Goal: Information Seeking & Learning: Learn about a topic

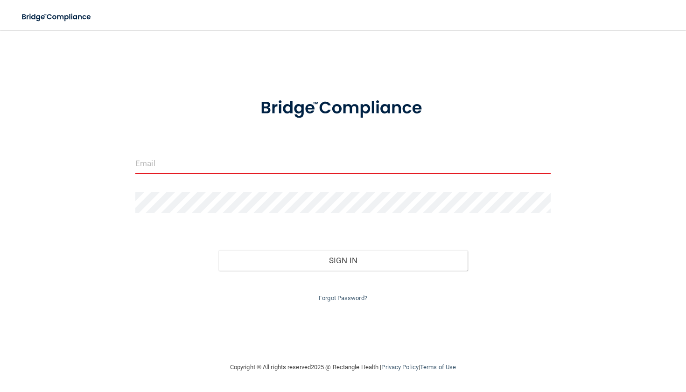
type input "[EMAIL_ADDRESS][DOMAIN_NAME]"
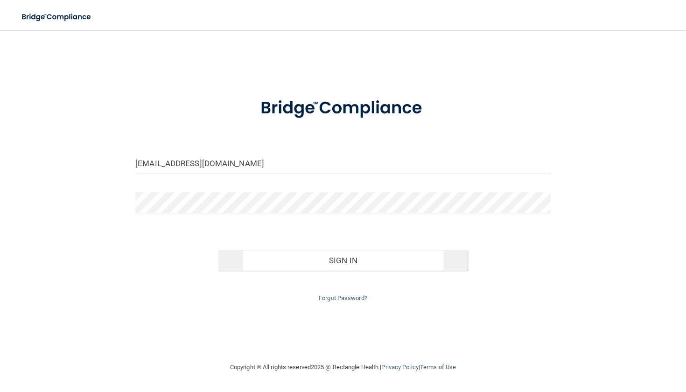
click at [369, 255] on button "Sign In" at bounding box center [342, 260] width 249 height 21
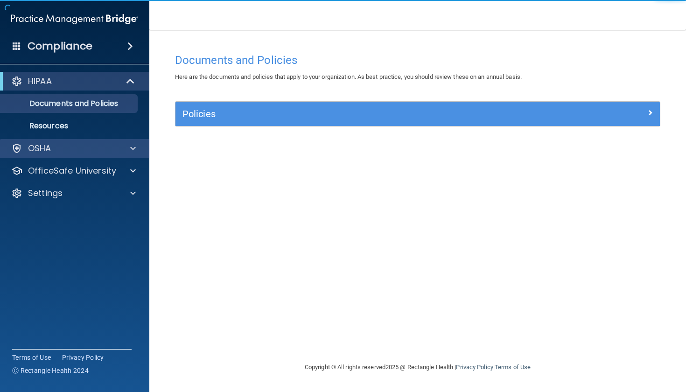
click at [116, 146] on div "OSHA" at bounding box center [62, 148] width 116 height 11
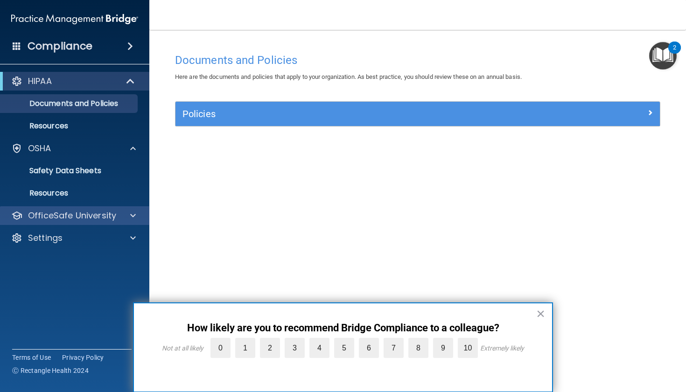
click at [125, 222] on div "OfficeSafe University" at bounding box center [75, 215] width 150 height 19
click at [132, 215] on span at bounding box center [133, 215] width 6 height 11
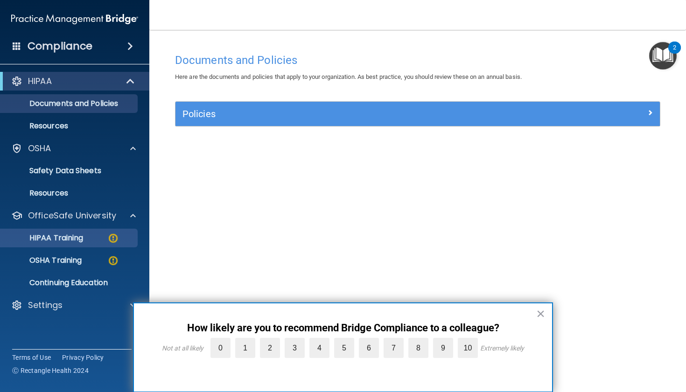
click at [82, 244] on link "HIPAA Training" at bounding box center [64, 238] width 147 height 19
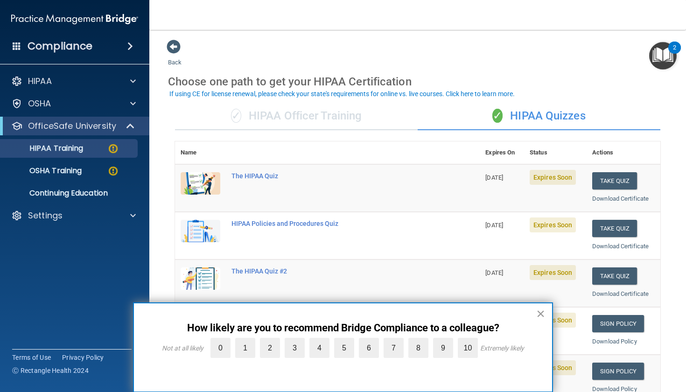
click at [541, 316] on button "×" at bounding box center [540, 313] width 9 height 15
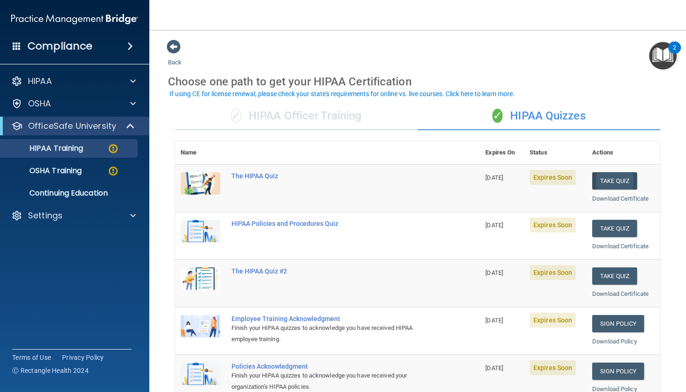
click at [617, 179] on button "Take Quiz" at bounding box center [614, 180] width 45 height 17
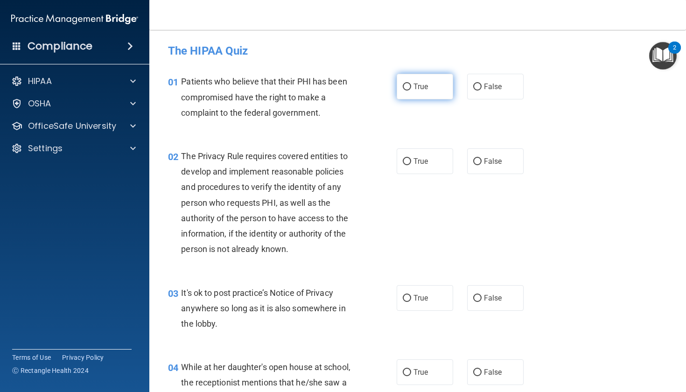
click at [435, 94] on label "True" at bounding box center [425, 87] width 56 height 26
click at [411, 91] on input "True" at bounding box center [407, 87] width 8 height 7
radio input "true"
click at [183, 155] on span "The Privacy Rule requires covered entities to develop and implement reasonable …" at bounding box center [264, 202] width 167 height 103
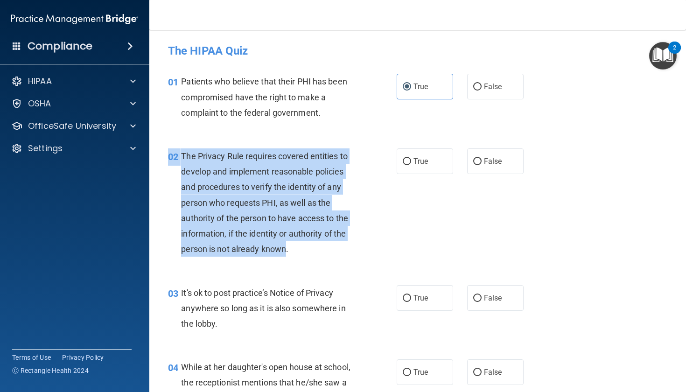
drag, startPoint x: 183, startPoint y: 155, endPoint x: 284, endPoint y: 247, distance: 136.8
click at [284, 247] on span "The Privacy Rule requires covered entities to develop and implement reasonable …" at bounding box center [264, 202] width 167 height 103
click at [215, 178] on div "The Privacy Rule requires covered entities to develop and implement reasonable …" at bounding box center [272, 202] width 182 height 109
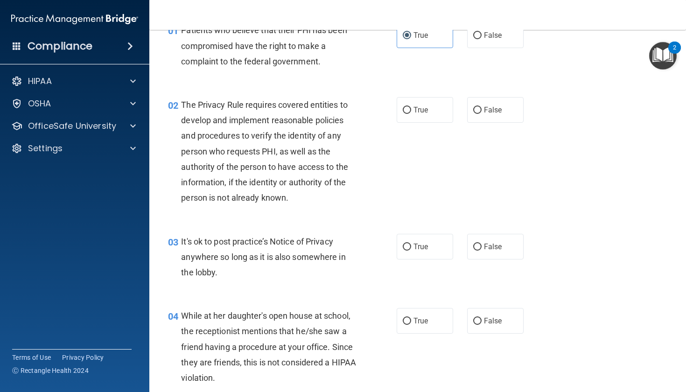
scroll to position [55, 0]
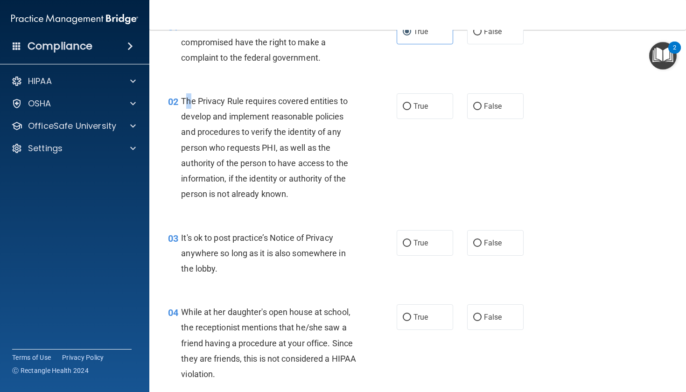
drag, startPoint x: 186, startPoint y: 99, endPoint x: 204, endPoint y: 97, distance: 18.8
click at [193, 101] on span "The Privacy Rule requires covered entities to develop and implement reasonable …" at bounding box center [264, 147] width 167 height 103
click at [244, 72] on div "01 Patients who believe that their PHI has been compromised have the right to m…" at bounding box center [418, 44] width 514 height 75
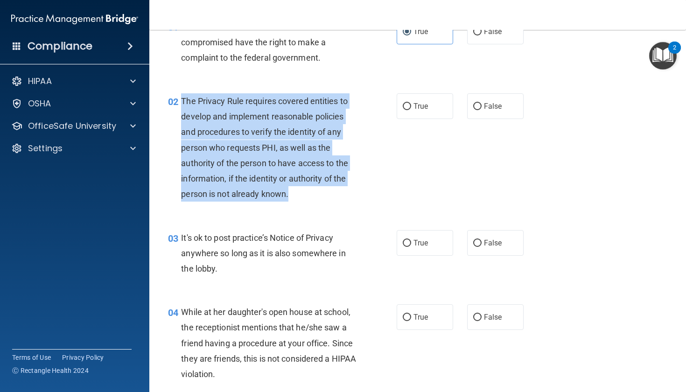
drag, startPoint x: 180, startPoint y: 99, endPoint x: 298, endPoint y: 194, distance: 151.1
click at [298, 194] on div "02 The Privacy Rule requires covered entities to develop and implement reasonab…" at bounding box center [282, 149] width 257 height 113
click at [294, 135] on span "The Privacy Rule requires covered entities to develop and implement reasonable …" at bounding box center [264, 147] width 167 height 103
drag, startPoint x: 183, startPoint y: 99, endPoint x: 296, endPoint y: 194, distance: 147.8
click at [296, 194] on div "The Privacy Rule requires covered entities to develop and implement reasonable …" at bounding box center [272, 147] width 182 height 109
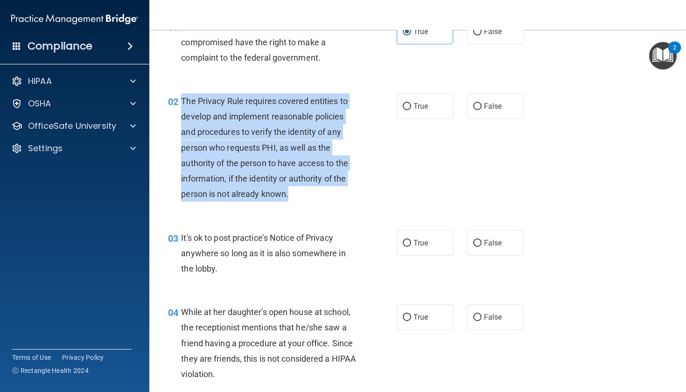
copy span "The Privacy Rule requires covered entities to develop and implement reasonable …"
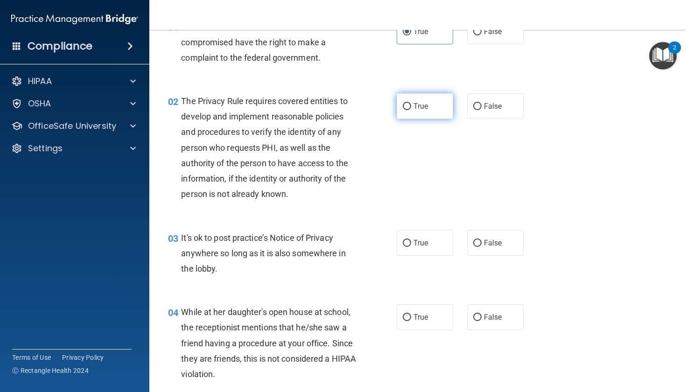
click at [423, 102] on span "True" at bounding box center [421, 106] width 14 height 9
click at [411, 103] on input "True" at bounding box center [407, 106] width 8 height 7
radio input "true"
drag, startPoint x: 183, startPoint y: 236, endPoint x: 263, endPoint y: 284, distance: 94.2
click at [263, 284] on div "03 It's ok to post practice’s Notice of Privacy anywhere so long as it is also …" at bounding box center [418, 255] width 514 height 75
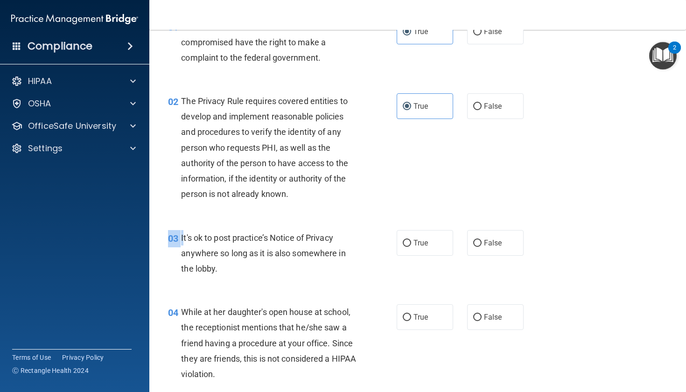
click at [263, 284] on div "03 It's ok to post practice’s Notice of Privacy anywhere so long as it is also …" at bounding box center [418, 255] width 514 height 75
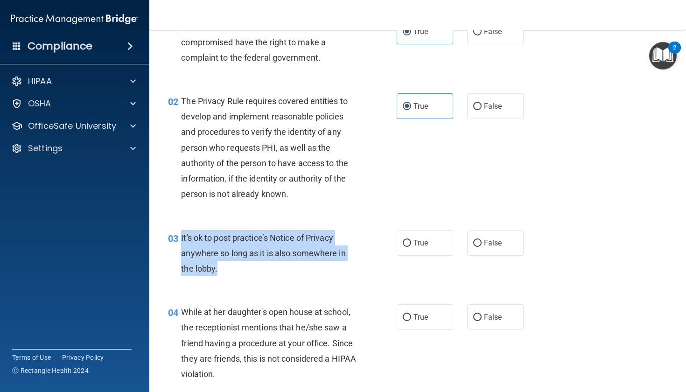
drag, startPoint x: 182, startPoint y: 236, endPoint x: 231, endPoint y: 272, distance: 60.8
click at [231, 272] on div "It's ok to post practice’s Notice of Privacy anywhere so long as it is also som…" at bounding box center [272, 253] width 182 height 47
copy span "It's ok to post practice’s Notice of Privacy anywhere so long as it is also som…"
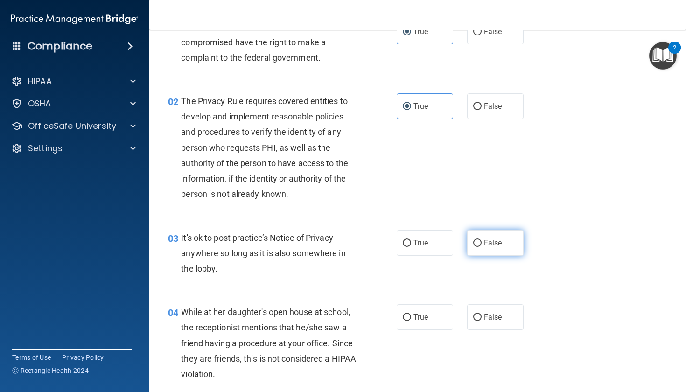
click at [471, 243] on label "False" at bounding box center [495, 243] width 56 height 26
click at [473, 243] on input "False" at bounding box center [477, 243] width 8 height 7
radio input "true"
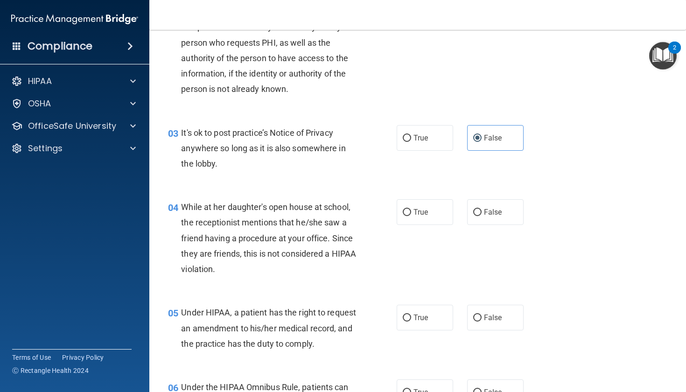
scroll to position [162, 0]
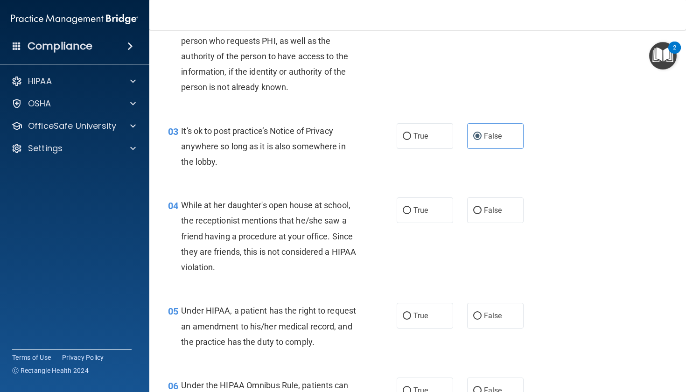
click at [184, 202] on span "While at her daughter's open house at school, the receptionist mentions that he…" at bounding box center [268, 236] width 175 height 72
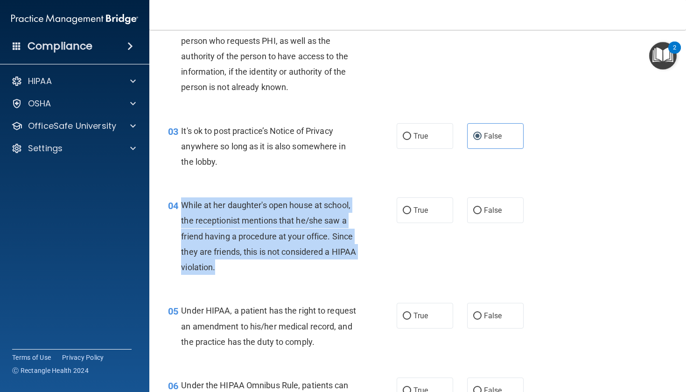
drag, startPoint x: 183, startPoint y: 202, endPoint x: 283, endPoint y: 265, distance: 117.5
click at [283, 265] on div "While at her daughter's open house at school, the receptionist mentions that he…" at bounding box center [272, 235] width 182 height 77
copy span "While at her daughter's open house at school, the receptionist mentions that he…"
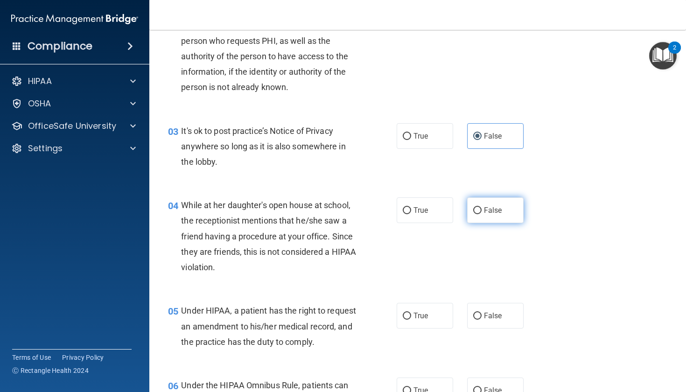
click at [502, 202] on label "False" at bounding box center [495, 210] width 56 height 26
click at [482, 207] on input "False" at bounding box center [477, 210] width 8 height 7
radio input "true"
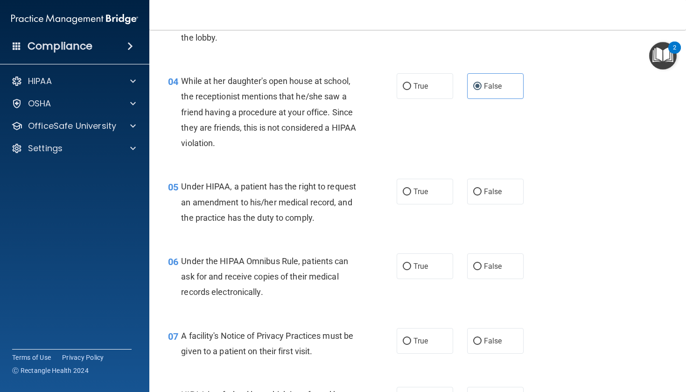
scroll to position [288, 0]
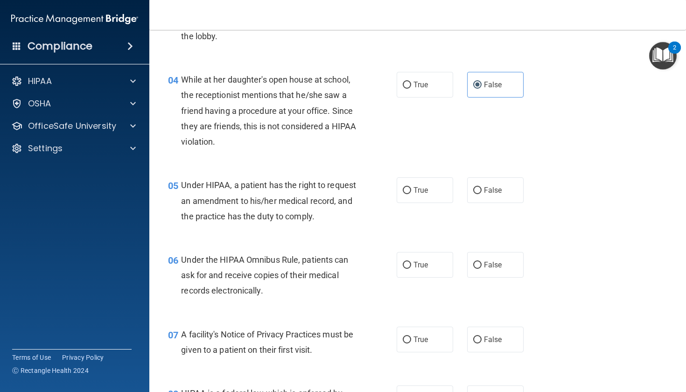
click at [181, 181] on span "Under HIPAA, a patient has the right to request an amendment to his/her medical…" at bounding box center [268, 200] width 175 height 41
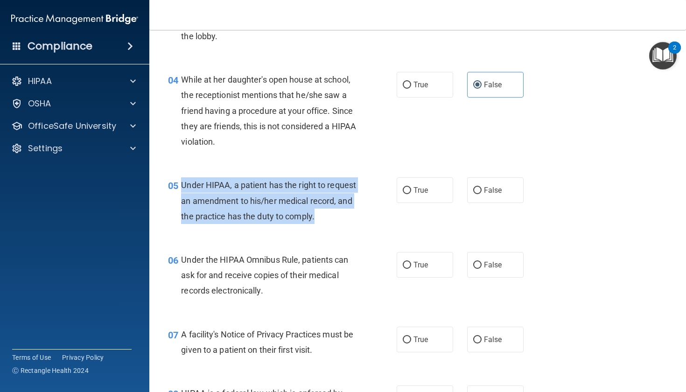
drag, startPoint x: 182, startPoint y: 181, endPoint x: 217, endPoint y: 235, distance: 64.4
click at [217, 224] on div "Under HIPAA, a patient has the right to request an amendment to his/her medical…" at bounding box center [272, 200] width 182 height 47
copy span "Under HIPAA, a patient has the right to request an amendment to his/her medical…"
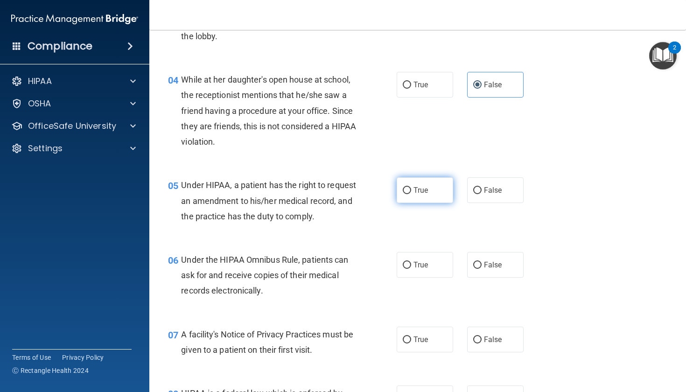
click at [418, 189] on span "True" at bounding box center [421, 190] width 14 height 9
click at [411, 189] on input "True" at bounding box center [407, 190] width 8 height 7
radio input "true"
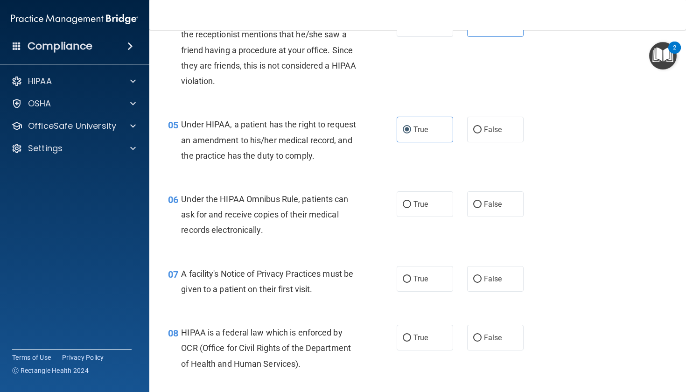
scroll to position [377, 0]
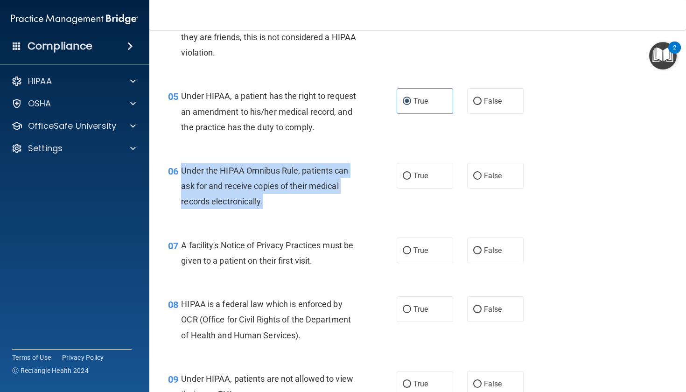
drag, startPoint x: 182, startPoint y: 183, endPoint x: 268, endPoint y: 218, distance: 93.8
click at [268, 210] on div "Under the HIPAA Omnibus Rule, patients can ask for and receive copies of their …" at bounding box center [272, 186] width 182 height 47
copy span "Under the HIPAA Omnibus Rule, patients can ask for and receive copies of their …"
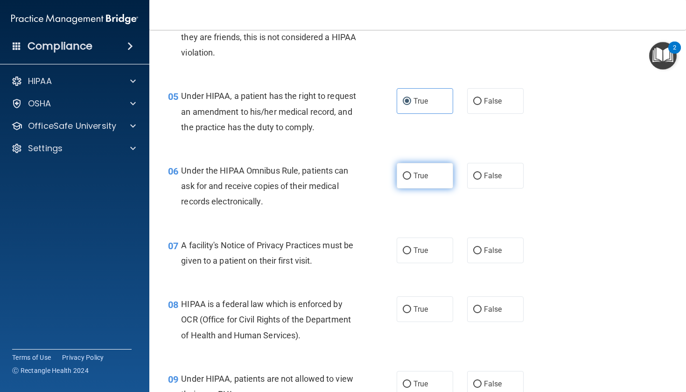
click at [444, 186] on label "True" at bounding box center [425, 176] width 56 height 26
click at [411, 180] on input "True" at bounding box center [407, 176] width 8 height 7
radio input "true"
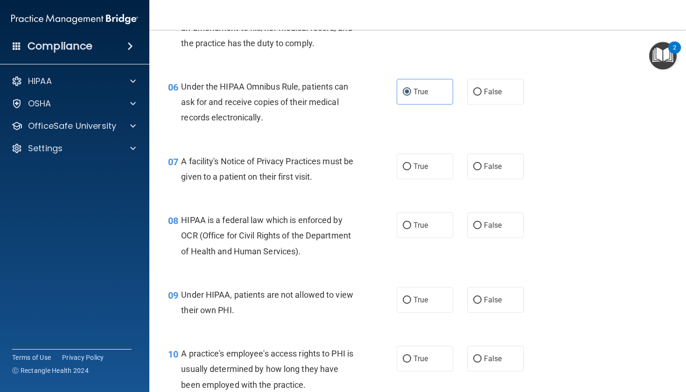
scroll to position [466, 0]
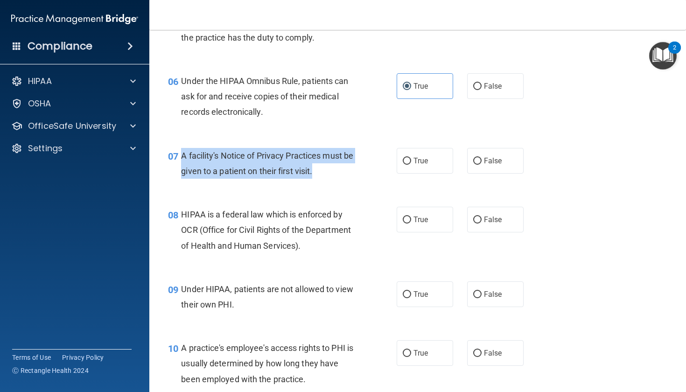
drag, startPoint x: 183, startPoint y: 169, endPoint x: 337, endPoint y: 184, distance: 155.3
click at [337, 179] on div "A facility's Notice of Privacy Practices must be given to a patient on their fi…" at bounding box center [272, 163] width 182 height 31
copy span "A facility's Notice of Privacy Practices must be given to a patient on their fi…"
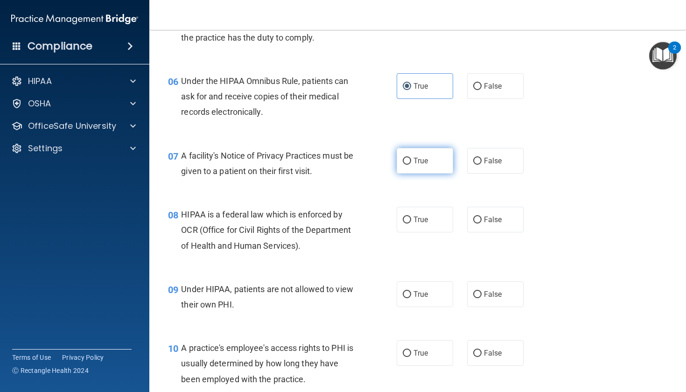
click at [427, 165] on span "True" at bounding box center [421, 160] width 14 height 9
click at [411, 165] on input "True" at bounding box center [407, 161] width 8 height 7
radio input "true"
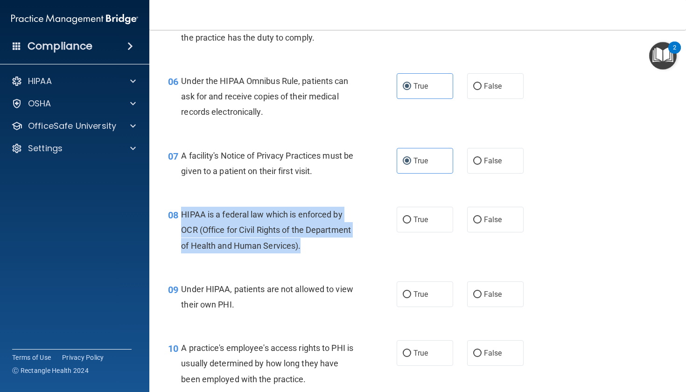
drag, startPoint x: 183, startPoint y: 227, endPoint x: 301, endPoint y: 260, distance: 123.0
click at [301, 250] on span "HIPAA is a federal law which is enforced by OCR (Office for Civil Rights of the…" at bounding box center [266, 230] width 170 height 41
copy span "HIPAA is a federal law which is enforced by OCR (Office for Civil Rights of the…"
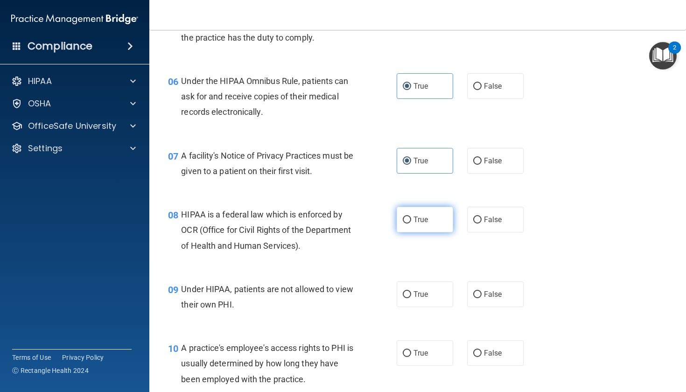
click at [425, 225] on label "True" at bounding box center [425, 220] width 56 height 26
click at [411, 224] on input "True" at bounding box center [407, 220] width 8 height 7
radio input "true"
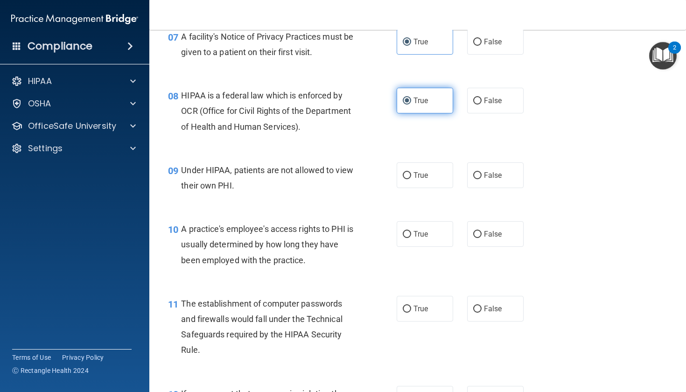
scroll to position [584, 0]
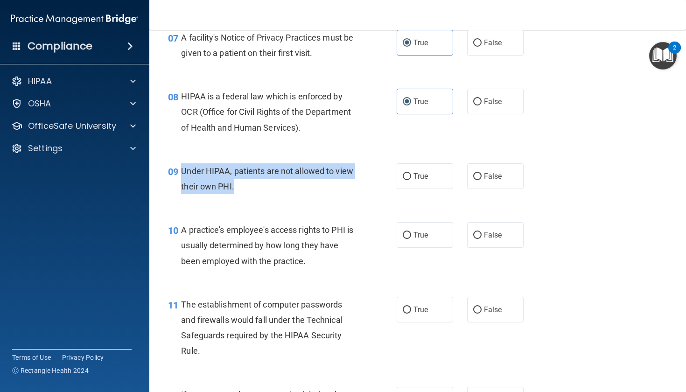
drag, startPoint x: 181, startPoint y: 182, endPoint x: 233, endPoint y: 207, distance: 57.8
click at [233, 199] on div "09 Under HIPAA, patients are not allowed to view their own PHI." at bounding box center [282, 180] width 257 height 35
copy div "Under HIPAA, patients are not allowed to view their own PHI."
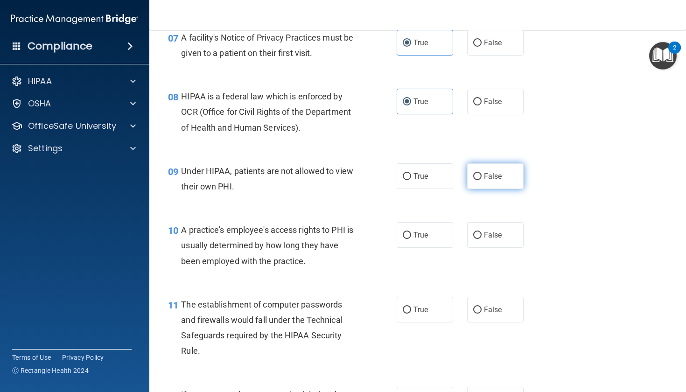
click at [489, 189] on label "False" at bounding box center [495, 176] width 56 height 26
click at [482, 180] on input "False" at bounding box center [477, 176] width 8 height 7
radio input "true"
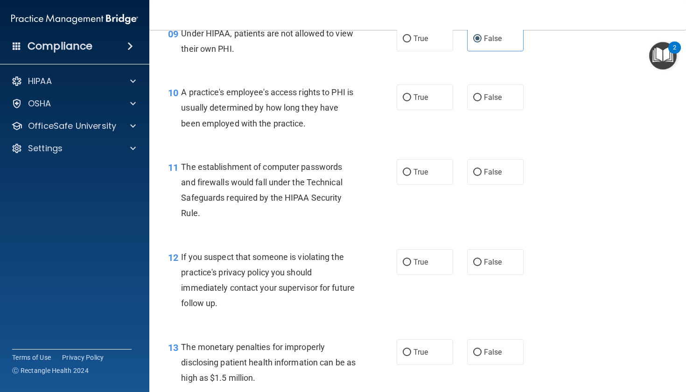
scroll to position [724, 0]
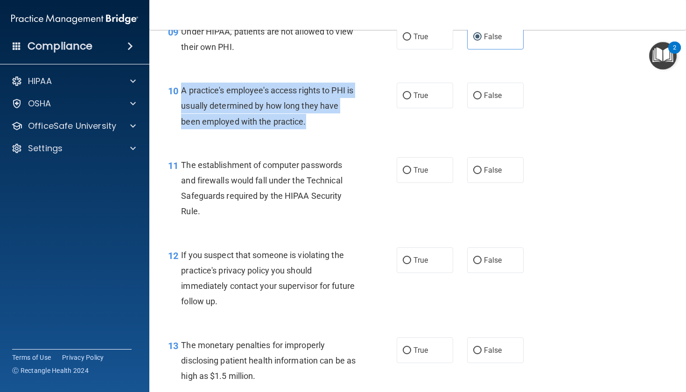
drag, startPoint x: 182, startPoint y: 104, endPoint x: 311, endPoint y: 136, distance: 132.9
click at [311, 129] on div "A practice's employee's access rights to PHI is usually determined by how long …" at bounding box center [272, 106] width 182 height 47
copy span "A practice's employee's access rights to PHI is usually determined by how long …"
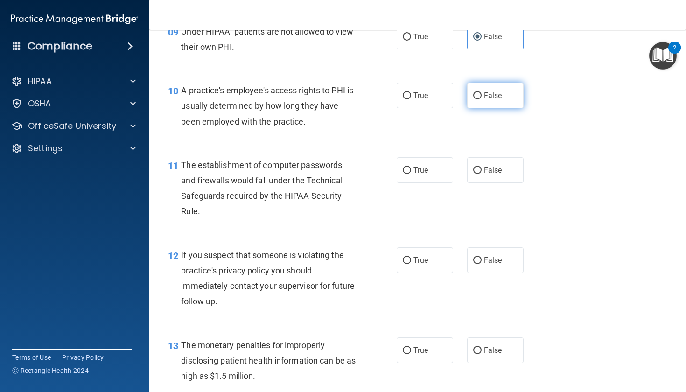
click at [493, 101] on label "False" at bounding box center [495, 96] width 56 height 26
click at [482, 99] on input "False" at bounding box center [477, 95] width 8 height 7
radio input "true"
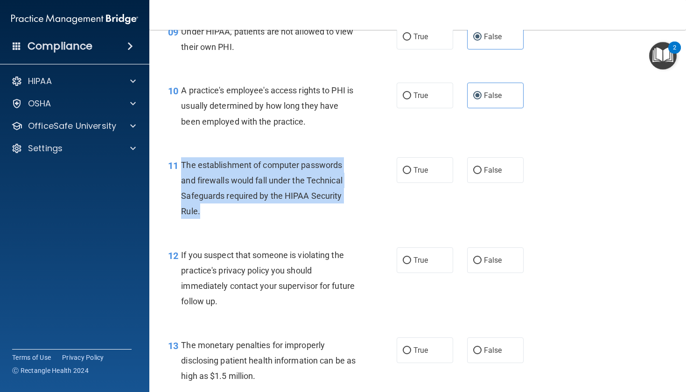
drag, startPoint x: 183, startPoint y: 177, endPoint x: 235, endPoint y: 221, distance: 68.6
click at [235, 219] on div "The establishment of computer passwords and firewalls would fall under the Tech…" at bounding box center [272, 188] width 182 height 62
copy span "The establishment of computer passwords and firewalls would fall under the Tech…"
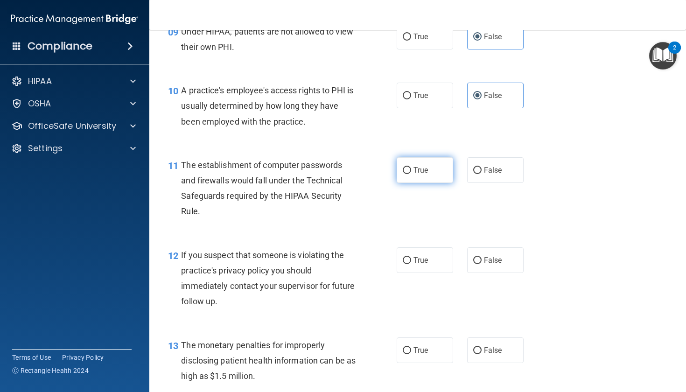
click at [433, 172] on label "True" at bounding box center [425, 170] width 56 height 26
click at [411, 172] on input "True" at bounding box center [407, 170] width 8 height 7
radio input "true"
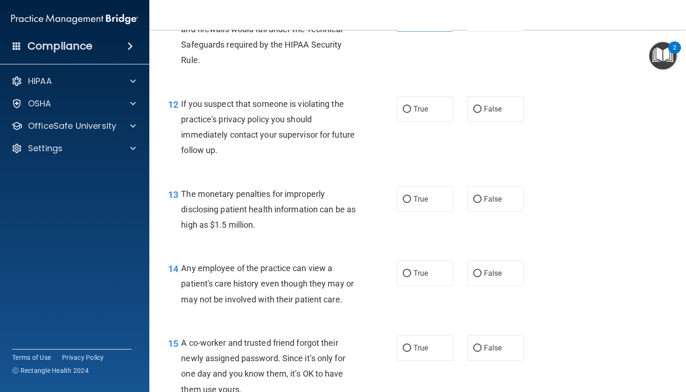
scroll to position [876, 0]
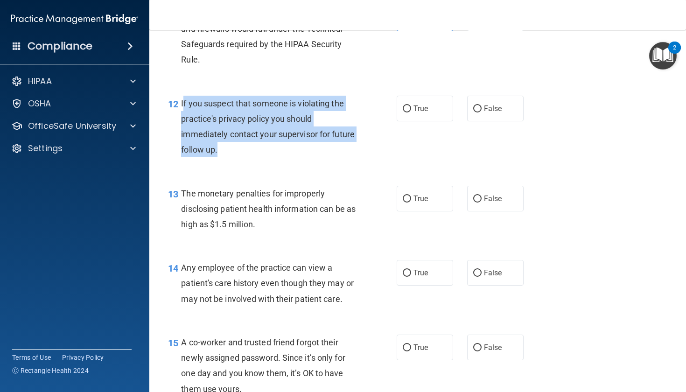
drag, startPoint x: 183, startPoint y: 115, endPoint x: 237, endPoint y: 163, distance: 72.4
click at [237, 158] on div "If you suspect that someone is violating the practice's privacy policy you shou…" at bounding box center [272, 127] width 182 height 62
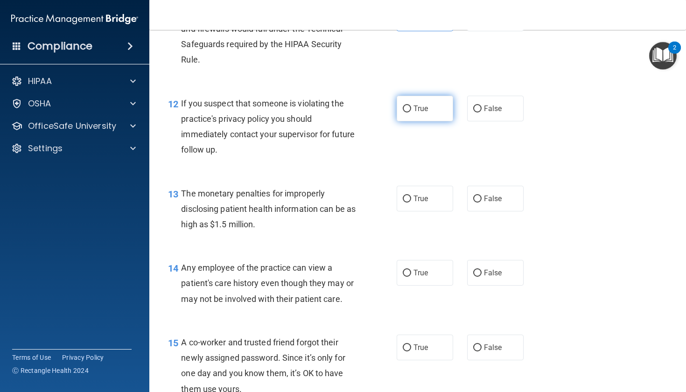
click at [429, 121] on label "True" at bounding box center [425, 109] width 56 height 26
click at [411, 113] on input "True" at bounding box center [407, 109] width 8 height 7
radio input "true"
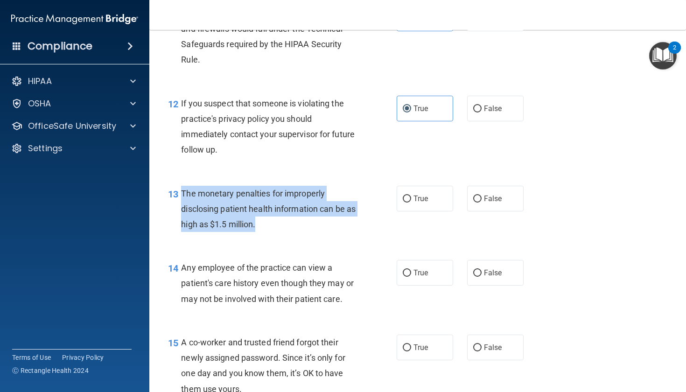
drag, startPoint x: 182, startPoint y: 204, endPoint x: 264, endPoint y: 245, distance: 91.0
click at [264, 237] on div "13 The monetary penalties for improperly disclosing patient health information …" at bounding box center [282, 211] width 257 height 51
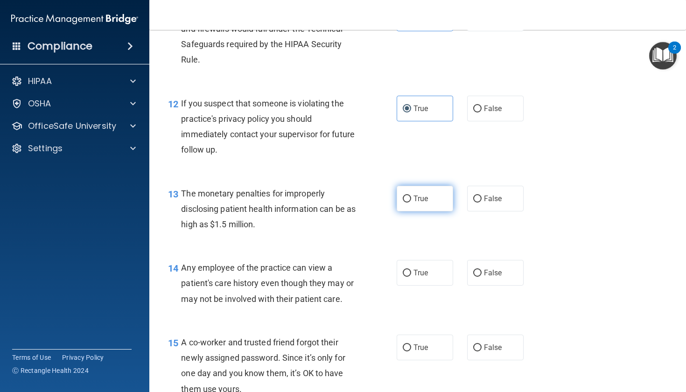
click at [430, 211] on label "True" at bounding box center [425, 199] width 56 height 26
click at [411, 203] on input "True" at bounding box center [407, 199] width 8 height 7
radio input "true"
click at [491, 277] on span "False" at bounding box center [493, 272] width 18 height 9
click at [482, 277] on input "False" at bounding box center [477, 273] width 8 height 7
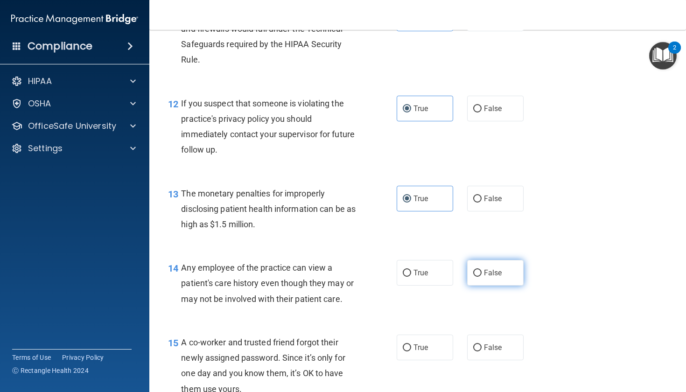
radio input "true"
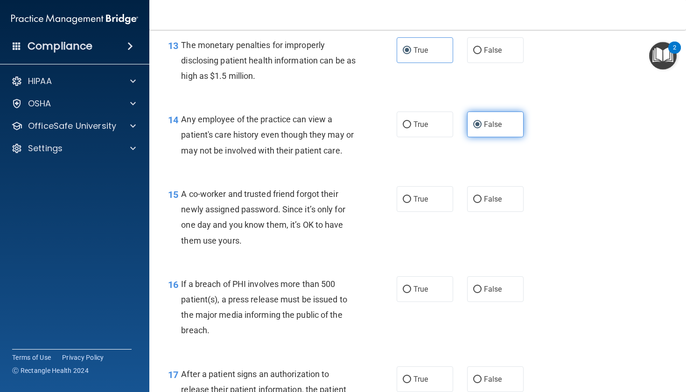
scroll to position [1025, 0]
click at [507, 207] on label "False" at bounding box center [495, 199] width 56 height 26
click at [482, 203] on input "False" at bounding box center [477, 199] width 8 height 7
radio input "true"
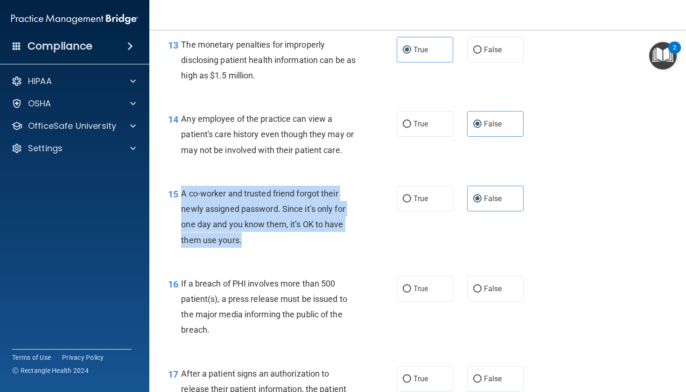
drag, startPoint x: 180, startPoint y: 203, endPoint x: 254, endPoint y: 255, distance: 91.4
click at [254, 253] on div "15 A co-worker and trusted friend forgot their newly assigned password. Since i…" at bounding box center [282, 219] width 257 height 67
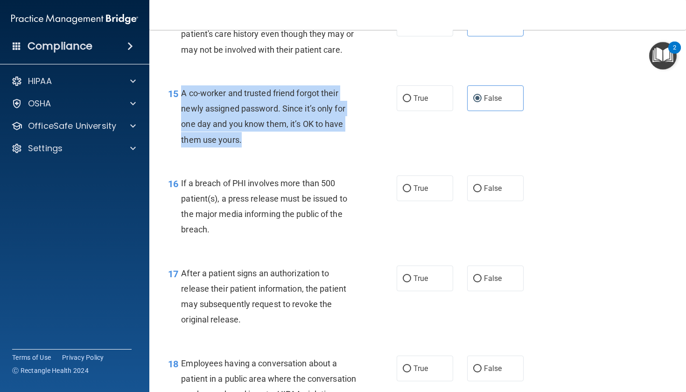
scroll to position [1126, 0]
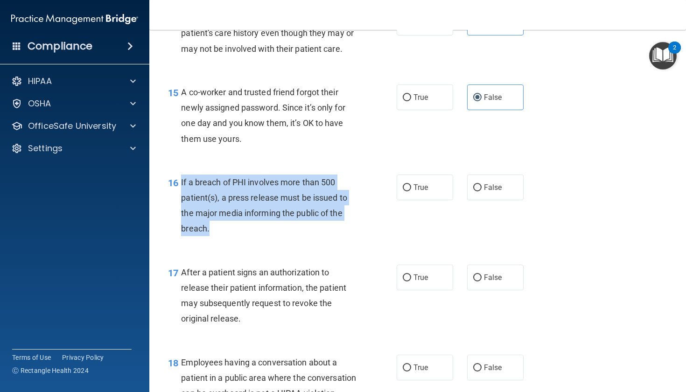
drag, startPoint x: 182, startPoint y: 190, endPoint x: 249, endPoint y: 234, distance: 80.3
click at [249, 234] on div "If a breach of PHI involves more than 500 patient(s), a press release must be i…" at bounding box center [272, 206] width 182 height 62
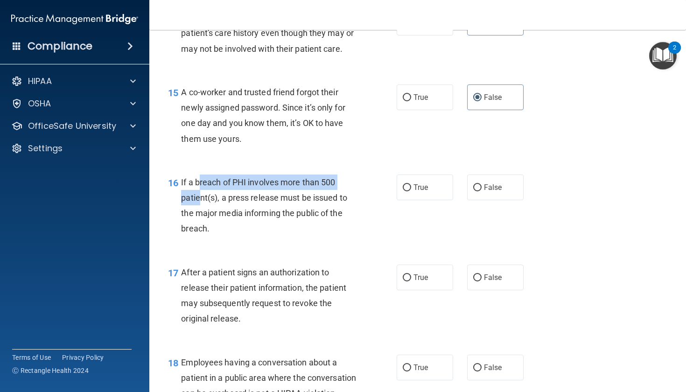
click at [198, 197] on div "If a breach of PHI involves more than 500 patient(s), a press release must be i…" at bounding box center [272, 206] width 182 height 62
click at [198, 197] on span "If a breach of PHI involves more than 500 patient(s), a press release must be i…" at bounding box center [264, 205] width 166 height 56
click at [276, 237] on div "If a breach of PHI involves more than 500 patient(s), a press release must be i…" at bounding box center [272, 206] width 182 height 62
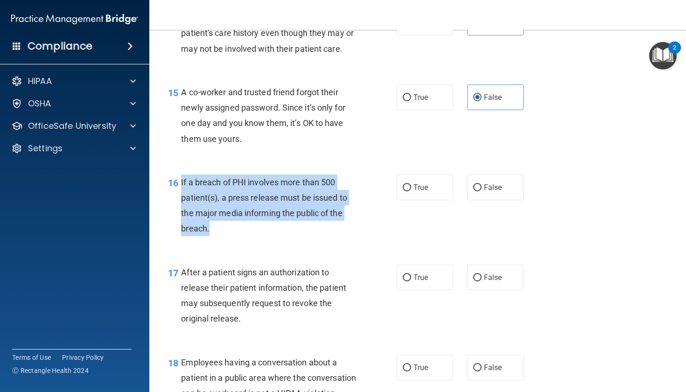
drag, startPoint x: 183, startPoint y: 192, endPoint x: 239, endPoint y: 237, distance: 72.4
click at [239, 237] on div "If a breach of PHI involves more than 500 patient(s), a press release must be i…" at bounding box center [272, 206] width 182 height 62
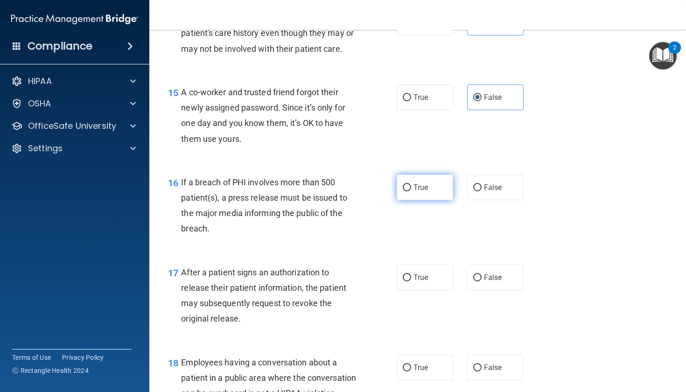
click at [424, 184] on label "True" at bounding box center [425, 188] width 56 height 26
click at [411, 184] on input "True" at bounding box center [407, 187] width 8 height 7
radio input "true"
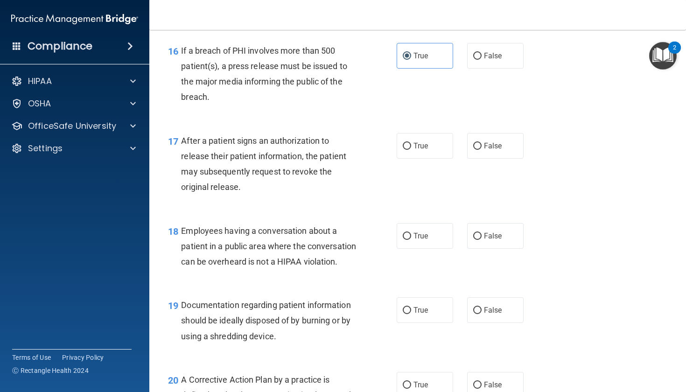
scroll to position [1265, 0]
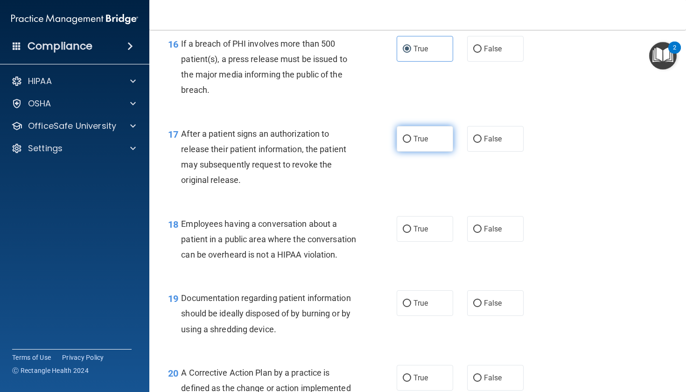
click at [422, 143] on span "True" at bounding box center [421, 138] width 14 height 9
click at [411, 143] on input "True" at bounding box center [407, 139] width 8 height 7
radio input "true"
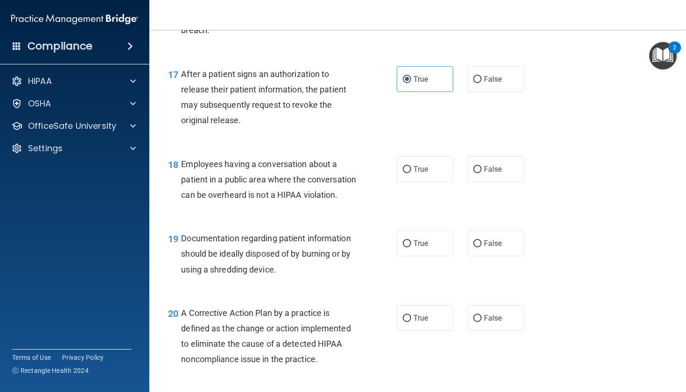
scroll to position [1333, 0]
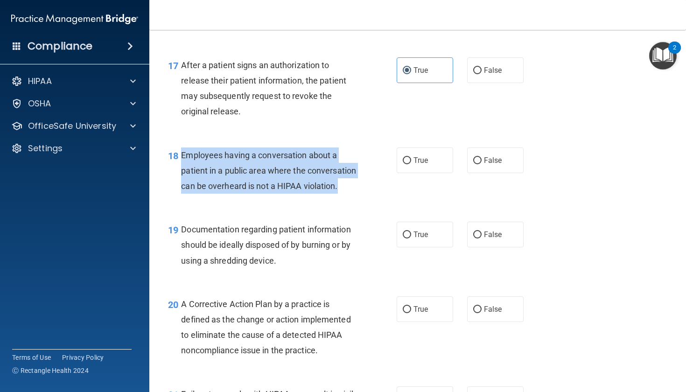
drag, startPoint x: 182, startPoint y: 164, endPoint x: 280, endPoint y: 212, distance: 109.6
click at [280, 194] on div "Employees having a conversation about a patient in a public area where the conv…" at bounding box center [272, 171] width 182 height 47
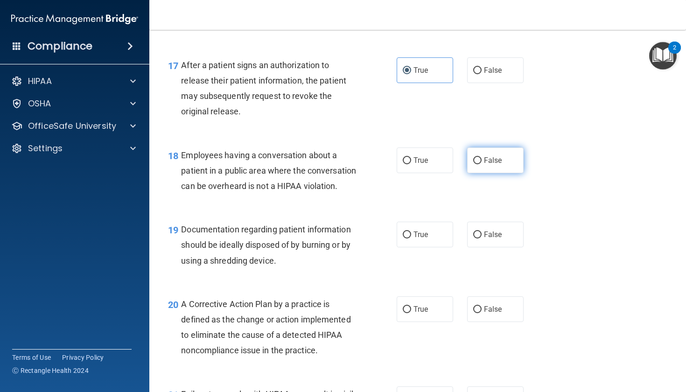
click at [491, 164] on label "False" at bounding box center [495, 161] width 56 height 26
click at [482, 164] on input "False" at bounding box center [477, 160] width 8 height 7
radio input "true"
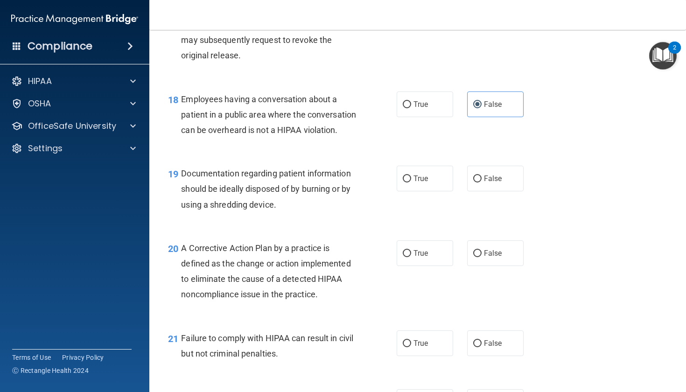
scroll to position [1390, 0]
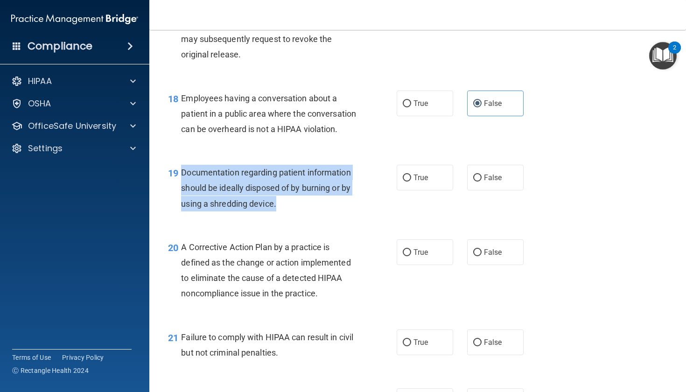
drag, startPoint x: 182, startPoint y: 198, endPoint x: 285, endPoint y: 224, distance: 106.3
click at [285, 211] on div "Documentation regarding patient information should be ideally disposed of by bu…" at bounding box center [272, 188] width 182 height 47
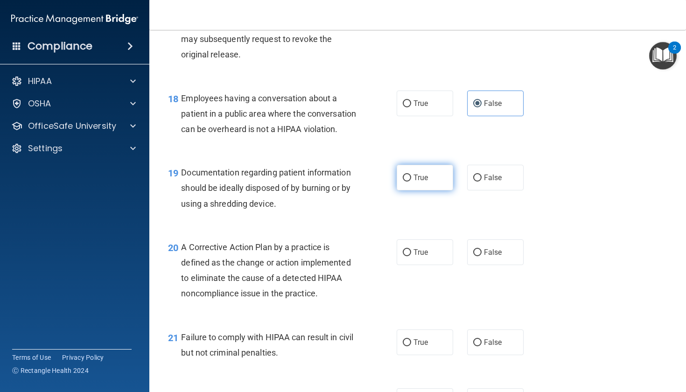
click at [423, 182] on span "True" at bounding box center [421, 177] width 14 height 9
click at [411, 182] on input "True" at bounding box center [407, 178] width 8 height 7
radio input "true"
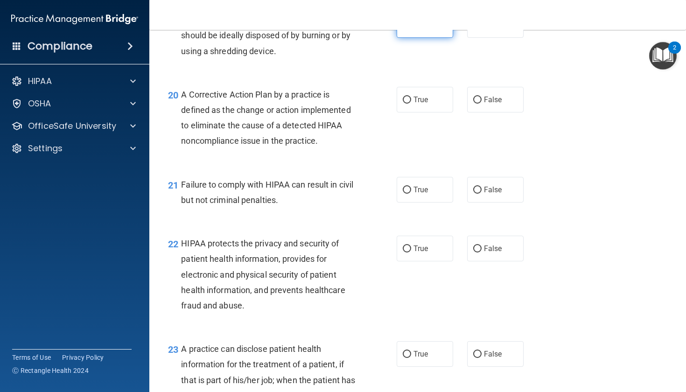
scroll to position [1543, 0]
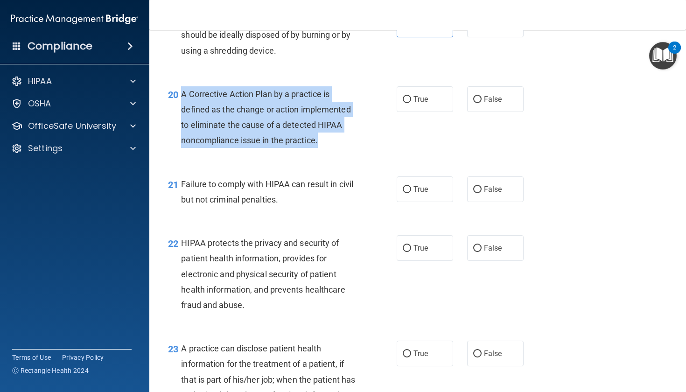
drag, startPoint x: 182, startPoint y: 118, endPoint x: 322, endPoint y: 167, distance: 148.8
click at [322, 148] on div "A Corrective Action Plan by a practice is defined as the change or action imple…" at bounding box center [272, 117] width 182 height 62
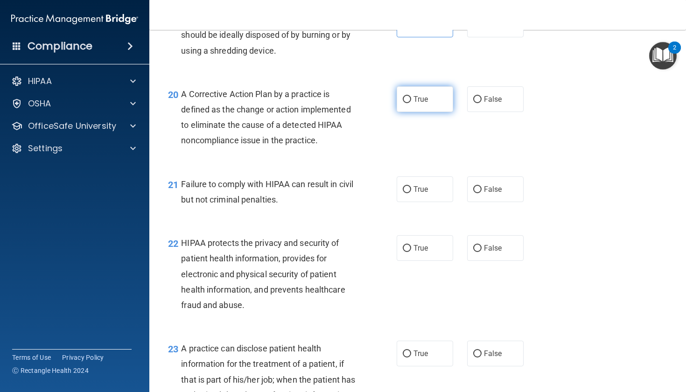
click at [435, 112] on label "True" at bounding box center [425, 99] width 56 height 26
click at [411, 103] on input "True" at bounding box center [407, 99] width 8 height 7
radio input "true"
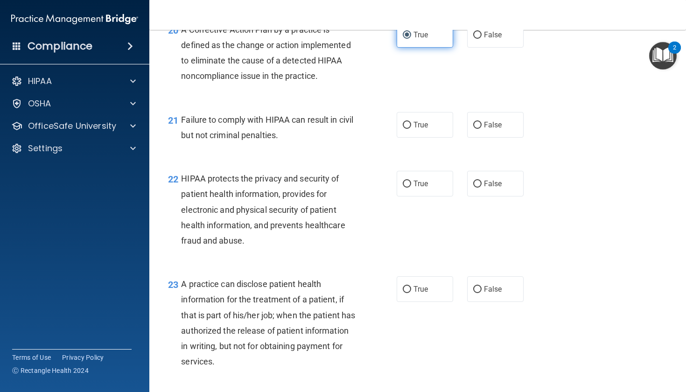
scroll to position [1609, 0]
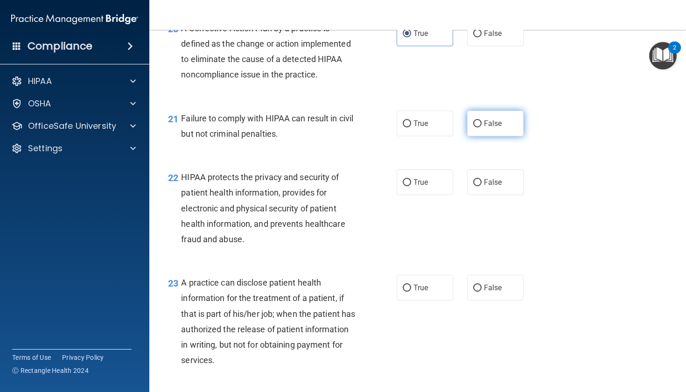
click at [503, 136] on label "False" at bounding box center [495, 124] width 56 height 26
click at [482, 127] on input "False" at bounding box center [477, 123] width 8 height 7
radio input "true"
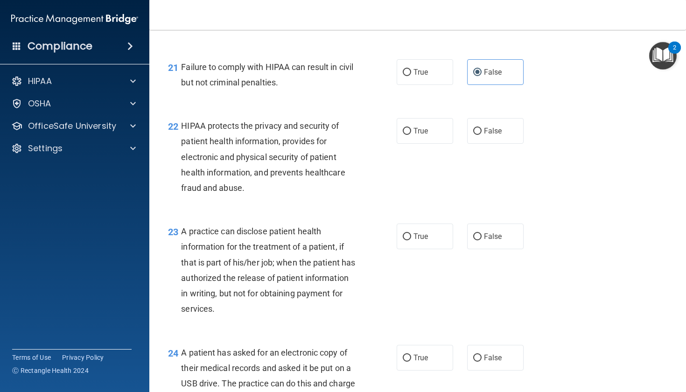
scroll to position [1661, 0]
click at [433, 143] on label "True" at bounding box center [425, 130] width 56 height 26
click at [411, 134] on input "True" at bounding box center [407, 130] width 8 height 7
radio input "true"
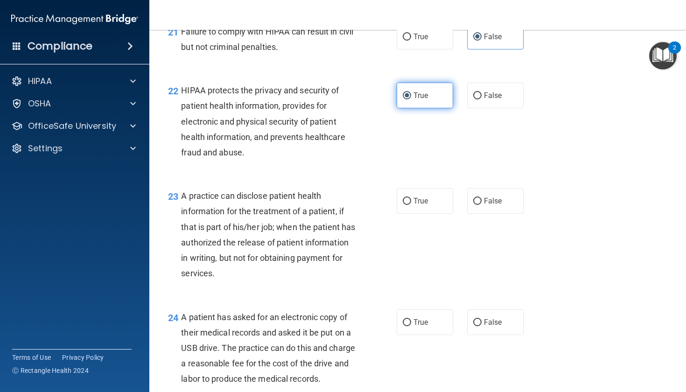
scroll to position [1696, 0]
drag, startPoint x: 182, startPoint y: 113, endPoint x: 302, endPoint y: 188, distance: 141.4
click at [302, 176] on div "22 HIPAA protects the privacy and security of patient health information, provi…" at bounding box center [418, 123] width 514 height 106
click at [181, 99] on div "22" at bounding box center [171, 90] width 20 height 17
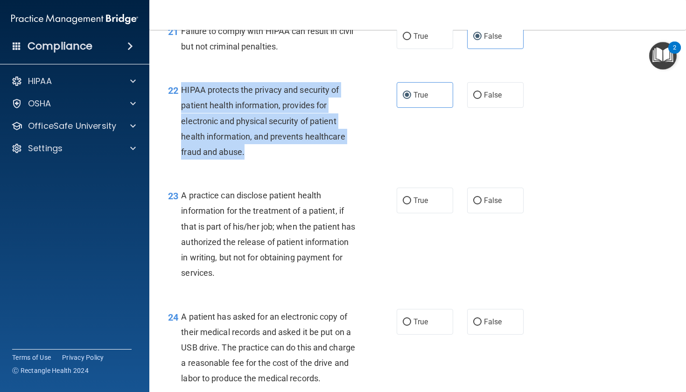
drag, startPoint x: 182, startPoint y: 113, endPoint x: 254, endPoint y: 172, distance: 93.3
click at [254, 160] on div "HIPAA protects the privacy and security of patient health information, provides…" at bounding box center [272, 120] width 182 height 77
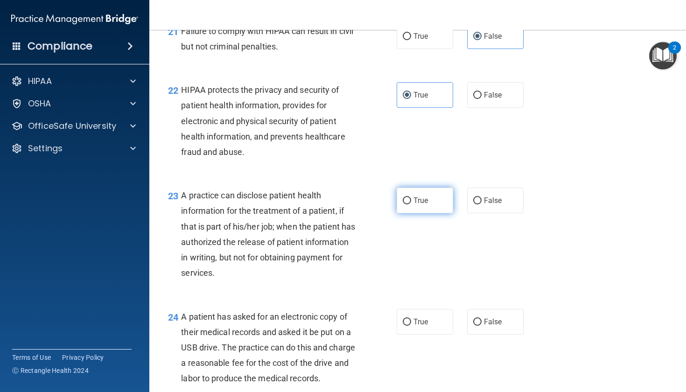
click at [430, 213] on label "True" at bounding box center [425, 201] width 56 height 26
click at [411, 204] on input "True" at bounding box center [407, 200] width 8 height 7
radio input "true"
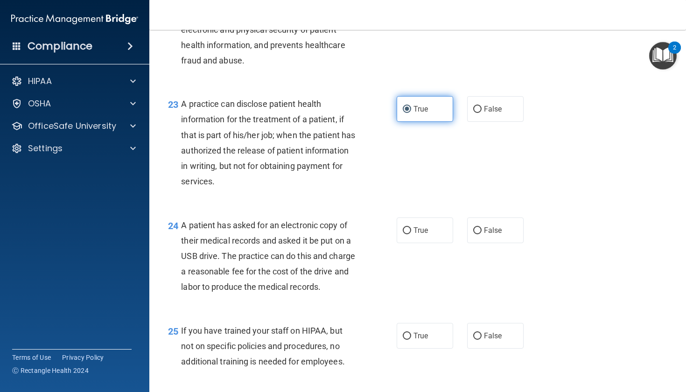
scroll to position [1789, 0]
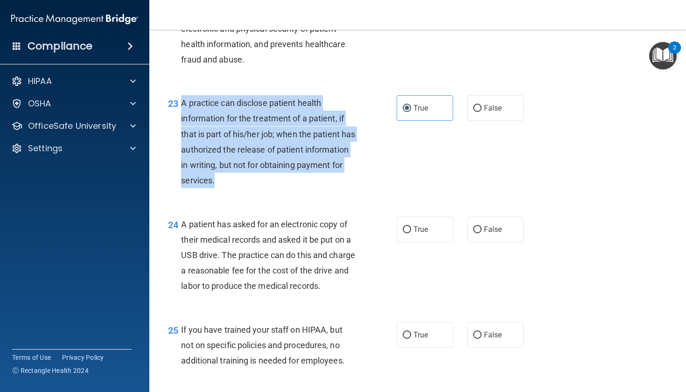
drag, startPoint x: 183, startPoint y: 126, endPoint x: 291, endPoint y: 203, distance: 133.0
click at [291, 188] on div "A practice can disclose patient health information for the treatment of a patie…" at bounding box center [272, 141] width 182 height 93
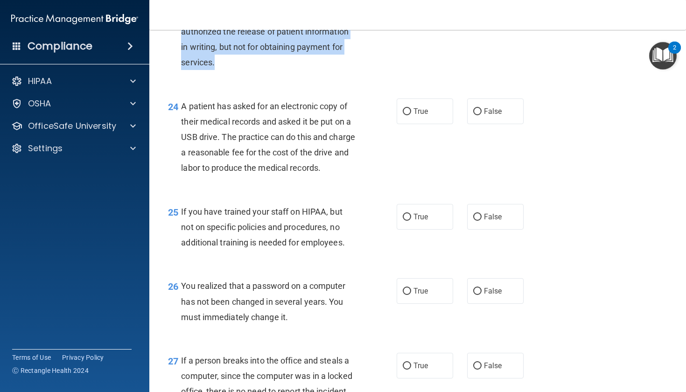
scroll to position [1910, 0]
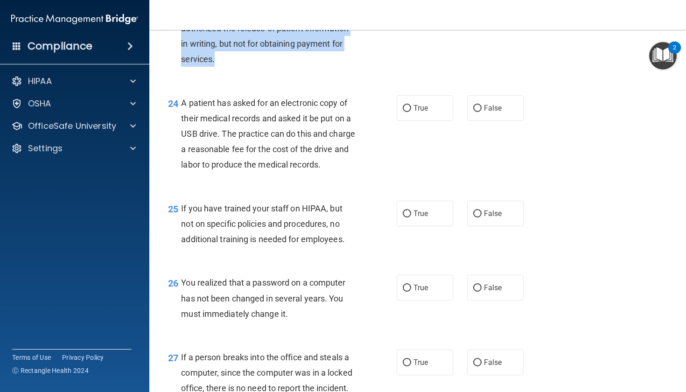
click at [353, 189] on div "24 A patient has asked for an electronic copy of their medical records and aske…" at bounding box center [418, 137] width 514 height 106
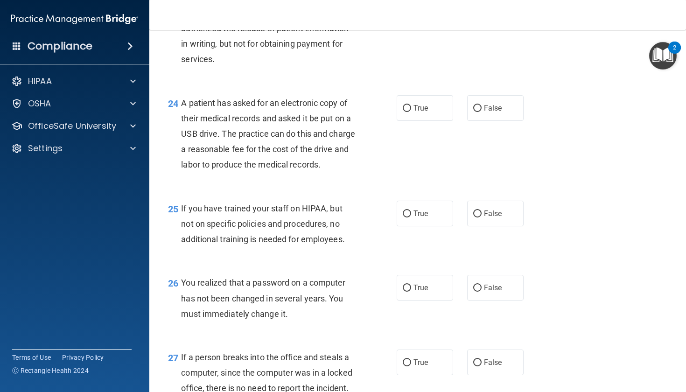
scroll to position [1937, 0]
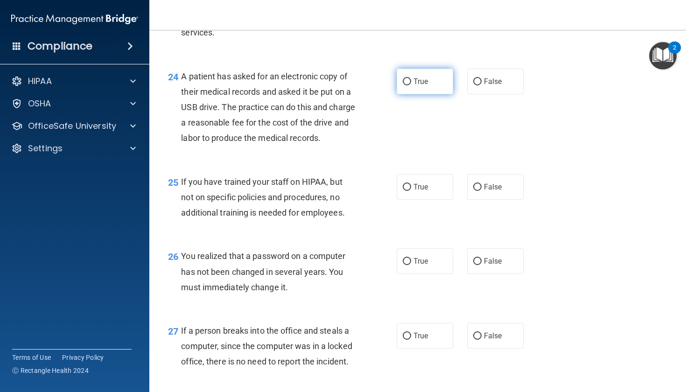
click at [421, 86] on span "True" at bounding box center [421, 81] width 14 height 9
click at [411, 85] on input "True" at bounding box center [407, 81] width 8 height 7
radio input "true"
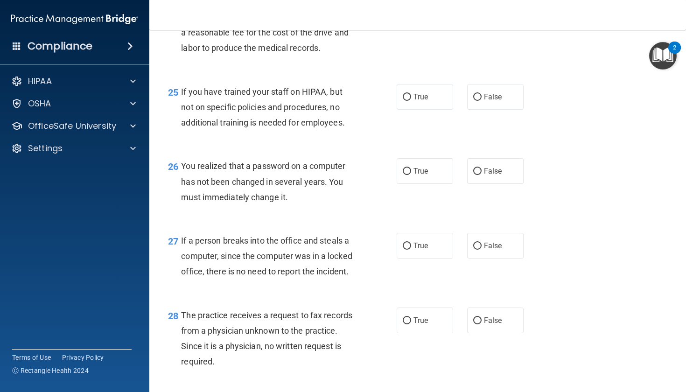
scroll to position [2028, 0]
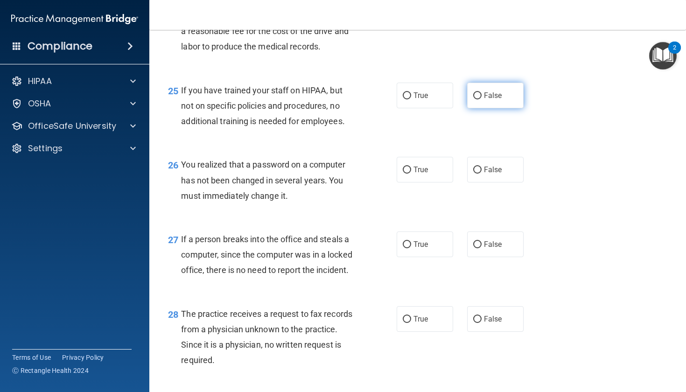
click at [513, 108] on label "False" at bounding box center [495, 96] width 56 height 26
click at [482, 99] on input "False" at bounding box center [477, 95] width 8 height 7
radio input "true"
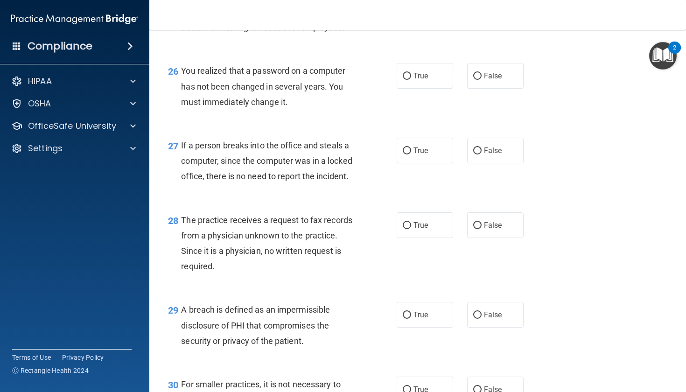
scroll to position [2122, 0]
click at [428, 89] on label "True" at bounding box center [425, 76] width 56 height 26
click at [411, 80] on input "True" at bounding box center [407, 76] width 8 height 7
radio input "true"
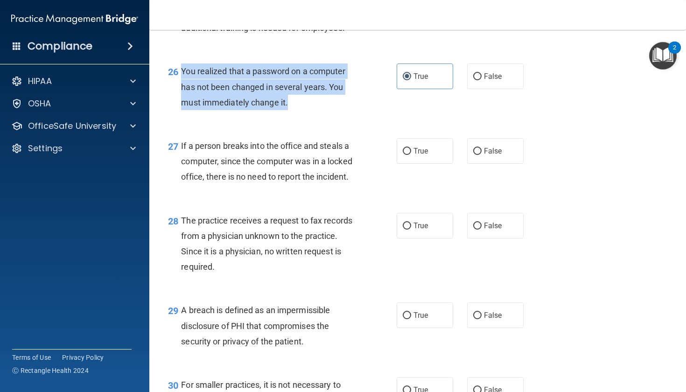
drag, startPoint x: 183, startPoint y: 106, endPoint x: 272, endPoint y: 146, distance: 97.4
click at [272, 110] on div "You realized that a password on a computer has not been changed in several year…" at bounding box center [272, 86] width 182 height 47
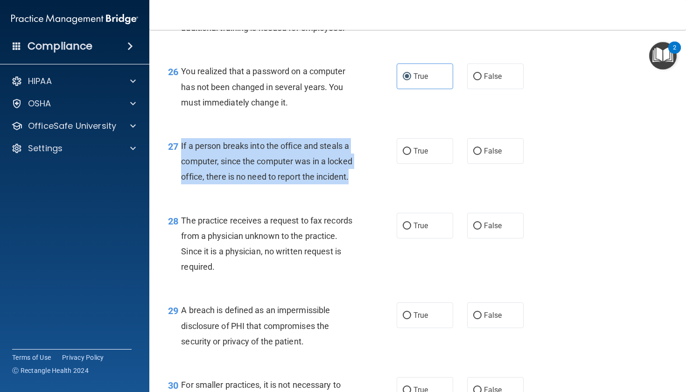
drag, startPoint x: 181, startPoint y: 181, endPoint x: 303, endPoint y: 221, distance: 127.8
click at [303, 190] on div "27 If a person breaks into the office and steals a computer, since the computer…" at bounding box center [282, 163] width 257 height 51
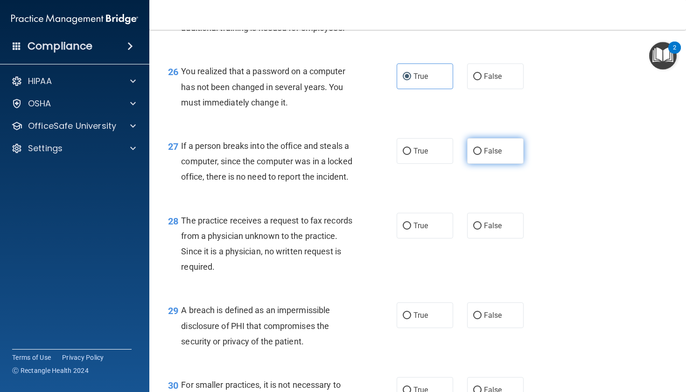
click at [503, 164] on label "False" at bounding box center [495, 151] width 56 height 26
click at [482, 155] on input "False" at bounding box center [477, 151] width 8 height 7
radio input "true"
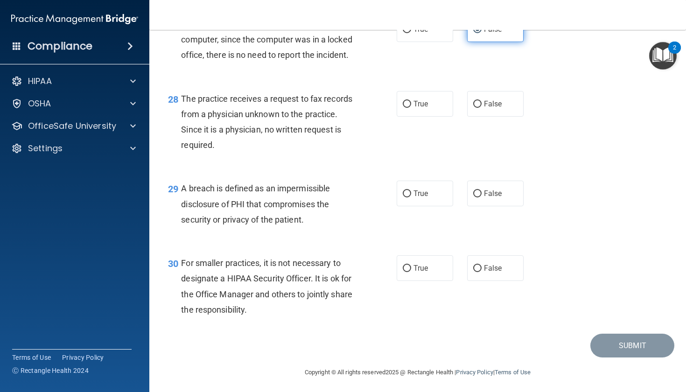
scroll to position [2243, 0]
click at [501, 117] on label "False" at bounding box center [495, 105] width 56 height 26
click at [482, 108] on input "False" at bounding box center [477, 104] width 8 height 7
radio input "true"
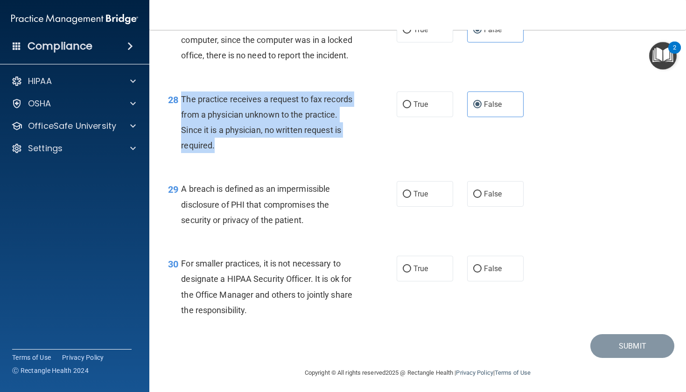
drag, startPoint x: 182, startPoint y: 135, endPoint x: 253, endPoint y: 183, distance: 85.2
click at [253, 154] on div "The practice receives a request to fax records from a physician unknown to the …" at bounding box center [272, 123] width 182 height 62
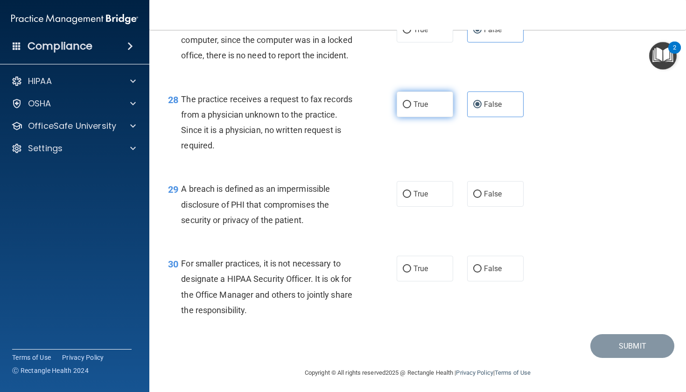
click at [427, 109] on span "True" at bounding box center [421, 104] width 14 height 9
click at [411, 108] on input "True" at bounding box center [407, 104] width 8 height 7
radio input "true"
radio input "false"
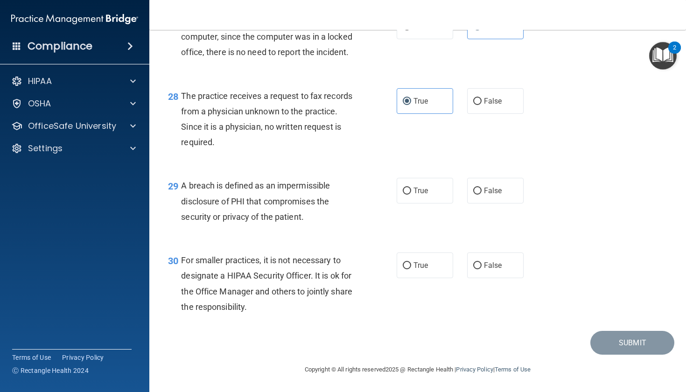
scroll to position [2280, 0]
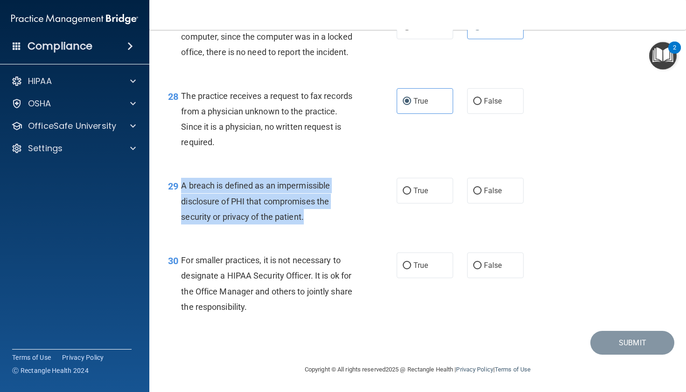
drag, startPoint x: 183, startPoint y: 188, endPoint x: 325, endPoint y: 224, distance: 147.0
click at [325, 224] on div "A breach is defined as an impermissible disclosure of PHI that compromises the …" at bounding box center [272, 201] width 182 height 47
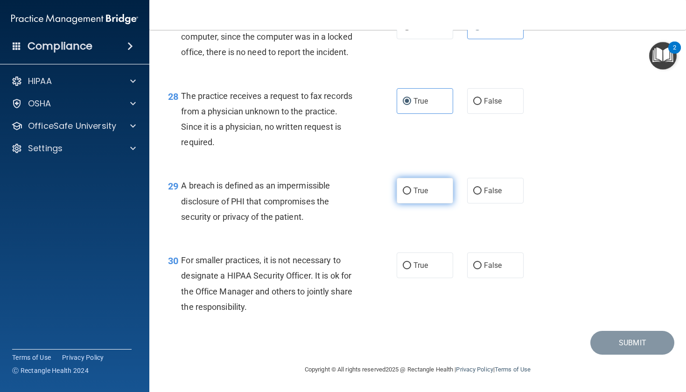
click at [429, 198] on label "True" at bounding box center [425, 191] width 56 height 26
click at [411, 195] on input "True" at bounding box center [407, 191] width 8 height 7
radio input "true"
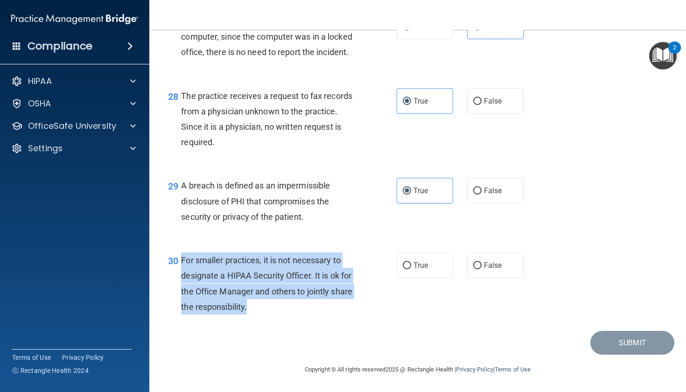
drag, startPoint x: 182, startPoint y: 260, endPoint x: 268, endPoint y: 299, distance: 94.0
click at [268, 299] on div "For smaller practices, it is not necessary to designate a HIPAA Security Office…" at bounding box center [272, 284] width 182 height 62
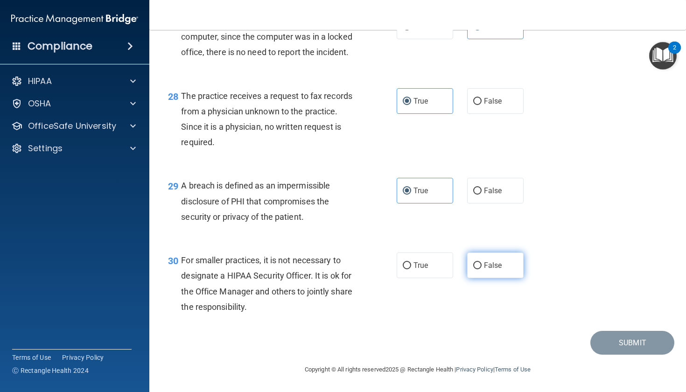
click at [512, 270] on label "False" at bounding box center [495, 266] width 56 height 26
click at [482, 269] on input "False" at bounding box center [477, 265] width 8 height 7
radio input "true"
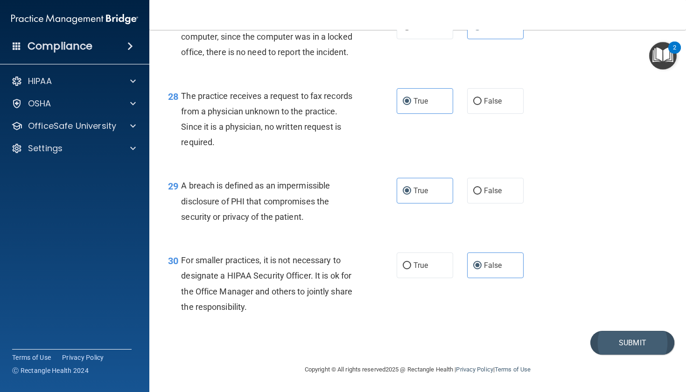
click at [620, 343] on button "Submit" at bounding box center [633, 343] width 84 height 24
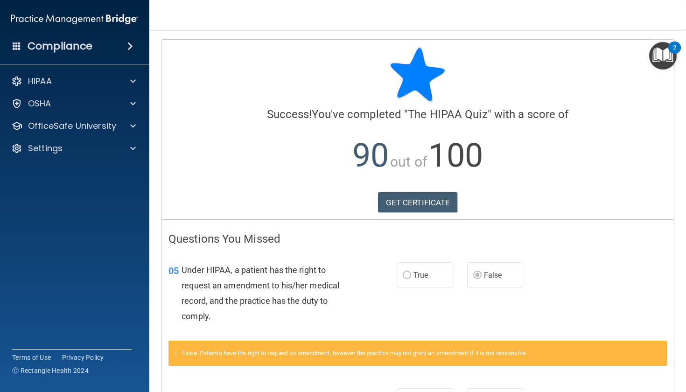
click at [662, 56] on img "Open Resource Center, 2 new notifications" at bounding box center [663, 56] width 28 height 28
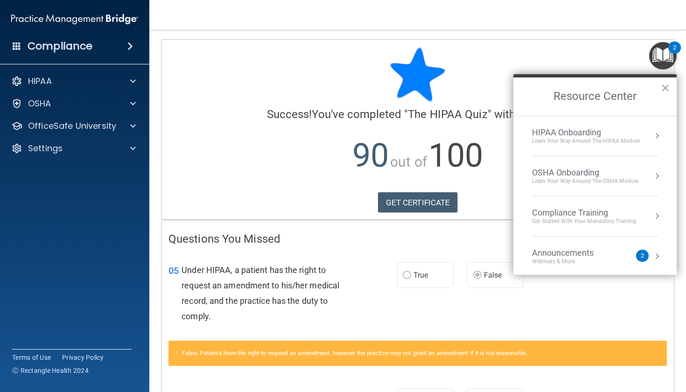
click at [629, 214] on div "Compliance Training" at bounding box center [584, 213] width 104 height 10
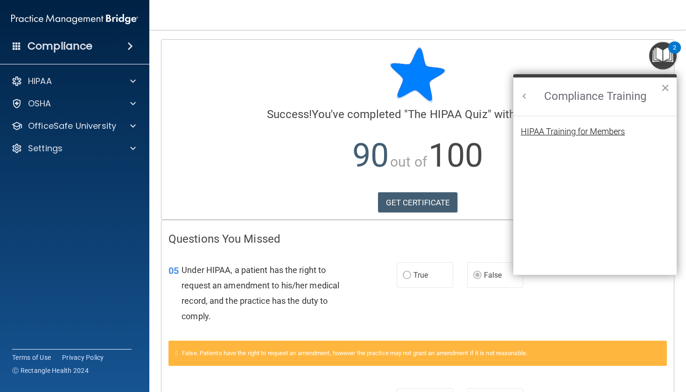
click at [574, 127] on div "HIPAA Training for Members" at bounding box center [573, 131] width 104 height 8
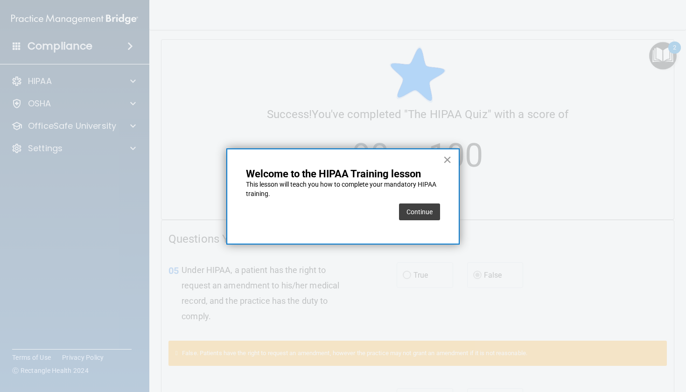
click at [451, 155] on button "×" at bounding box center [447, 159] width 9 height 15
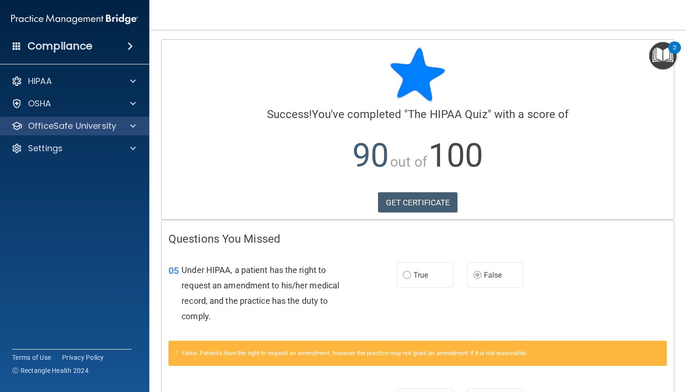
click at [126, 131] on div at bounding box center [131, 125] width 23 height 11
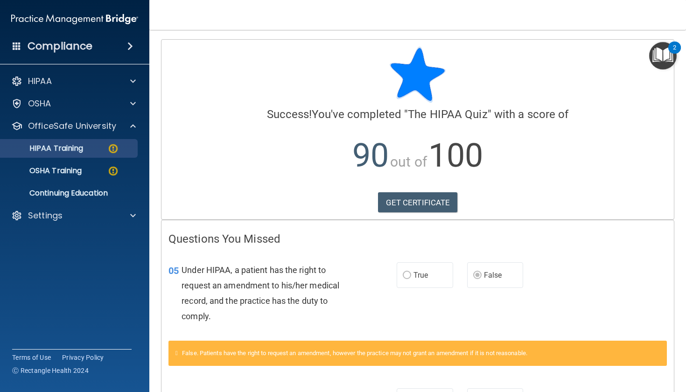
click at [83, 150] on p "HIPAA Training" at bounding box center [44, 148] width 77 height 9
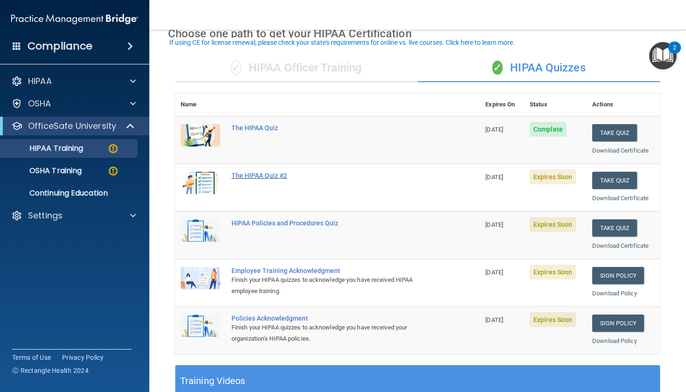
scroll to position [51, 0]
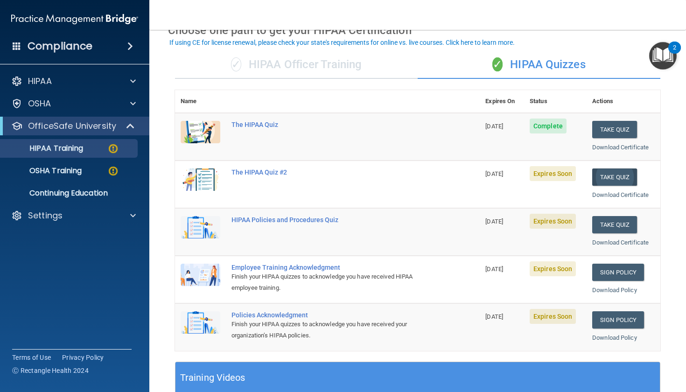
click at [605, 173] on button "Take Quiz" at bounding box center [614, 177] width 45 height 17
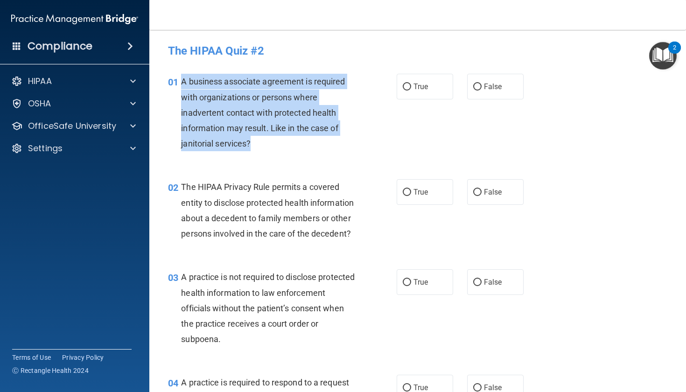
drag, startPoint x: 182, startPoint y: 82, endPoint x: 274, endPoint y: 141, distance: 108.9
click at [274, 141] on div "A business associate agreement is required with organizations or persons where …" at bounding box center [272, 112] width 182 height 77
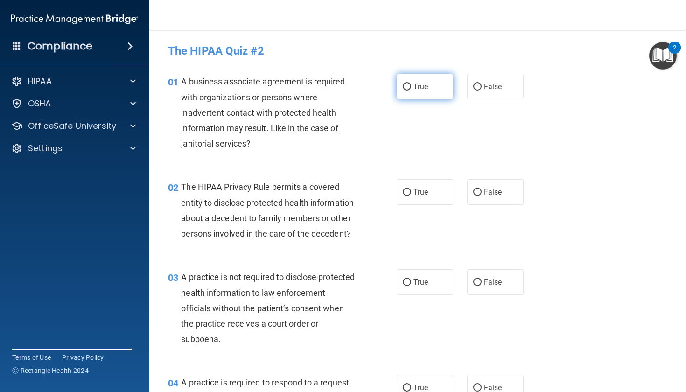
click at [422, 85] on span "True" at bounding box center [421, 86] width 14 height 9
click at [411, 85] on input "True" at bounding box center [407, 87] width 8 height 7
radio input "true"
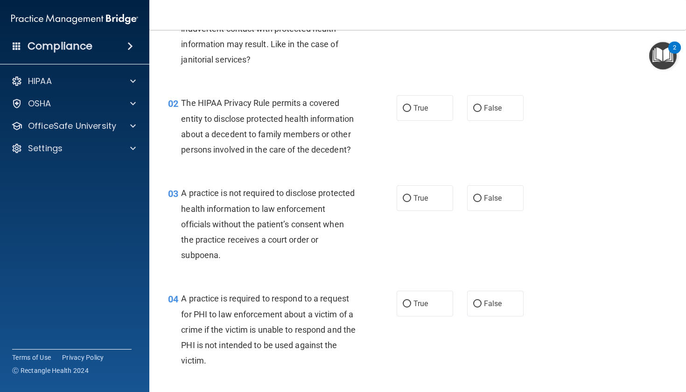
scroll to position [84, 0]
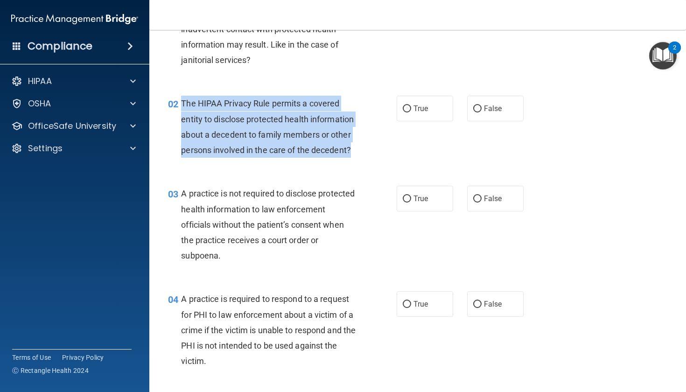
drag, startPoint x: 183, startPoint y: 103, endPoint x: 371, endPoint y: 147, distance: 192.8
click at [371, 147] on div "02 The HIPAA Privacy Rule permits a covered entity to disclose protected health…" at bounding box center [282, 129] width 257 height 67
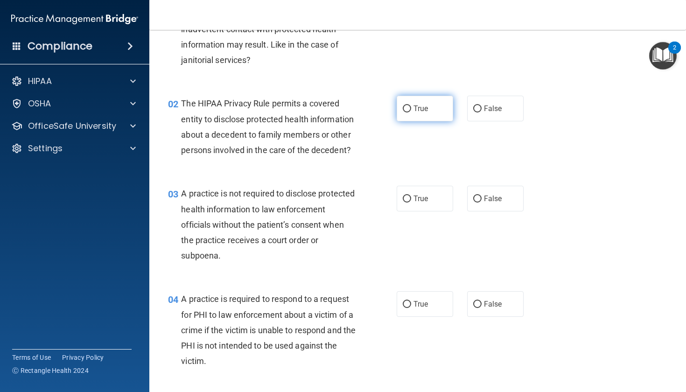
click at [424, 114] on label "True" at bounding box center [425, 109] width 56 height 26
click at [411, 113] on input "True" at bounding box center [407, 109] width 8 height 7
radio input "true"
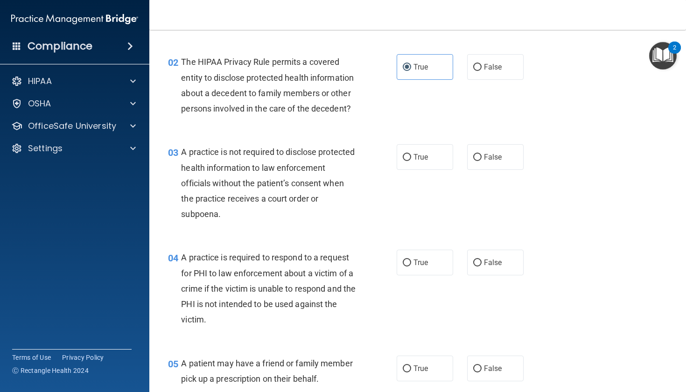
scroll to position [135, 0]
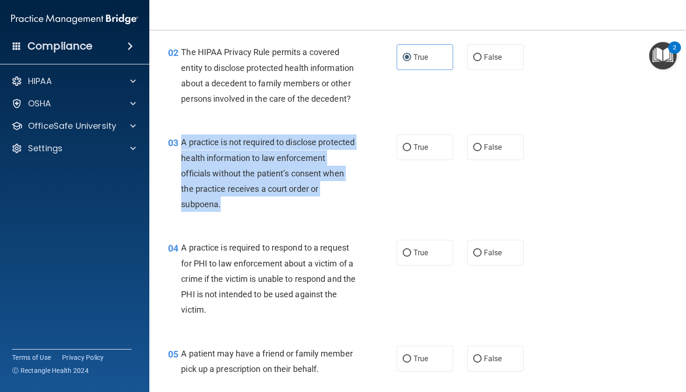
drag, startPoint x: 183, startPoint y: 143, endPoint x: 255, endPoint y: 210, distance: 99.1
click at [255, 210] on div "A practice is not required to disclose protected health information to law enfo…" at bounding box center [272, 172] width 182 height 77
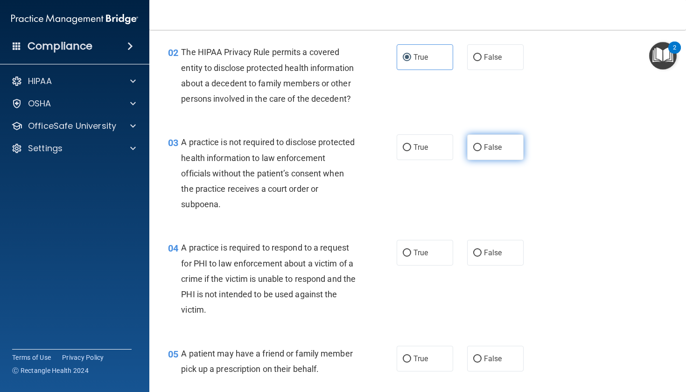
click at [494, 147] on span "False" at bounding box center [493, 147] width 18 height 9
click at [482, 147] on input "False" at bounding box center [477, 147] width 8 height 7
radio input "true"
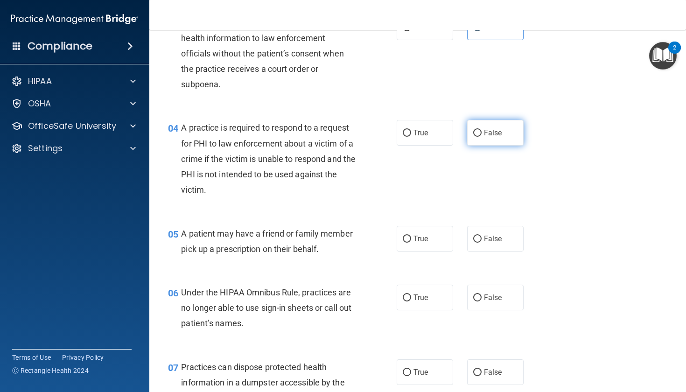
scroll to position [255, 0]
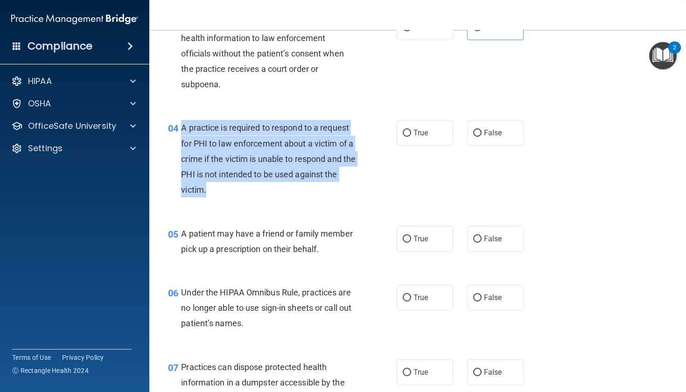
drag, startPoint x: 182, startPoint y: 126, endPoint x: 272, endPoint y: 186, distance: 108.0
click at [272, 186] on div "A practice is required to respond to a request for PHI to law enforcement about…" at bounding box center [272, 158] width 182 height 77
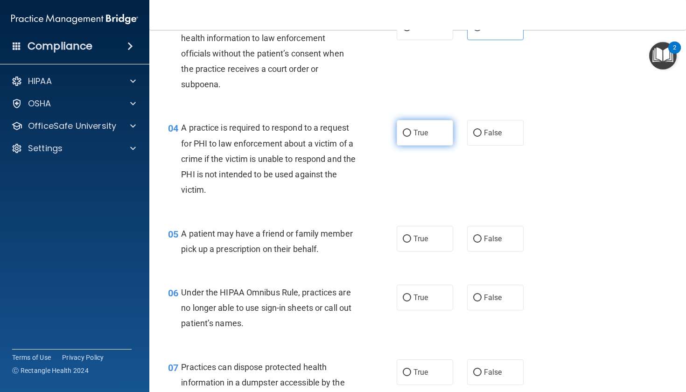
click at [429, 123] on label "True" at bounding box center [425, 133] width 56 height 26
click at [411, 130] on input "True" at bounding box center [407, 133] width 8 height 7
radio input "true"
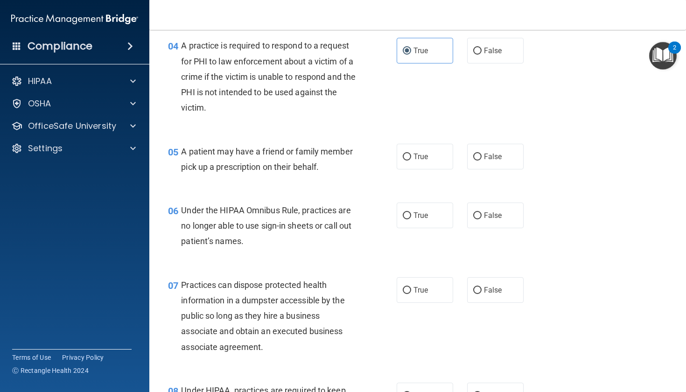
scroll to position [338, 0]
click at [420, 160] on label "True" at bounding box center [425, 156] width 56 height 26
click at [411, 160] on input "True" at bounding box center [407, 156] width 8 height 7
radio input "true"
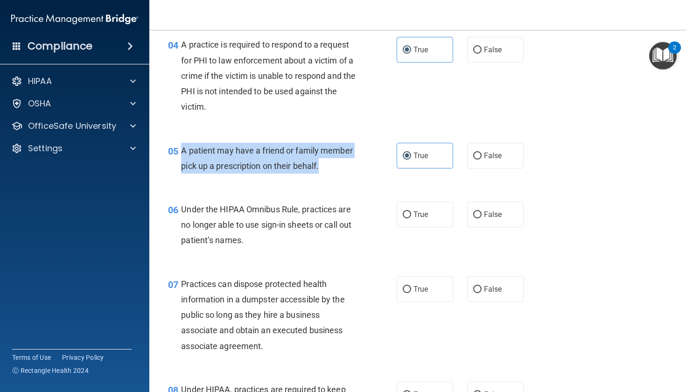
drag, startPoint x: 183, startPoint y: 148, endPoint x: 308, endPoint y: 175, distance: 128.0
click at [308, 175] on div "05 A patient may have a friend or family member pick up a prescription on their…" at bounding box center [282, 160] width 257 height 35
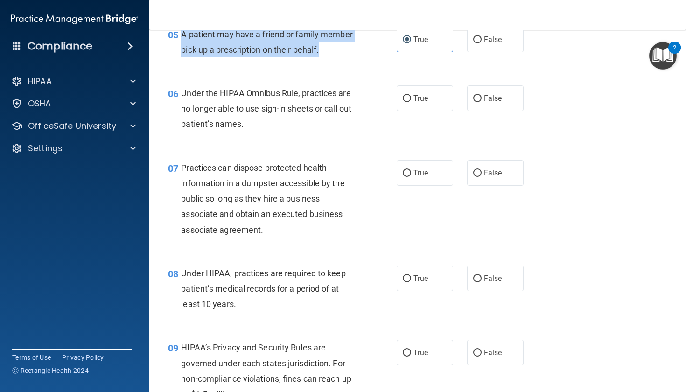
scroll to position [455, 0]
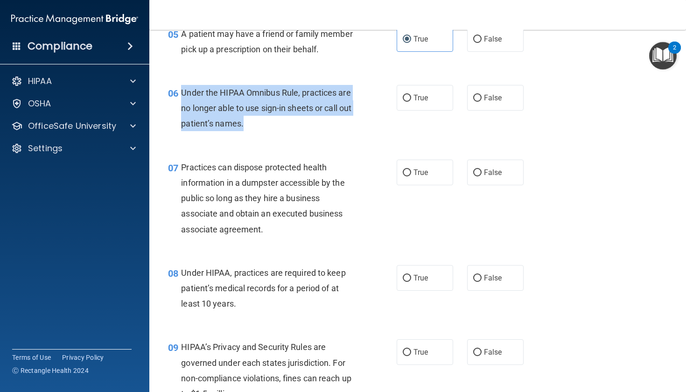
drag, startPoint x: 182, startPoint y: 89, endPoint x: 250, endPoint y: 124, distance: 76.2
click at [250, 124] on div "Under the HIPAA Omnibus Rule, practices are no longer able to use sign-in sheet…" at bounding box center [272, 108] width 182 height 47
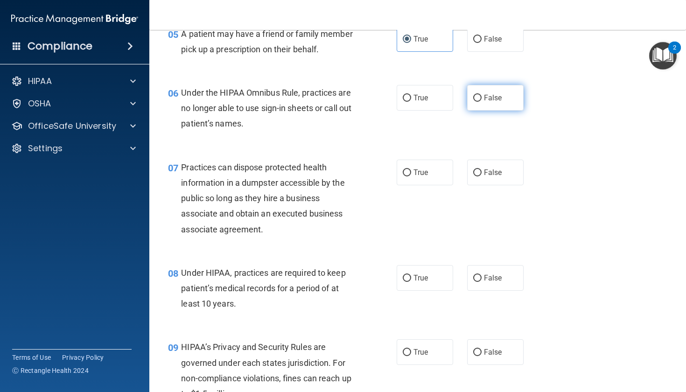
click at [487, 104] on label "False" at bounding box center [495, 98] width 56 height 26
click at [482, 102] on input "False" at bounding box center [477, 98] width 8 height 7
radio input "true"
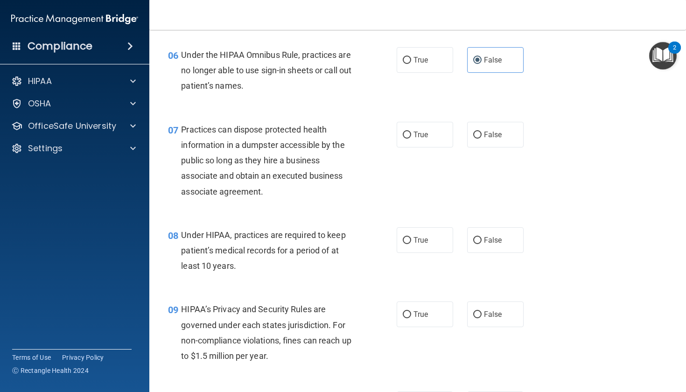
scroll to position [492, 0]
click at [495, 131] on span "False" at bounding box center [493, 135] width 18 height 9
click at [482, 132] on input "False" at bounding box center [477, 135] width 8 height 7
radio input "true"
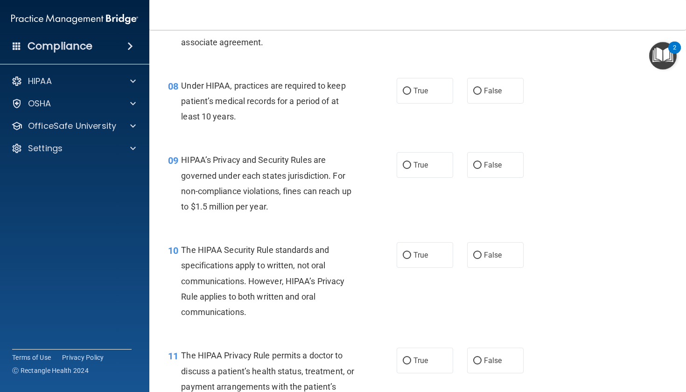
scroll to position [642, 0]
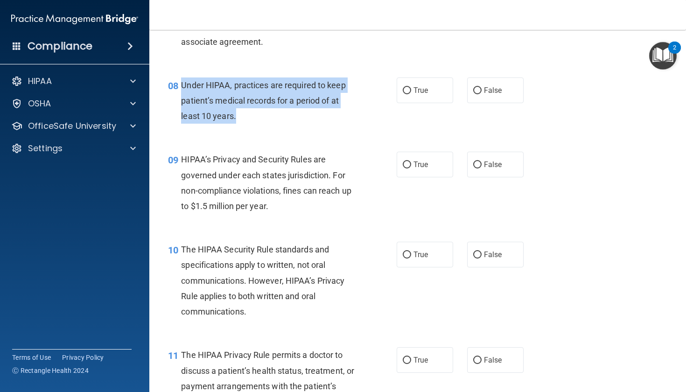
drag, startPoint x: 182, startPoint y: 81, endPoint x: 251, endPoint y: 112, distance: 75.9
click at [251, 112] on div "Under HIPAA, practices are required to keep patient’s medical records for a per…" at bounding box center [272, 100] width 182 height 47
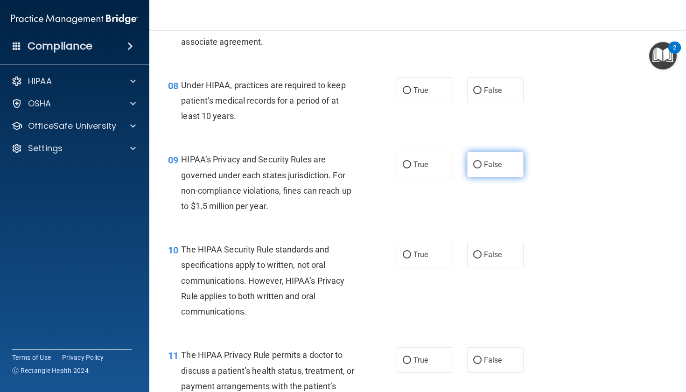
click at [511, 155] on label "False" at bounding box center [495, 165] width 56 height 26
click at [482, 162] on input "False" at bounding box center [477, 165] width 8 height 7
radio input "true"
click at [485, 92] on label "False" at bounding box center [495, 90] width 56 height 26
click at [482, 92] on input "False" at bounding box center [477, 90] width 8 height 7
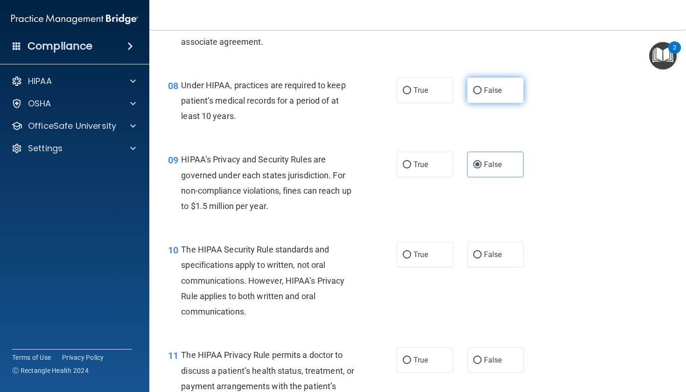
radio input "true"
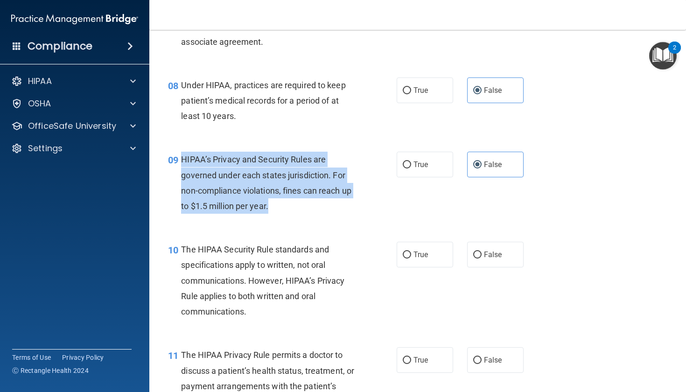
drag, startPoint x: 182, startPoint y: 156, endPoint x: 275, endPoint y: 207, distance: 106.1
click at [275, 207] on div "HIPAA’s Privacy and Security Rules are governed under each states jurisdiction.…" at bounding box center [272, 183] width 182 height 62
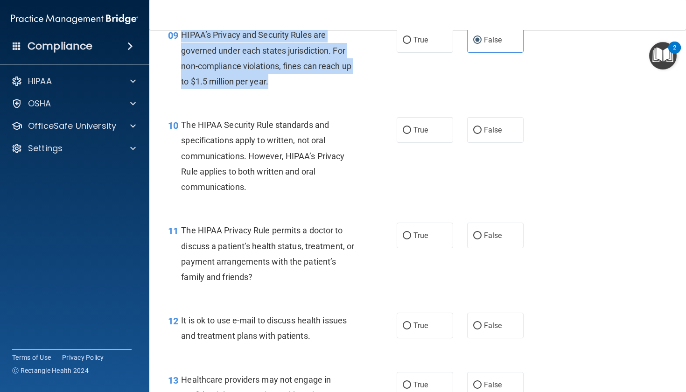
scroll to position [770, 0]
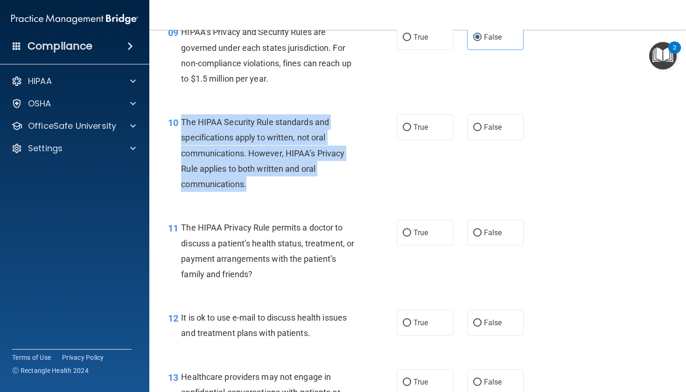
drag, startPoint x: 182, startPoint y: 117, endPoint x: 253, endPoint y: 185, distance: 98.7
click at [253, 185] on div "The HIPAA Security Rule standards and specifications apply to written, not oral…" at bounding box center [272, 152] width 182 height 77
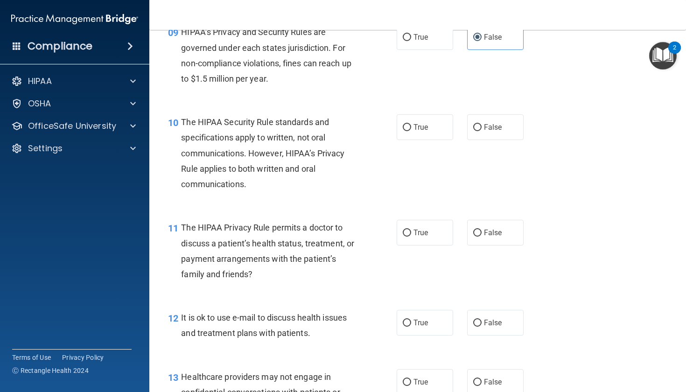
click at [504, 1] on nav "Toggle navigation Kattee Shear katteeshear05@gmail.com Manage My Enterprise His…" at bounding box center [417, 15] width 537 height 30
click at [413, 115] on label "True" at bounding box center [425, 127] width 56 height 26
click at [411, 124] on input "True" at bounding box center [407, 127] width 8 height 7
radio input "true"
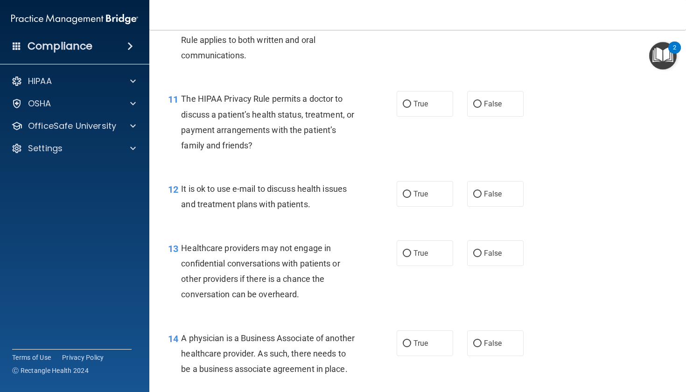
scroll to position [901, 0]
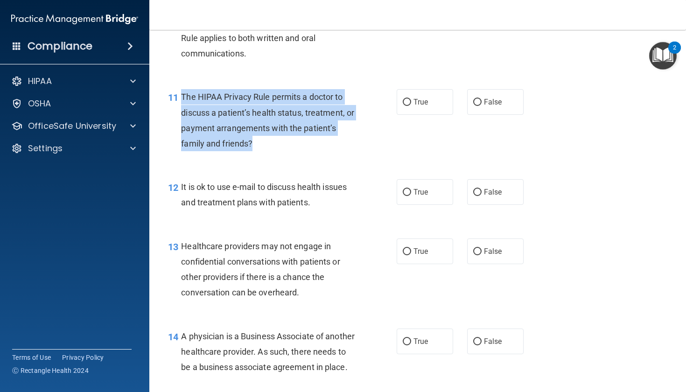
drag, startPoint x: 182, startPoint y: 91, endPoint x: 263, endPoint y: 143, distance: 96.7
click at [263, 143] on div "The HIPAA Privacy Rule permits a doctor to discuss a patient’s health status, t…" at bounding box center [272, 120] width 182 height 62
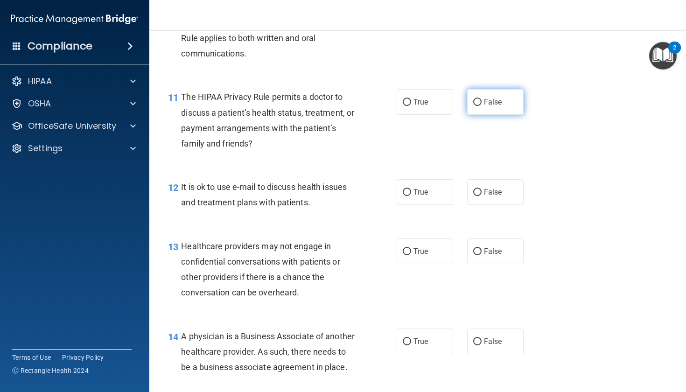
click at [505, 110] on label "False" at bounding box center [495, 102] width 56 height 26
click at [482, 106] on input "False" at bounding box center [477, 102] width 8 height 7
radio input "true"
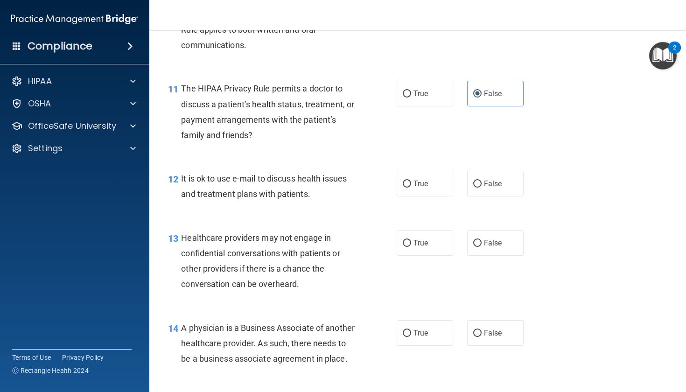
scroll to position [914, 0]
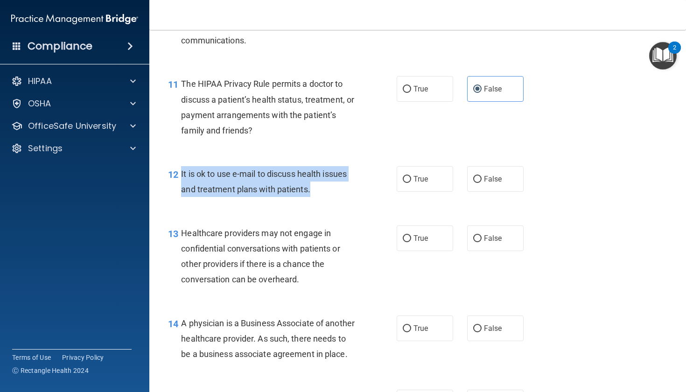
drag, startPoint x: 181, startPoint y: 169, endPoint x: 316, endPoint y: 188, distance: 136.3
click at [316, 188] on div "It is ok to use e-mail to discuss health issues and treatment plans with patien…" at bounding box center [272, 181] width 182 height 31
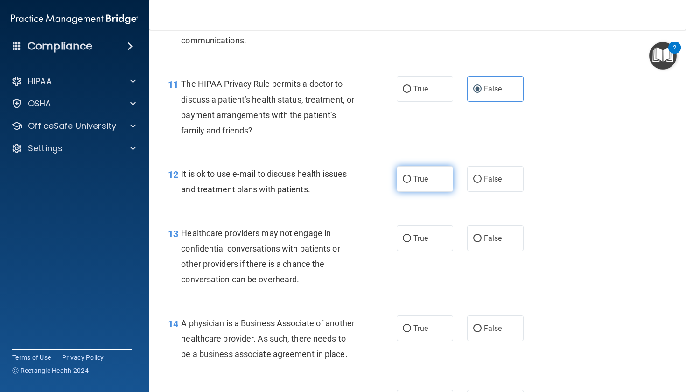
click at [423, 166] on label "True" at bounding box center [425, 179] width 56 height 26
click at [411, 176] on input "True" at bounding box center [407, 179] width 8 height 7
radio input "true"
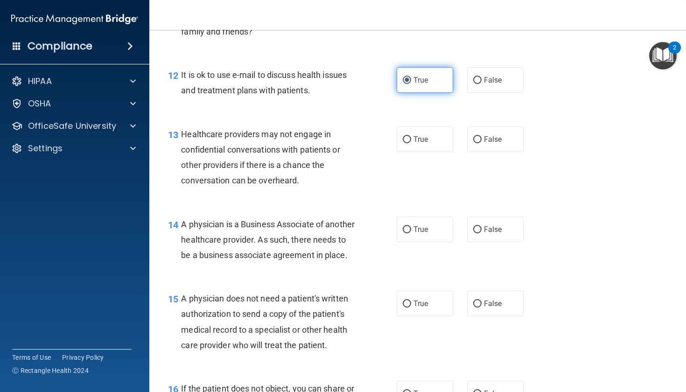
scroll to position [1016, 0]
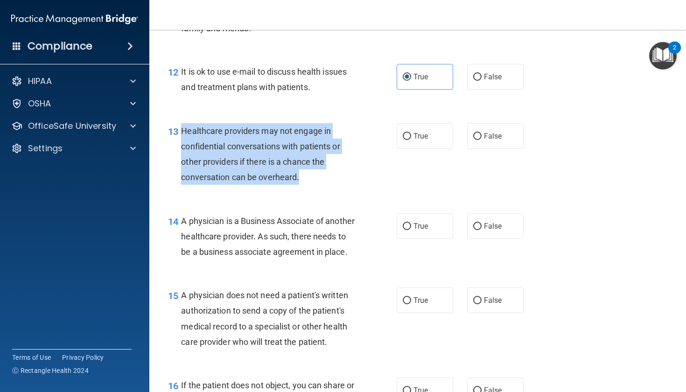
drag, startPoint x: 183, startPoint y: 124, endPoint x: 324, endPoint y: 174, distance: 149.6
click at [324, 174] on div "Healthcare providers may not engage in confidential conversations with patients…" at bounding box center [272, 154] width 182 height 62
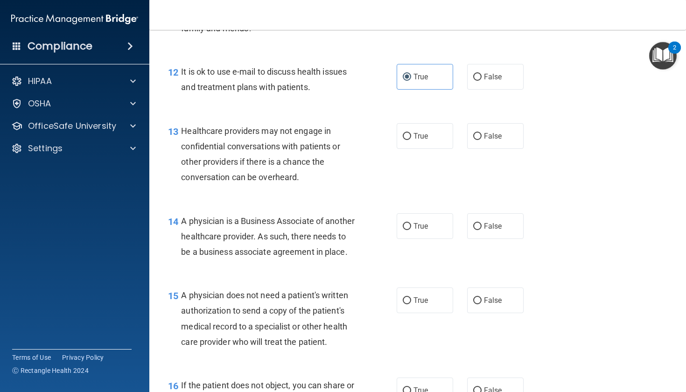
click at [518, 1] on nav "Toggle navigation Kattee Shear katteeshear05@gmail.com Manage My Enterprise His…" at bounding box center [417, 15] width 537 height 30
click at [414, 132] on span "True" at bounding box center [421, 136] width 14 height 9
click at [411, 133] on input "True" at bounding box center [407, 136] width 8 height 7
radio input "true"
drag, startPoint x: 180, startPoint y: 215, endPoint x: 255, endPoint y: 261, distance: 88.2
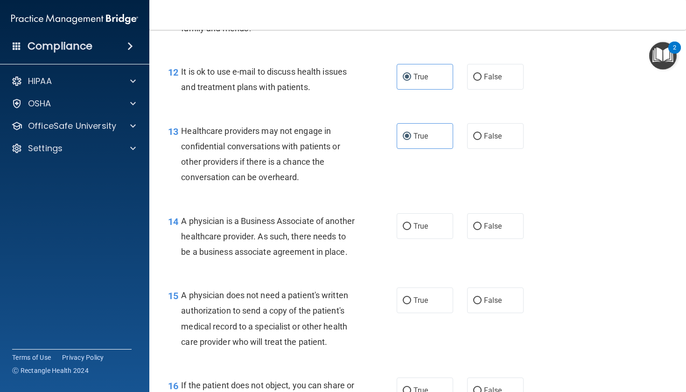
click at [255, 261] on div "14 A physician is a Business Associate of another healthcare provider. As such,…" at bounding box center [282, 238] width 257 height 51
click at [499, 222] on span "False" at bounding box center [493, 226] width 18 height 9
click at [482, 223] on input "False" at bounding box center [477, 226] width 8 height 7
radio input "true"
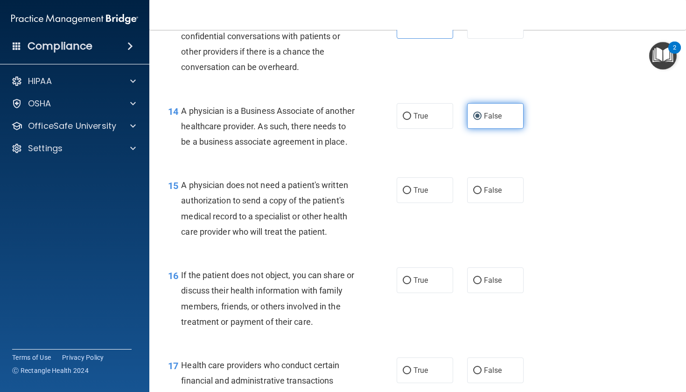
scroll to position [1126, 0]
click at [417, 194] on span "True" at bounding box center [421, 189] width 14 height 9
click at [411, 194] on input "True" at bounding box center [407, 190] width 8 height 7
radio input "true"
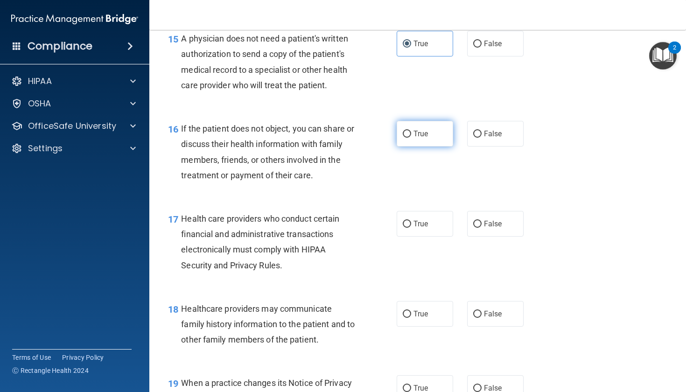
scroll to position [1271, 0]
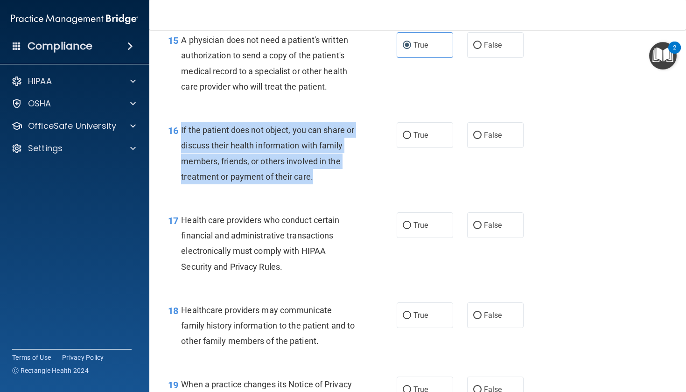
drag, startPoint x: 182, startPoint y: 138, endPoint x: 326, endPoint y: 186, distance: 152.1
click at [327, 184] on div "If the patient does not object, you can share or discuss their health informati…" at bounding box center [272, 153] width 182 height 62
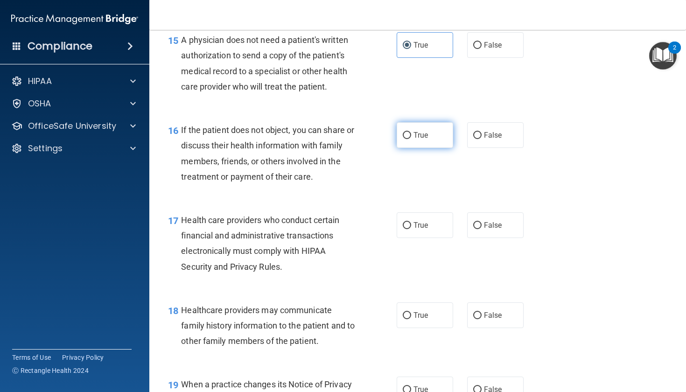
click at [426, 139] on label "True" at bounding box center [425, 135] width 56 height 26
click at [411, 139] on input "True" at bounding box center [407, 135] width 8 height 7
radio input "true"
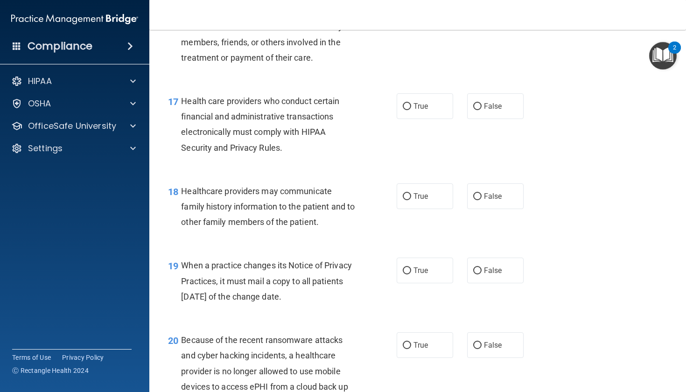
scroll to position [1392, 0]
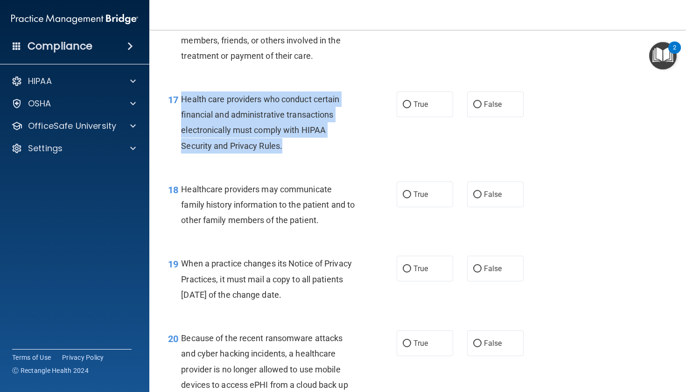
drag, startPoint x: 181, startPoint y: 106, endPoint x: 283, endPoint y: 162, distance: 116.1
click at [283, 154] on div "Health care providers who conduct certain financial and administrative transact…" at bounding box center [272, 123] width 182 height 62
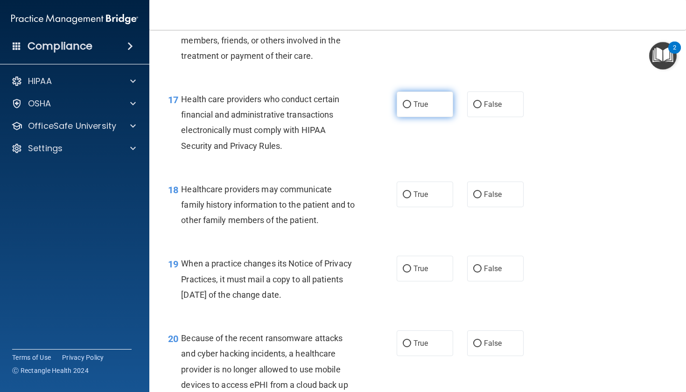
click at [426, 117] on label "True" at bounding box center [425, 105] width 56 height 26
click at [411, 108] on input "True" at bounding box center [407, 104] width 8 height 7
radio input "true"
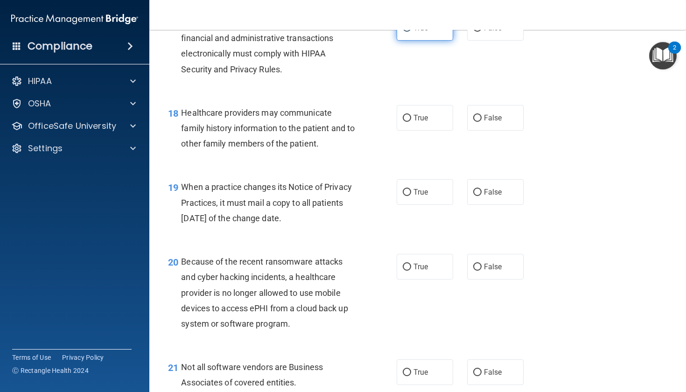
scroll to position [1482, 0]
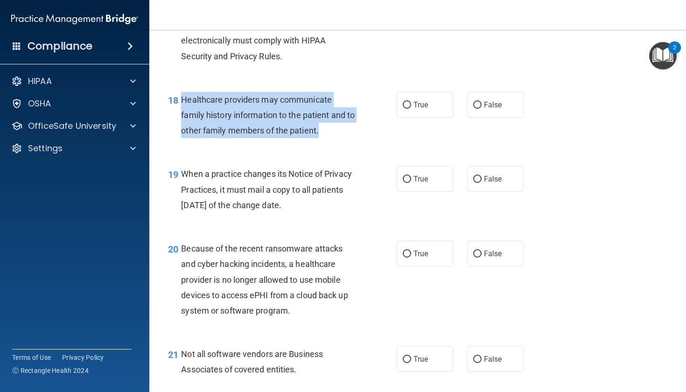
drag, startPoint x: 181, startPoint y: 107, endPoint x: 326, endPoint y: 144, distance: 149.7
click at [326, 143] on div "18 Healthcare providers may communicate family history information to the patie…" at bounding box center [282, 117] width 257 height 51
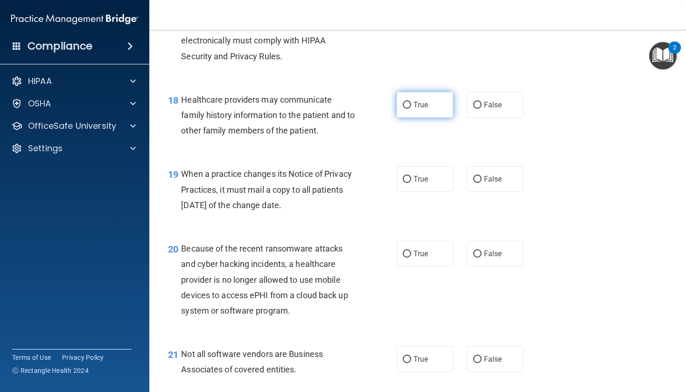
click at [421, 118] on label "True" at bounding box center [425, 105] width 56 height 26
click at [411, 109] on input "True" at bounding box center [407, 105] width 8 height 7
radio input "true"
drag, startPoint x: 182, startPoint y: 180, endPoint x: 312, endPoint y: 214, distance: 135.1
click at [312, 213] on div "When a practice changes its Notice of Privacy Practices, it must mail a copy to…" at bounding box center [272, 189] width 182 height 47
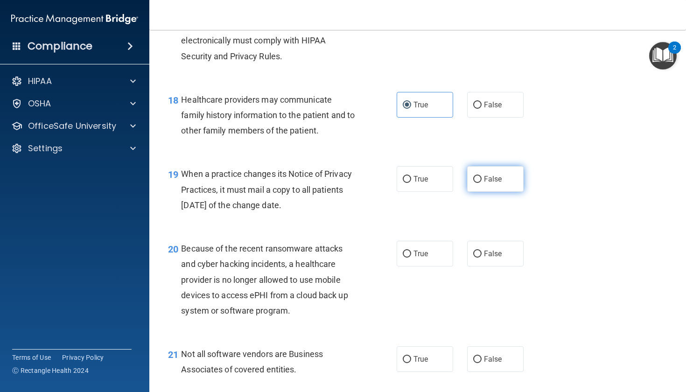
click at [507, 181] on label "False" at bounding box center [495, 179] width 56 height 26
click at [482, 181] on input "False" at bounding box center [477, 179] width 8 height 7
radio input "true"
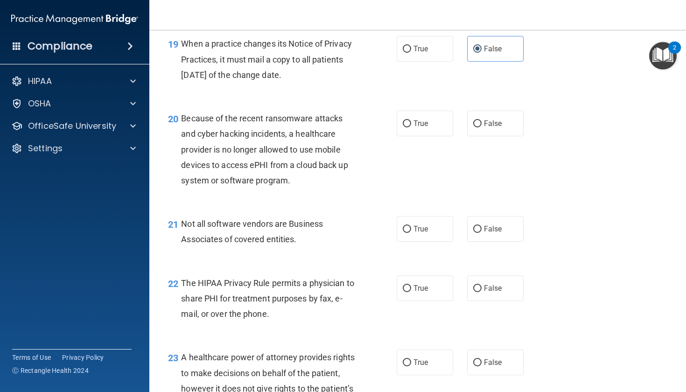
scroll to position [1613, 0]
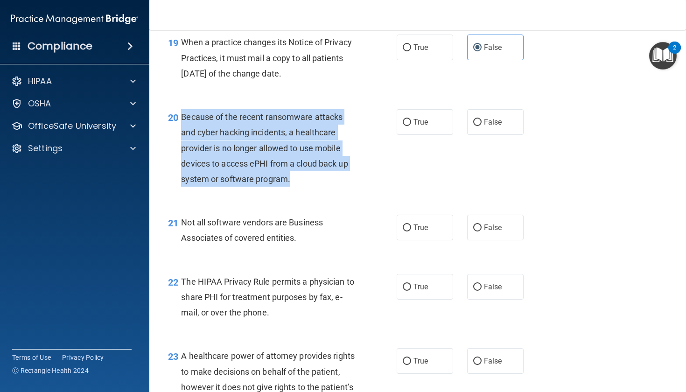
drag, startPoint x: 183, startPoint y: 127, endPoint x: 323, endPoint y: 191, distance: 153.9
click at [323, 187] on div "Because of the recent ransomware attacks and cyber hacking incidents, a healthc…" at bounding box center [272, 147] width 182 height 77
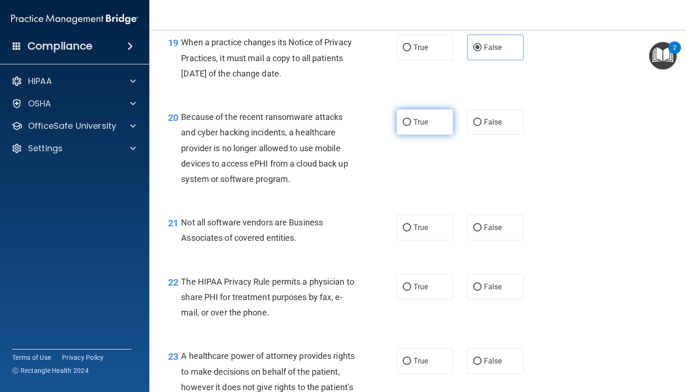
click at [413, 132] on label "True" at bounding box center [425, 122] width 56 height 26
click at [411, 126] on input "True" at bounding box center [407, 122] width 8 height 7
radio input "true"
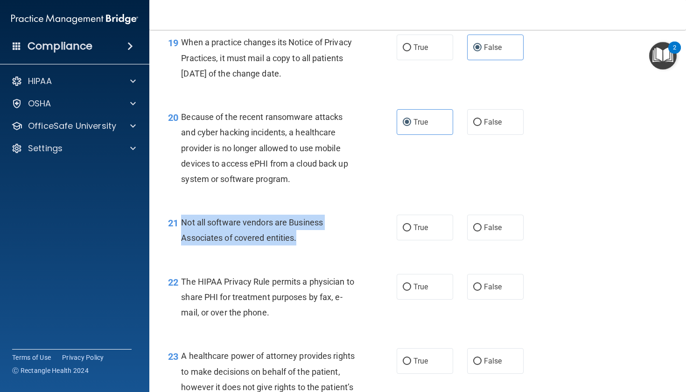
drag, startPoint x: 183, startPoint y: 230, endPoint x: 330, endPoint y: 250, distance: 148.9
click at [330, 246] on div "Not all software vendors are Business Associates of covered entities." at bounding box center [272, 230] width 182 height 31
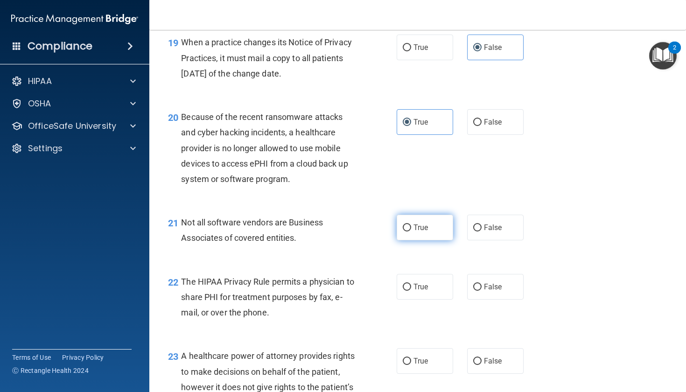
click at [415, 232] on span "True" at bounding box center [421, 227] width 14 height 9
click at [411, 232] on input "True" at bounding box center [407, 228] width 8 height 7
radio input "true"
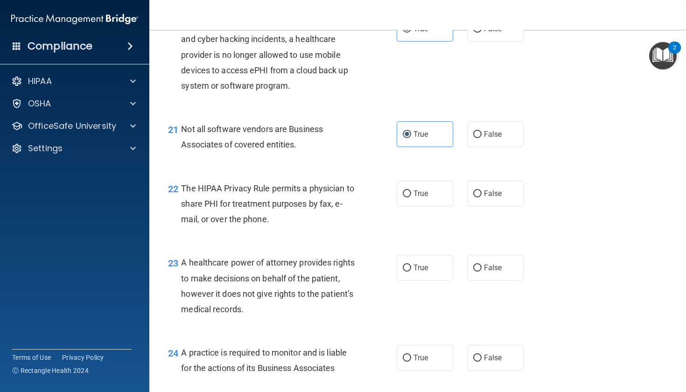
scroll to position [1711, 0]
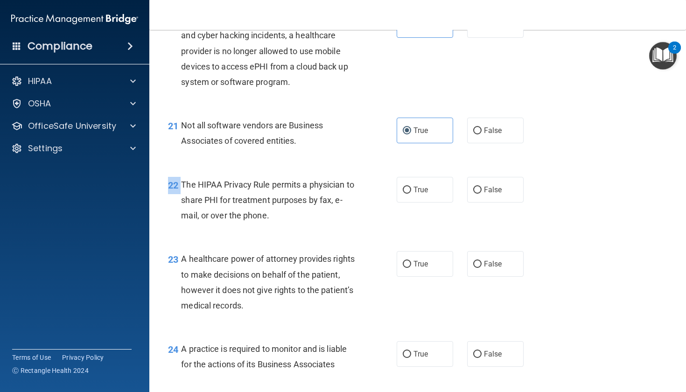
drag, startPoint x: 182, startPoint y: 190, endPoint x: 183, endPoint y: 174, distance: 16.9
click at [183, 174] on div "22 The HIPAA Privacy Rule permits a physician to share PHI for treatment purpos…" at bounding box center [418, 202] width 514 height 75
click at [443, 195] on label "True" at bounding box center [425, 190] width 56 height 26
click at [411, 194] on input "True" at bounding box center [407, 190] width 8 height 7
radio input "true"
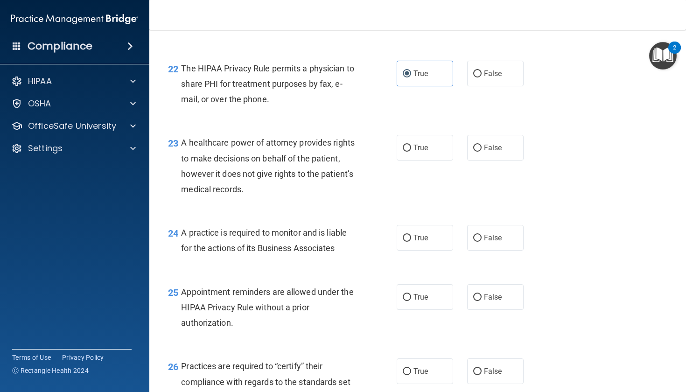
scroll to position [1833, 0]
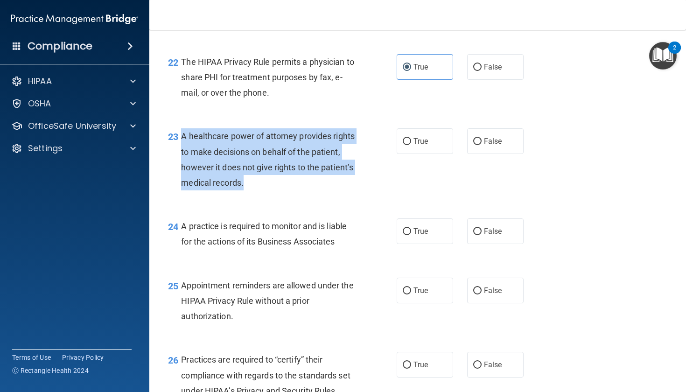
drag, startPoint x: 182, startPoint y: 144, endPoint x: 268, endPoint y: 183, distance: 94.2
click at [268, 183] on div "A healthcare power of attorney provides rights to make decisions on behalf of t…" at bounding box center [272, 159] width 182 height 62
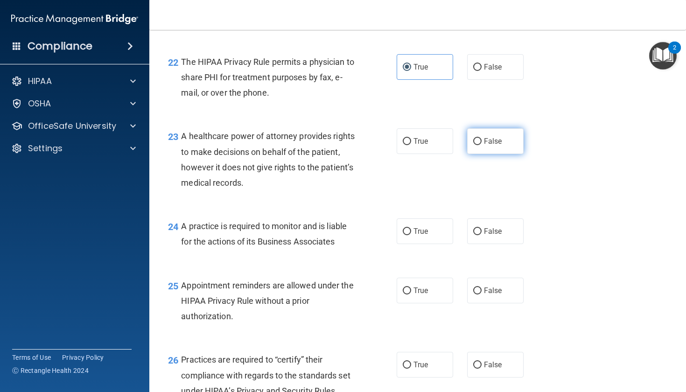
click at [493, 154] on label "False" at bounding box center [495, 141] width 56 height 26
click at [482, 145] on input "False" at bounding box center [477, 141] width 8 height 7
radio input "true"
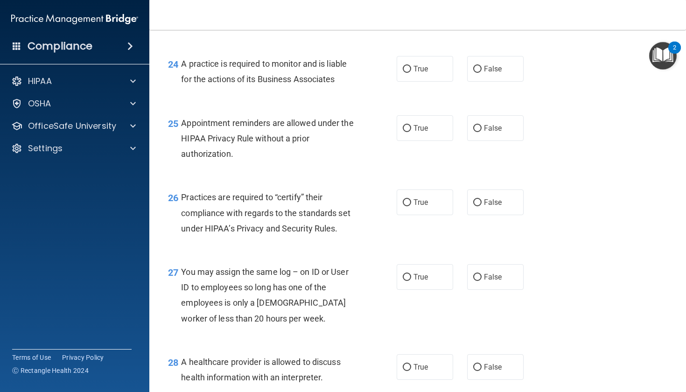
scroll to position [1998, 0]
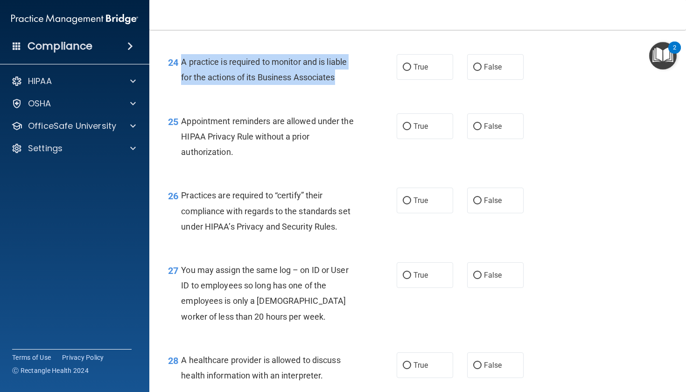
drag, startPoint x: 182, startPoint y: 70, endPoint x: 339, endPoint y: 91, distance: 158.3
click at [339, 85] on div "A practice is required to monitor and is liable for the actions of its Business…" at bounding box center [272, 69] width 182 height 31
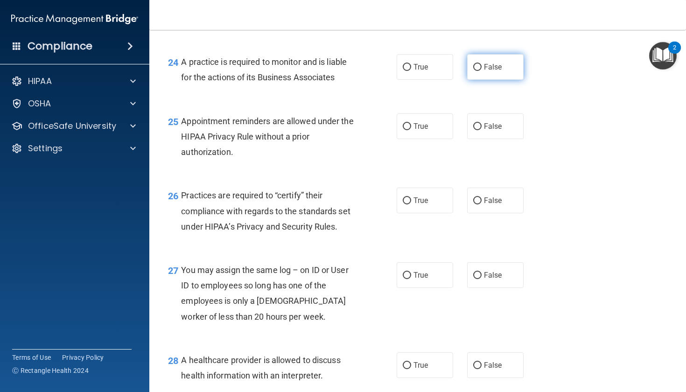
click at [493, 79] on label "False" at bounding box center [495, 67] width 56 height 26
click at [482, 71] on input "False" at bounding box center [477, 67] width 8 height 7
radio input "true"
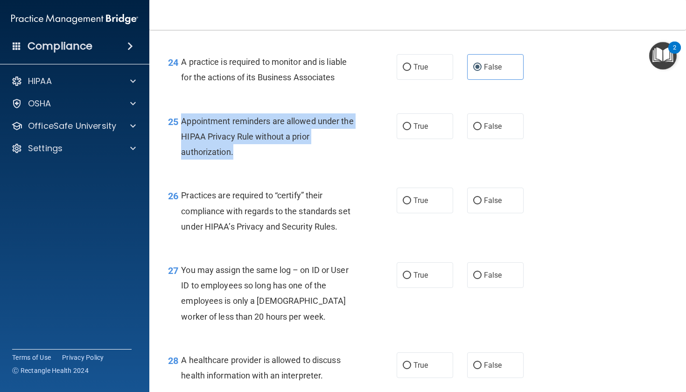
drag, startPoint x: 182, startPoint y: 127, endPoint x: 259, endPoint y: 165, distance: 86.4
click at [259, 160] on div "Appointment reminders are allowed under the HIPAA Privacy Rule without a prior …" at bounding box center [272, 136] width 182 height 47
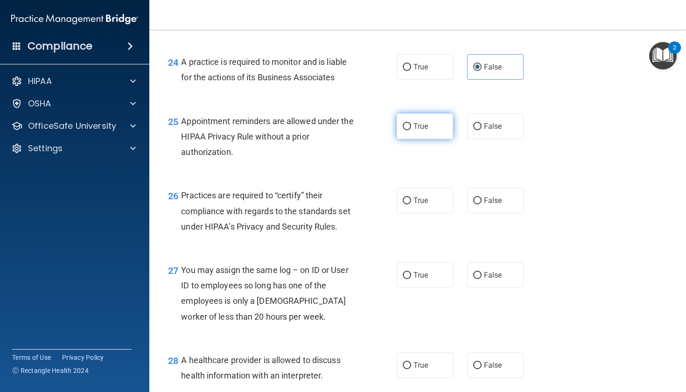
click at [400, 127] on label "True" at bounding box center [425, 126] width 56 height 26
click at [403, 127] on input "True" at bounding box center [407, 126] width 8 height 7
radio input "true"
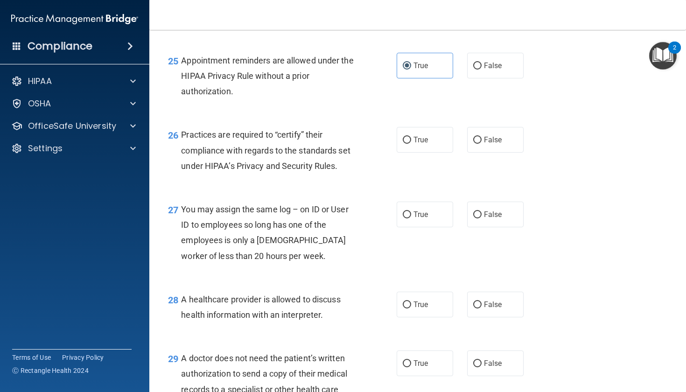
scroll to position [2058, 0]
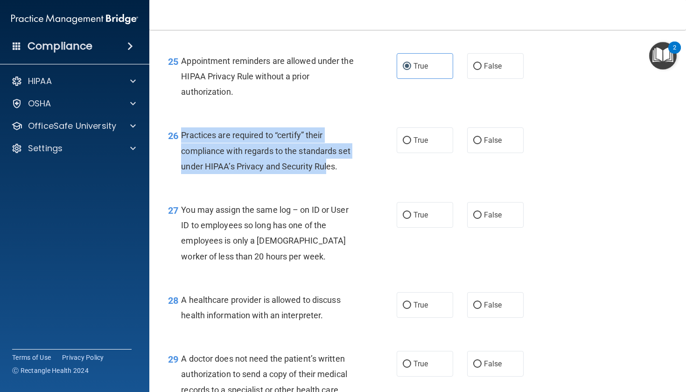
drag, startPoint x: 182, startPoint y: 141, endPoint x: 326, endPoint y: 176, distance: 148.4
click at [326, 171] on span "Practices are required to “certify” their compliance with regards to the standa…" at bounding box center [265, 150] width 169 height 41
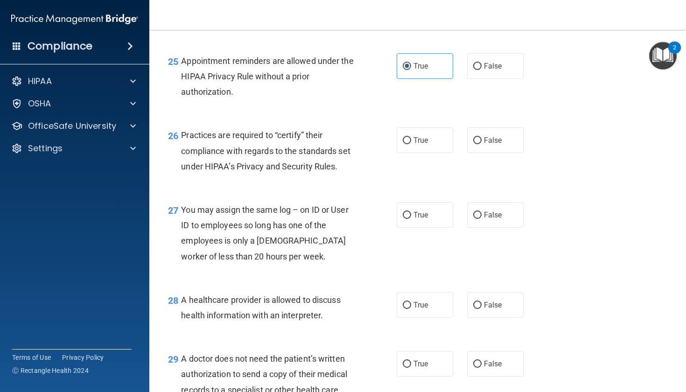
click at [373, 177] on div "26 Practices are required to “certify” their compliance with regards to the sta…" at bounding box center [282, 152] width 257 height 51
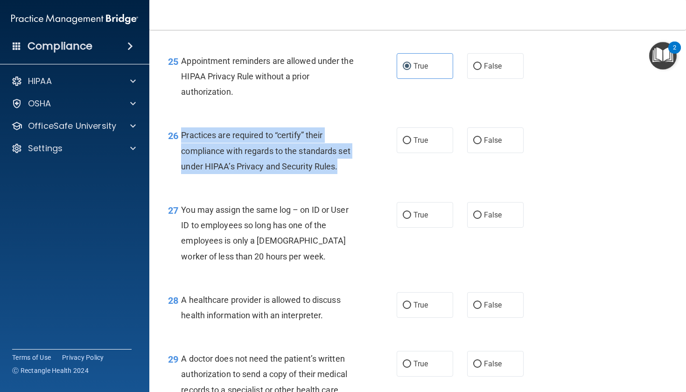
drag, startPoint x: 184, startPoint y: 139, endPoint x: 343, endPoint y: 177, distance: 163.3
click at [343, 174] on div "Practices are required to “certify” their compliance with regards to the standa…" at bounding box center [272, 150] width 182 height 47
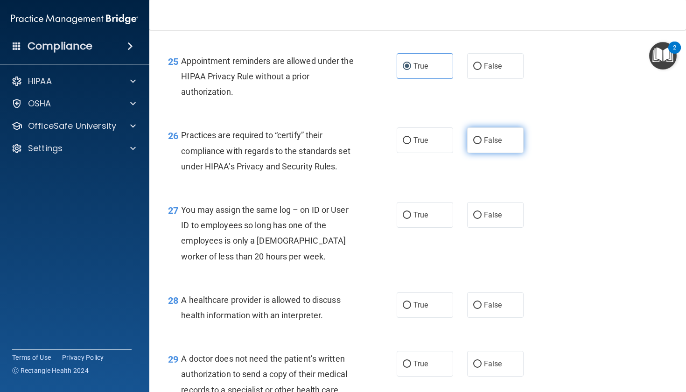
click at [506, 153] on label "False" at bounding box center [495, 140] width 56 height 26
click at [482, 144] on input "False" at bounding box center [477, 140] width 8 height 7
radio input "true"
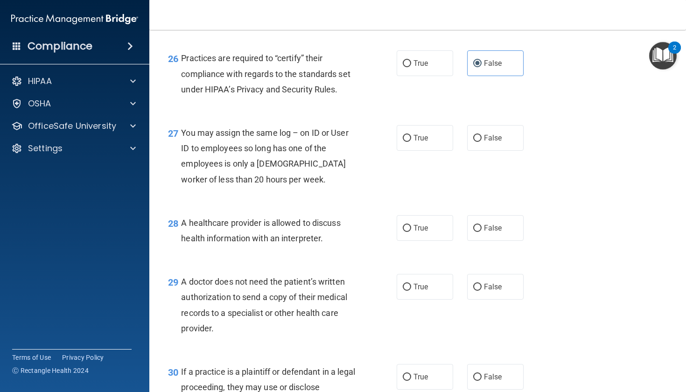
scroll to position [2134, 0]
click at [503, 147] on label "False" at bounding box center [495, 139] width 56 height 26
click at [482, 142] on input "False" at bounding box center [477, 138] width 8 height 7
radio input "true"
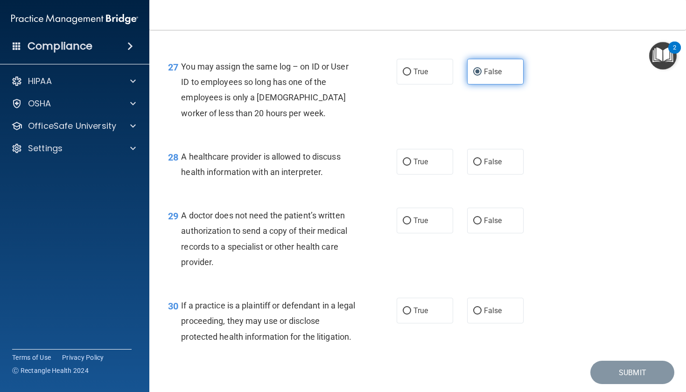
scroll to position [2201, 0]
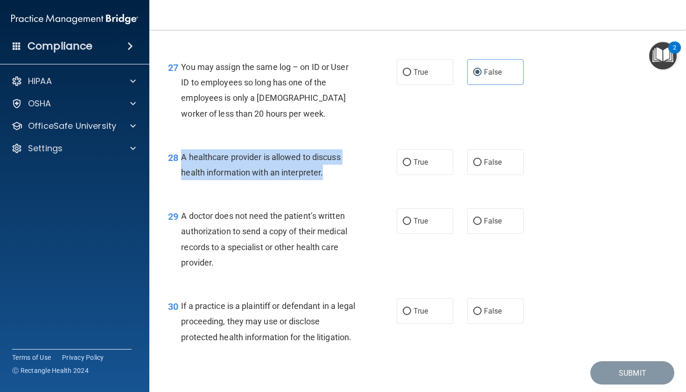
drag, startPoint x: 183, startPoint y: 162, endPoint x: 320, endPoint y: 187, distance: 139.5
click at [320, 185] on div "28 A healthcare provider is allowed to discuss health information with an inter…" at bounding box center [282, 166] width 257 height 35
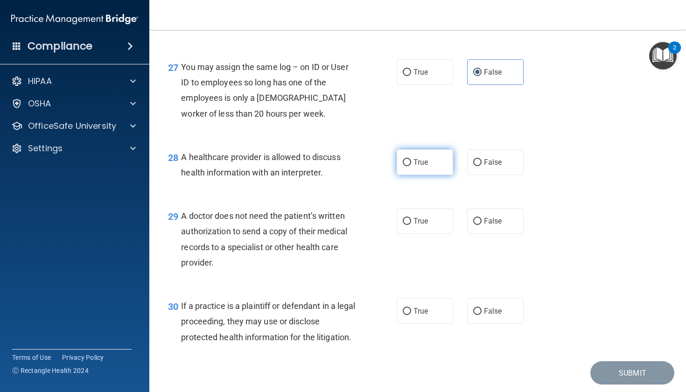
click at [416, 165] on span "True" at bounding box center [421, 162] width 14 height 9
click at [411, 165] on input "True" at bounding box center [407, 162] width 8 height 7
radio input "true"
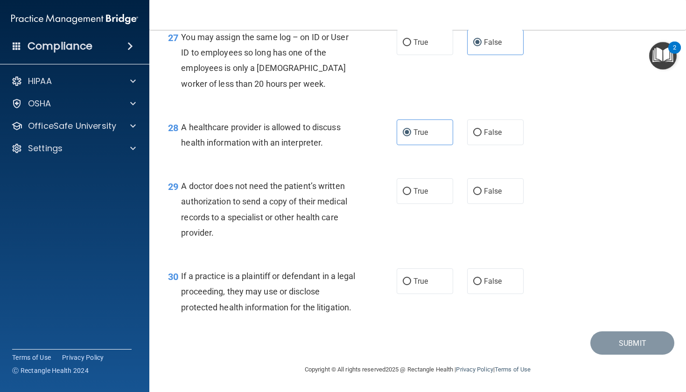
scroll to position [2235, 0]
click at [432, 203] on label "True" at bounding box center [425, 191] width 56 height 26
click at [411, 195] on input "True" at bounding box center [407, 191] width 8 height 7
radio input "true"
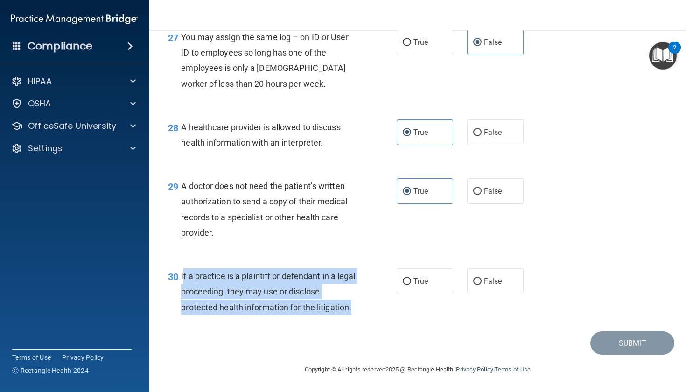
drag, startPoint x: 183, startPoint y: 275, endPoint x: 257, endPoint y: 318, distance: 86.0
click at [257, 318] on div "30 If a practice is a plaintiff or defendant in a legal proceeding, they may us…" at bounding box center [282, 293] width 257 height 51
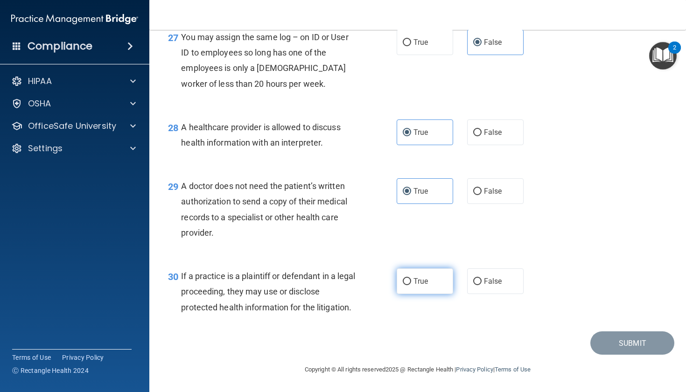
click at [425, 276] on label "True" at bounding box center [425, 281] width 56 height 26
click at [411, 278] on input "True" at bounding box center [407, 281] width 8 height 7
radio input "true"
click at [628, 343] on button "Submit" at bounding box center [633, 343] width 84 height 24
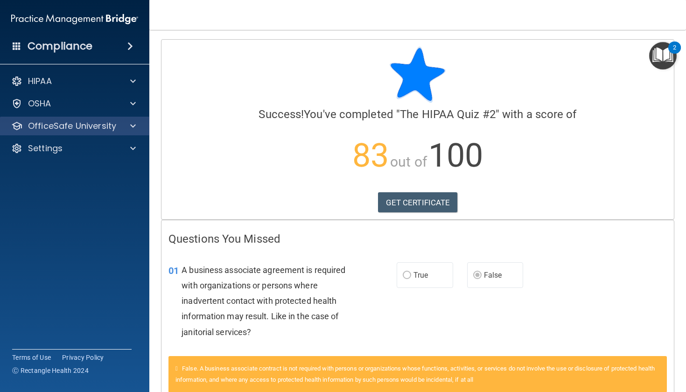
click at [123, 126] on div at bounding box center [131, 125] width 23 height 11
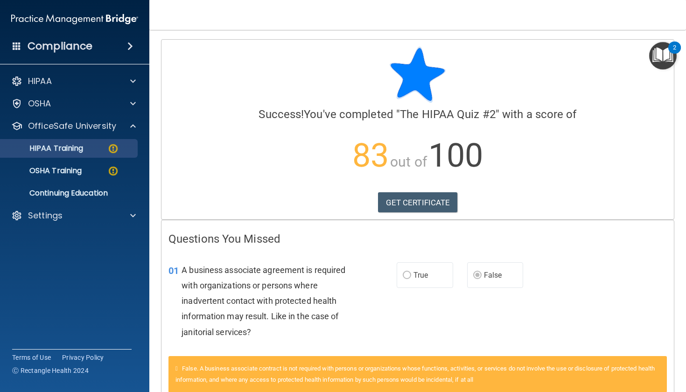
click at [114, 145] on img at bounding box center [113, 149] width 12 height 12
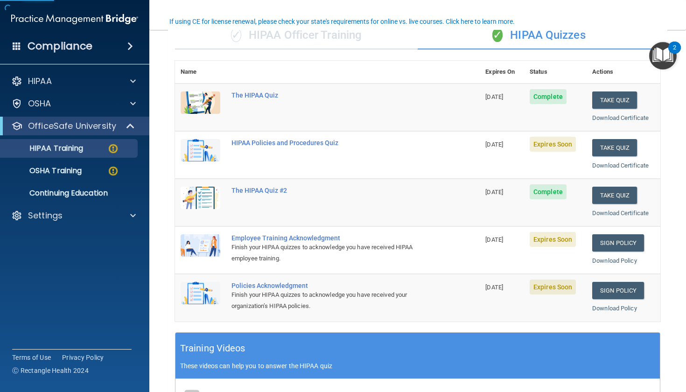
scroll to position [83, 0]
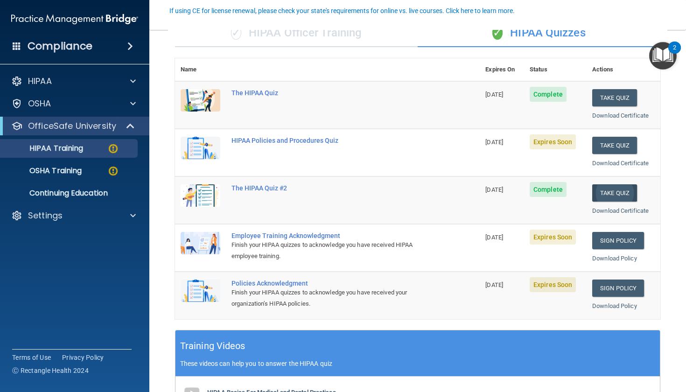
click at [627, 192] on button "Take Quiz" at bounding box center [614, 192] width 45 height 17
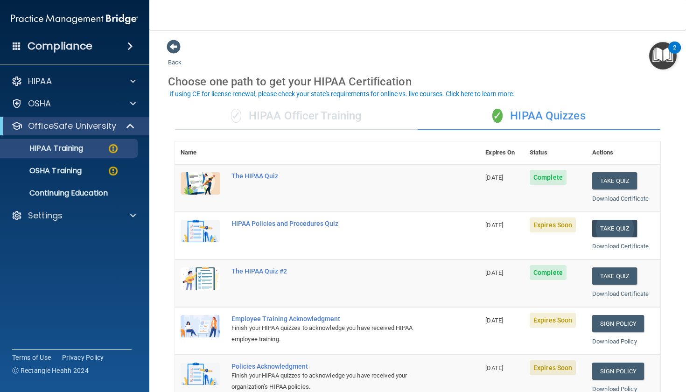
click at [626, 227] on button "Take Quiz" at bounding box center [614, 228] width 45 height 17
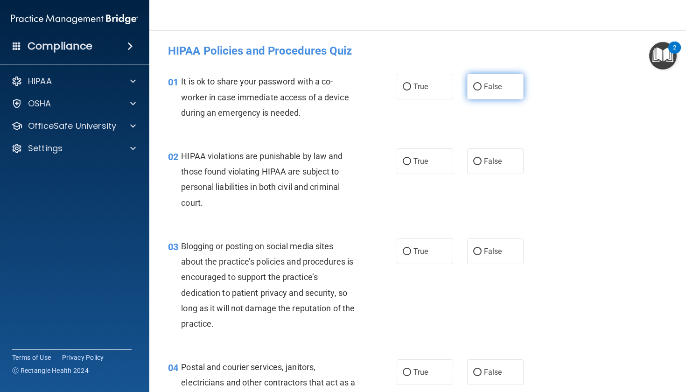
click at [496, 91] on span "False" at bounding box center [493, 86] width 18 height 9
click at [482, 91] on input "False" at bounding box center [477, 87] width 8 height 7
radio input "true"
click at [432, 159] on label "True" at bounding box center [425, 161] width 56 height 26
click at [411, 159] on input "True" at bounding box center [407, 161] width 8 height 7
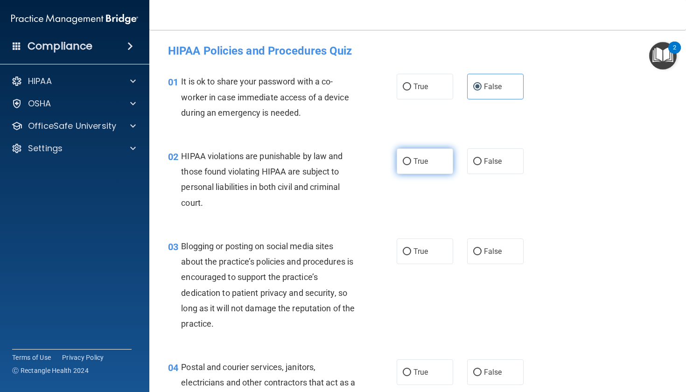
radio input "true"
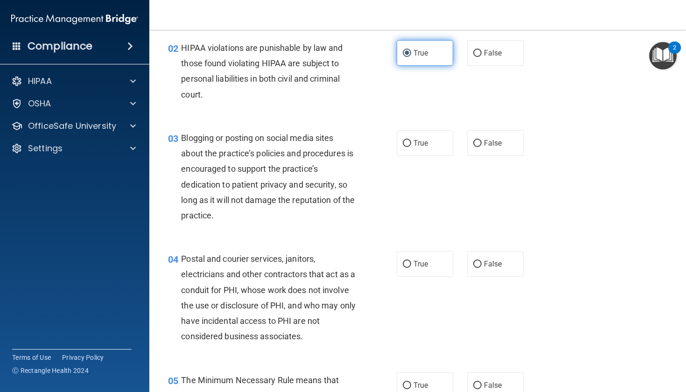
scroll to position [111, 0]
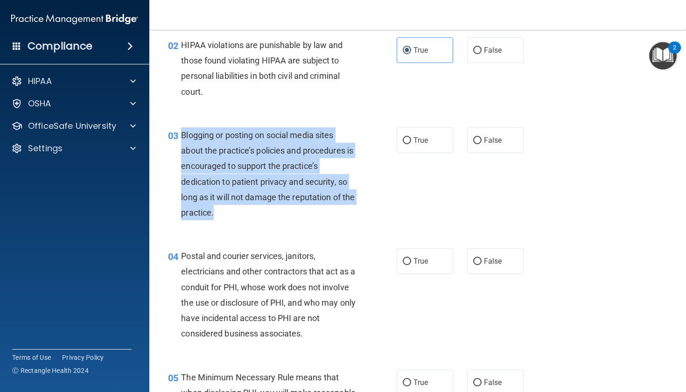
drag, startPoint x: 181, startPoint y: 134, endPoint x: 338, endPoint y: 206, distance: 173.2
click at [338, 206] on div "Blogging or posting on social media sites about the practice’s policies and pro…" at bounding box center [272, 173] width 182 height 93
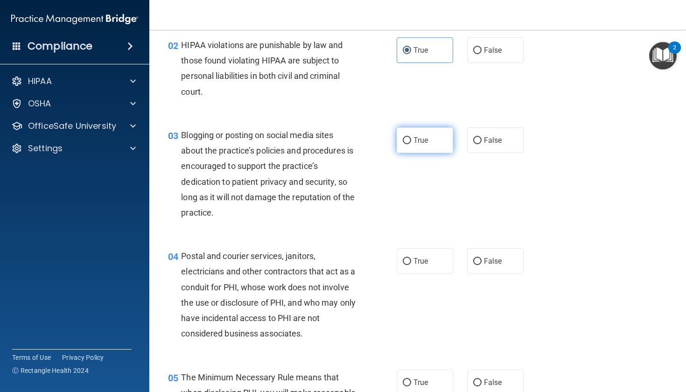
click at [439, 141] on label "True" at bounding box center [425, 140] width 56 height 26
click at [411, 141] on input "True" at bounding box center [407, 140] width 8 height 7
radio input "true"
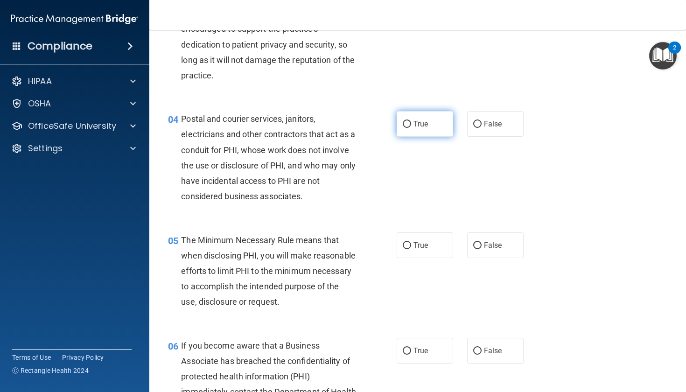
scroll to position [255, 0]
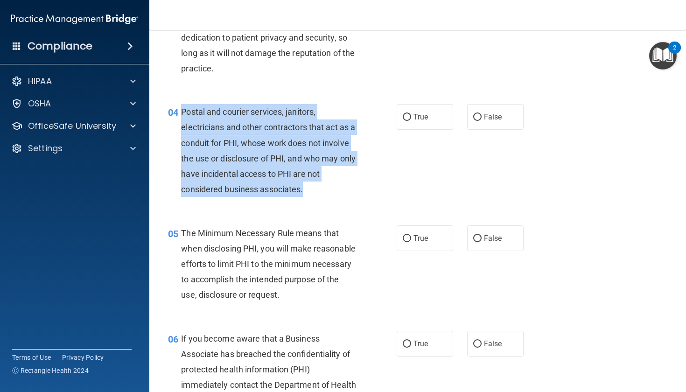
drag, startPoint x: 183, startPoint y: 111, endPoint x: 336, endPoint y: 188, distance: 171.4
click at [336, 188] on div "Postal and courier services, janitors, electricians and other contractors that …" at bounding box center [272, 150] width 182 height 93
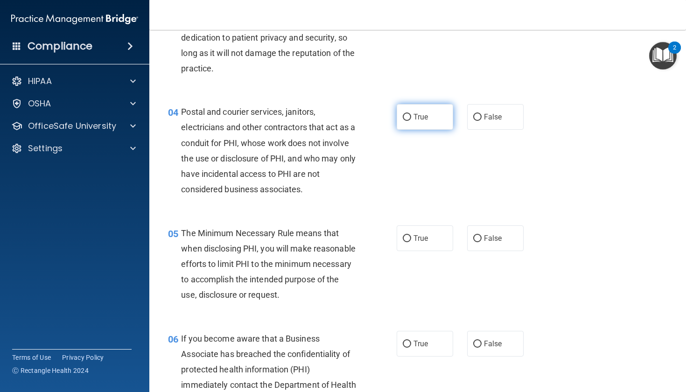
click at [423, 126] on label "True" at bounding box center [425, 117] width 56 height 26
click at [411, 121] on input "True" at bounding box center [407, 117] width 8 height 7
radio input "true"
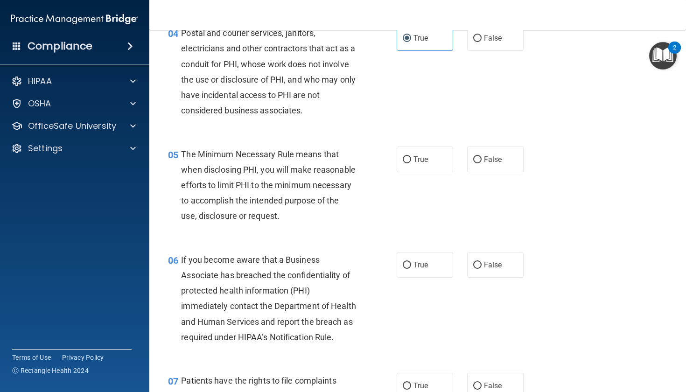
scroll to position [338, 0]
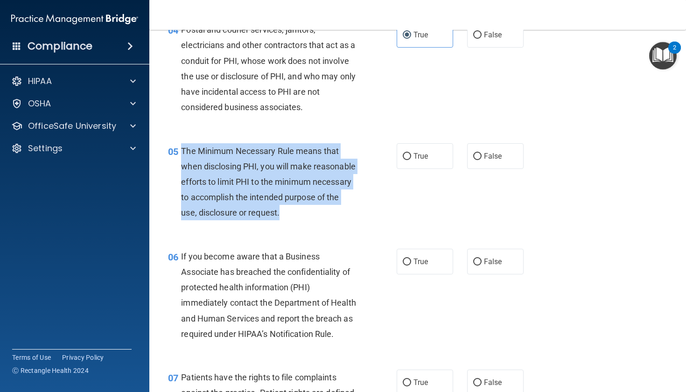
drag, startPoint x: 183, startPoint y: 148, endPoint x: 335, endPoint y: 218, distance: 167.7
click at [335, 218] on div "The Minimum Necessary Rule means that when disclosing PHI, you will make reason…" at bounding box center [272, 181] width 182 height 77
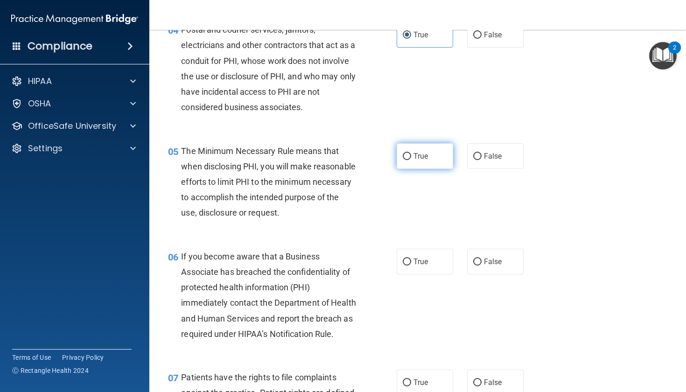
click at [438, 157] on label "True" at bounding box center [425, 156] width 56 height 26
click at [411, 157] on input "True" at bounding box center [407, 156] width 8 height 7
radio input "true"
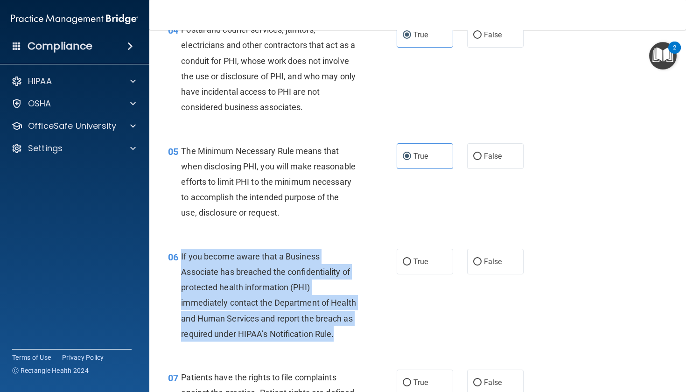
drag, startPoint x: 182, startPoint y: 269, endPoint x: 338, endPoint y: 355, distance: 179.1
click at [338, 346] on div "06 If you become aware that a Business Associate has breached the confidentiali…" at bounding box center [282, 298] width 257 height 98
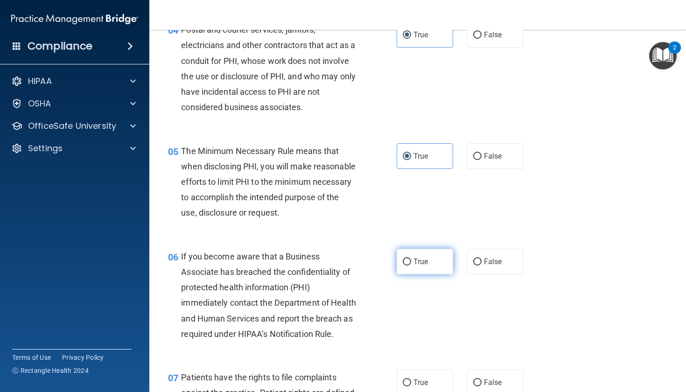
click at [427, 266] on span "True" at bounding box center [421, 261] width 14 height 9
click at [411, 266] on input "True" at bounding box center [407, 262] width 8 height 7
radio input "true"
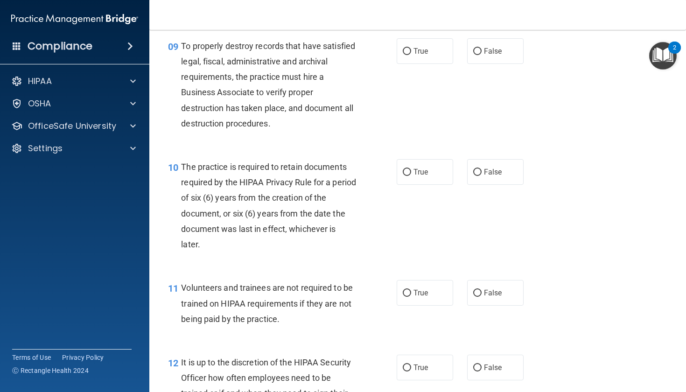
scroll to position [852, 0]
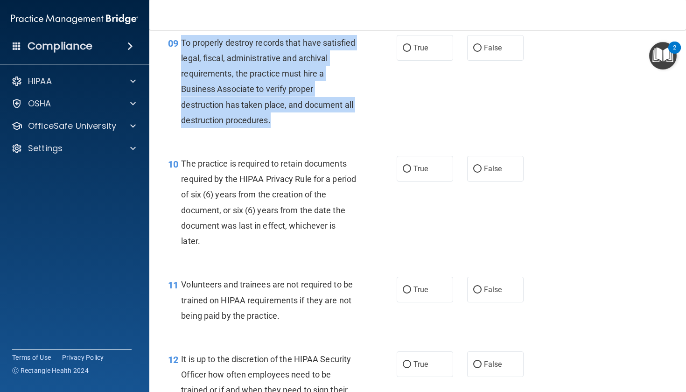
drag, startPoint x: 183, startPoint y: 53, endPoint x: 311, endPoint y: 132, distance: 150.7
click at [311, 128] on div "To properly destroy records that have satisfied legal, fiscal, administrative a…" at bounding box center [272, 81] width 182 height 93
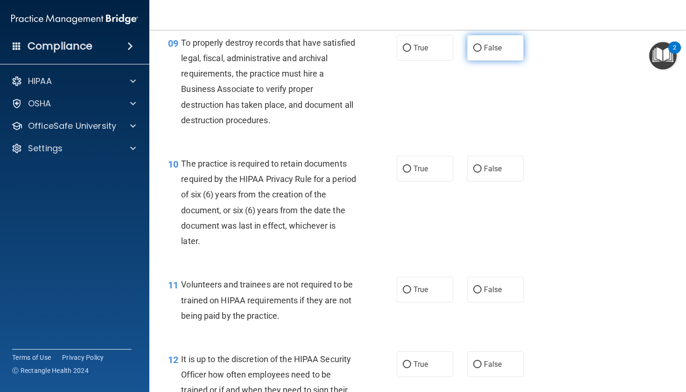
click at [513, 61] on label "False" at bounding box center [495, 48] width 56 height 26
click at [482, 52] on input "False" at bounding box center [477, 48] width 8 height 7
radio input "true"
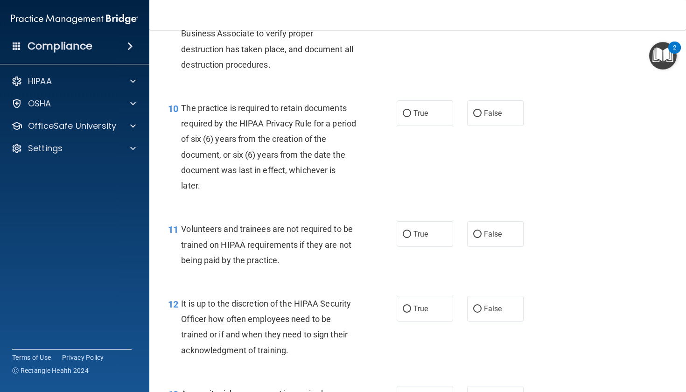
scroll to position [908, 0]
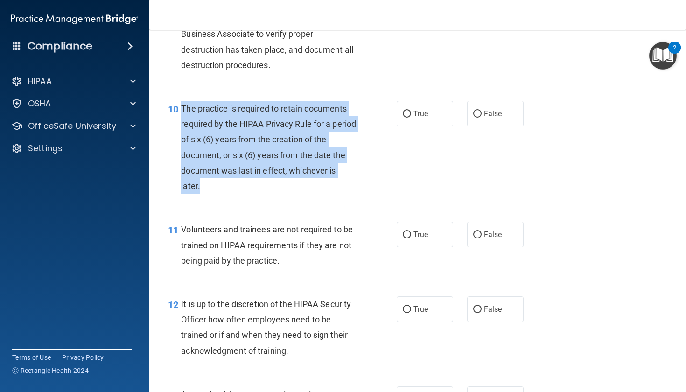
drag, startPoint x: 182, startPoint y: 120, endPoint x: 337, endPoint y: 193, distance: 171.6
click at [337, 193] on div "The practice is required to retain documents required by the HIPAA Privacy Rule…" at bounding box center [272, 147] width 182 height 93
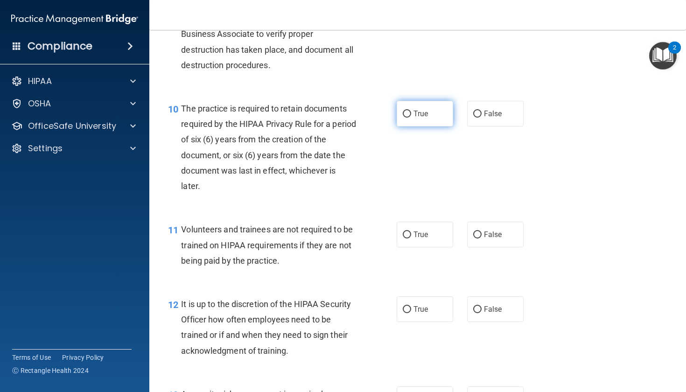
click at [424, 118] on span "True" at bounding box center [421, 113] width 14 height 9
click at [411, 118] on input "True" at bounding box center [407, 114] width 8 height 7
radio input "true"
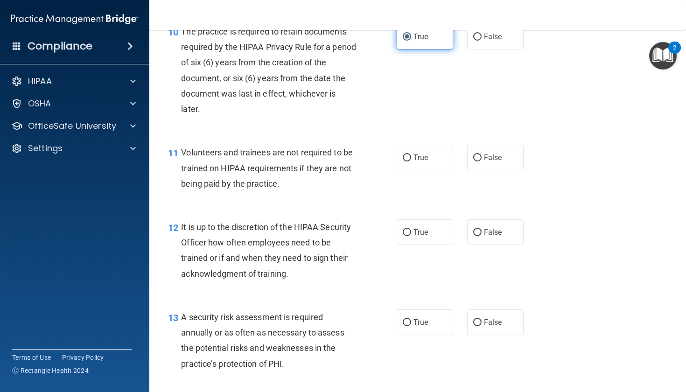
scroll to position [990, 0]
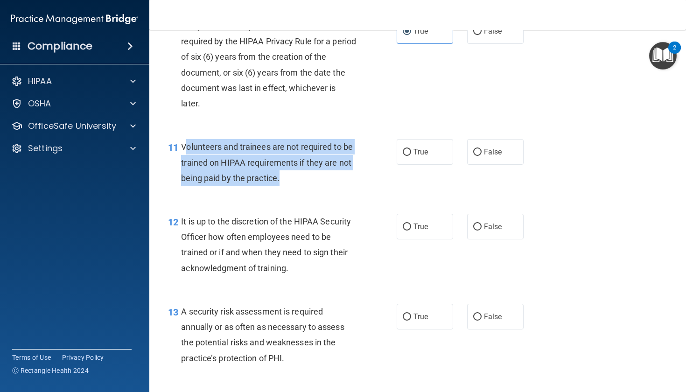
drag, startPoint x: 184, startPoint y: 157, endPoint x: 308, endPoint y: 197, distance: 130.4
click at [304, 190] on div "11 Volunteers and trainees are not required to be trained on HIPAA requirements…" at bounding box center [282, 164] width 257 height 51
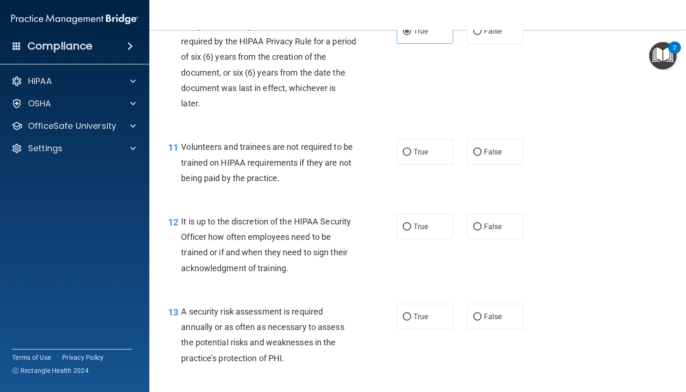
click at [321, 190] on div "11 Volunteers and trainees are not required to be trained on HIPAA requirements…" at bounding box center [282, 164] width 257 height 51
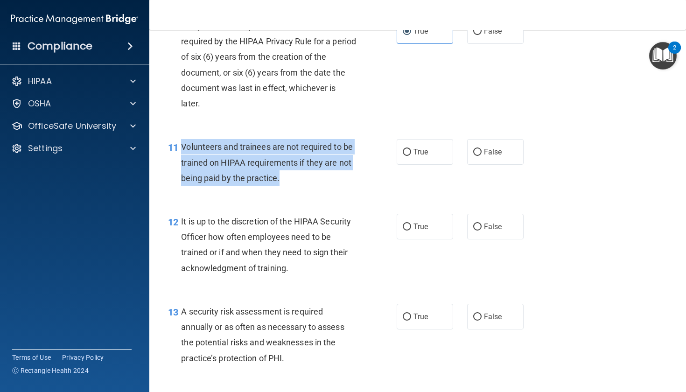
drag, startPoint x: 178, startPoint y: 155, endPoint x: 285, endPoint y: 195, distance: 113.9
click at [285, 190] on div "11 Volunteers and trainees are not required to be trained on HIPAA requirements…" at bounding box center [282, 164] width 257 height 51
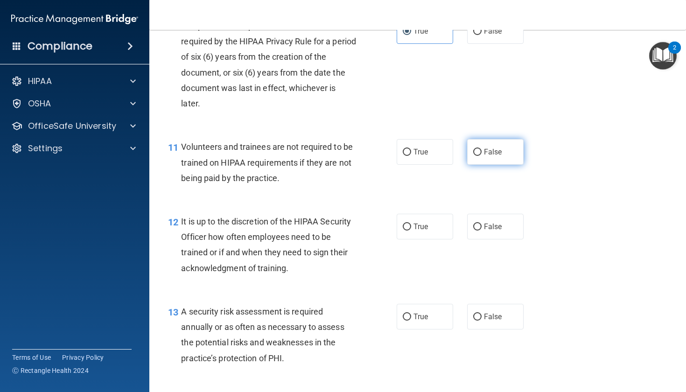
click at [489, 165] on label "False" at bounding box center [495, 152] width 56 height 26
click at [482, 156] on input "False" at bounding box center [477, 152] width 8 height 7
radio input "true"
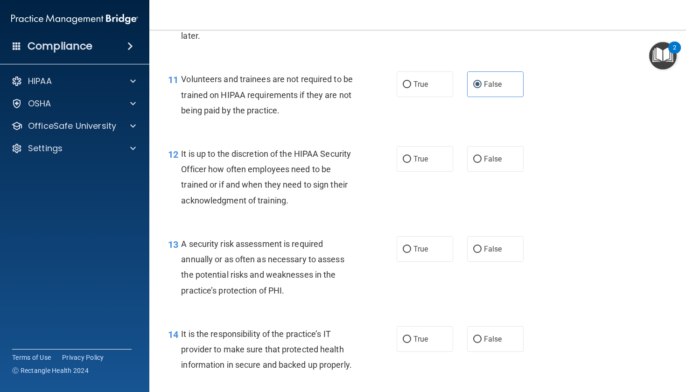
scroll to position [1083, 0]
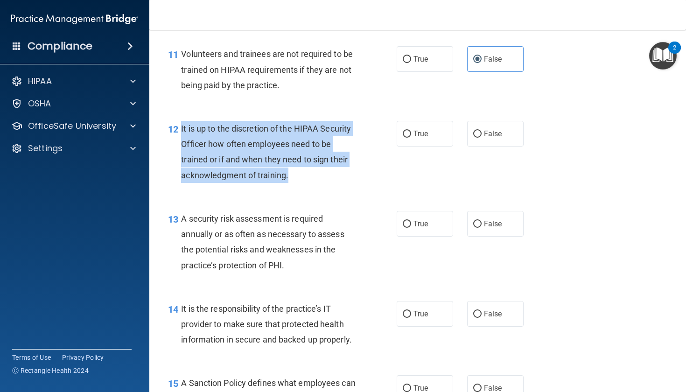
drag, startPoint x: 182, startPoint y: 140, endPoint x: 320, endPoint y: 185, distance: 145.4
click at [320, 183] on div "It is up to the discretion of the HIPAA Security Officer how often employees ne…" at bounding box center [272, 152] width 182 height 62
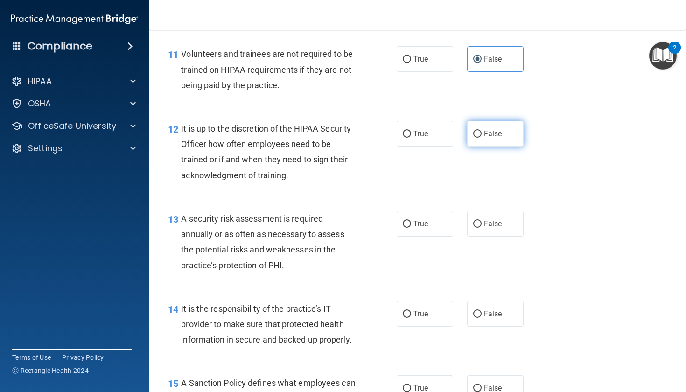
click at [500, 138] on label "False" at bounding box center [495, 134] width 56 height 26
click at [482, 138] on input "False" at bounding box center [477, 134] width 8 height 7
radio input "true"
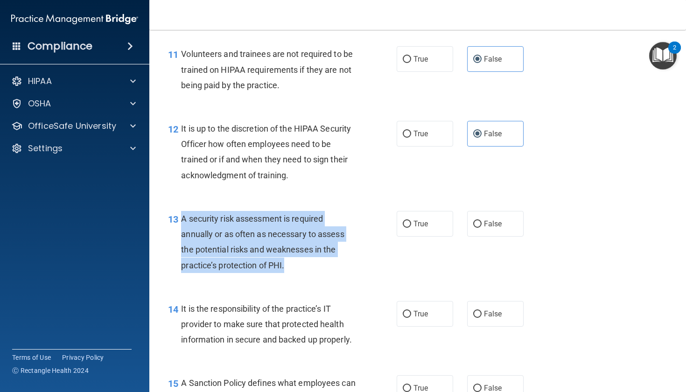
drag, startPoint x: 181, startPoint y: 226, endPoint x: 307, endPoint y: 271, distance: 133.8
click at [307, 271] on div "13 A security risk assessment is required annually or as often as necessary to …" at bounding box center [282, 244] width 257 height 67
click at [460, 47] on div at bounding box center [460, 46] width 14 height 0
drag, startPoint x: 183, startPoint y: 230, endPoint x: 294, endPoint y: 278, distance: 120.6
click at [294, 273] on div "A security risk assessment is required annually or as often as necessary to ass…" at bounding box center [272, 242] width 182 height 62
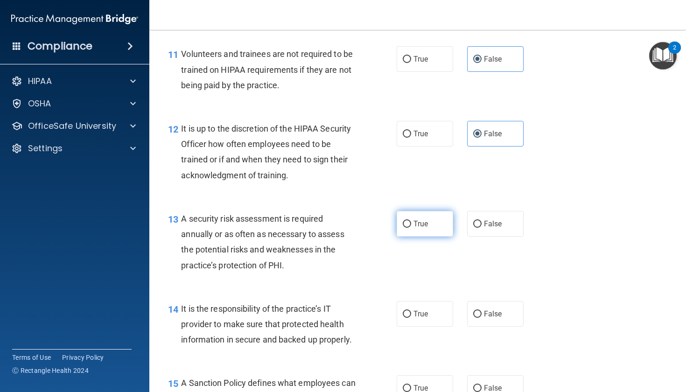
click at [430, 236] on label "True" at bounding box center [425, 224] width 56 height 26
click at [411, 228] on input "True" at bounding box center [407, 224] width 8 height 7
radio input "true"
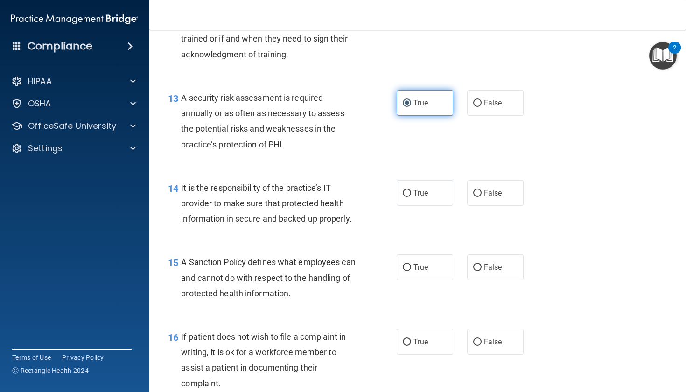
scroll to position [1203, 0]
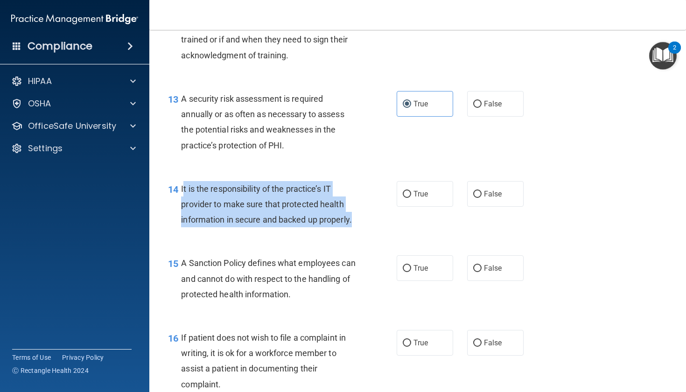
drag, startPoint x: 183, startPoint y: 196, endPoint x: 279, endPoint y: 235, distance: 103.9
click at [279, 228] on div "It is the responsibility of the practice’s IT provider to make sure that protec…" at bounding box center [272, 204] width 182 height 47
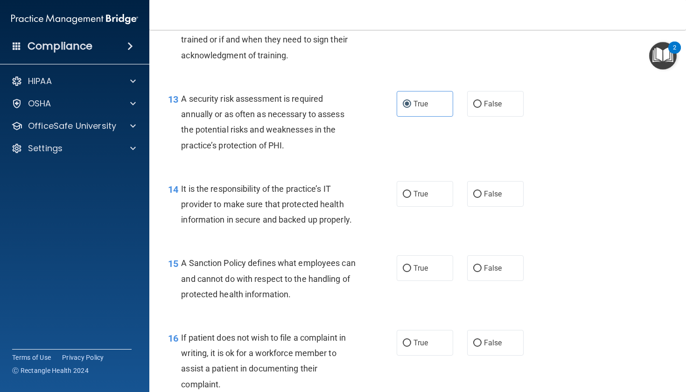
click at [214, 244] on div "14 It is the responsibility of the practice’s IT provider to make sure that pro…" at bounding box center [418, 206] width 514 height 75
drag, startPoint x: 183, startPoint y: 200, endPoint x: 279, endPoint y: 241, distance: 104.8
click at [279, 241] on div "14 It is the responsibility of the practice’s IT provider to make sure that pro…" at bounding box center [418, 206] width 514 height 75
click at [168, 232] on div "14 It is the responsibility of the practice’s IT provider to make sure that pro…" at bounding box center [282, 206] width 257 height 51
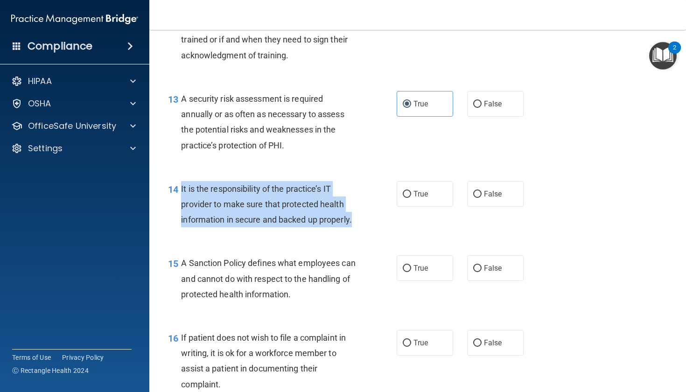
drag, startPoint x: 180, startPoint y: 197, endPoint x: 301, endPoint y: 236, distance: 127.3
click at [301, 232] on div "14 It is the responsibility of the practice’s IT provider to make sure that pro…" at bounding box center [282, 206] width 257 height 51
drag, startPoint x: 183, startPoint y: 197, endPoint x: 342, endPoint y: 235, distance: 163.7
click at [342, 228] on div "It is the responsibility of the practice’s IT provider to make sure that protec…" at bounding box center [272, 204] width 182 height 47
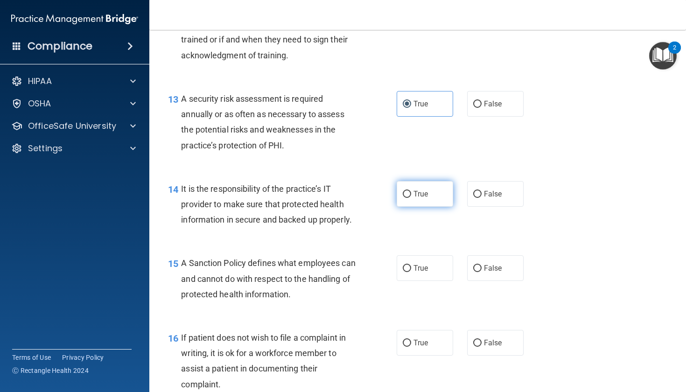
click at [415, 198] on span "True" at bounding box center [421, 194] width 14 height 9
click at [411, 198] on input "True" at bounding box center [407, 194] width 8 height 7
radio input "true"
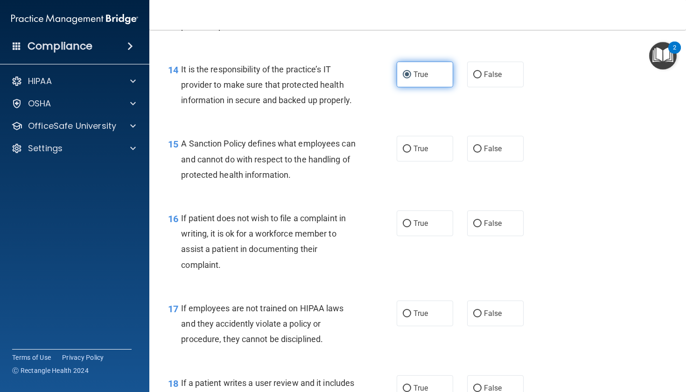
scroll to position [1324, 0]
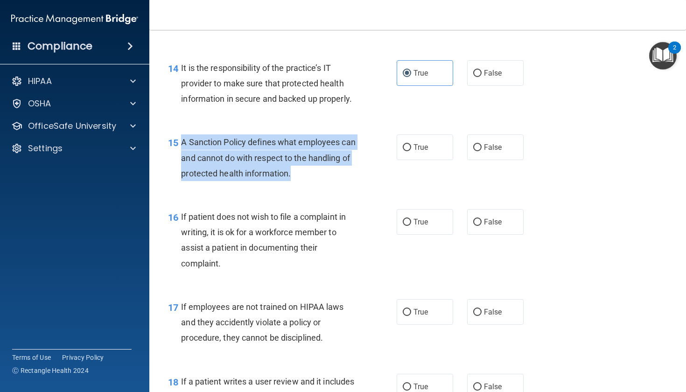
drag, startPoint x: 182, startPoint y: 152, endPoint x: 350, endPoint y: 188, distance: 172.0
click at [350, 181] on div "A Sanction Policy defines what employees can and cannot do with respect to the …" at bounding box center [272, 157] width 182 height 47
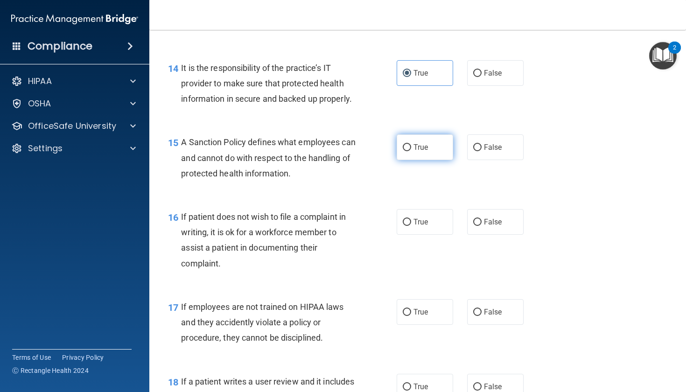
click at [414, 152] on span "True" at bounding box center [421, 147] width 14 height 9
click at [411, 151] on input "True" at bounding box center [407, 147] width 8 height 7
radio input "true"
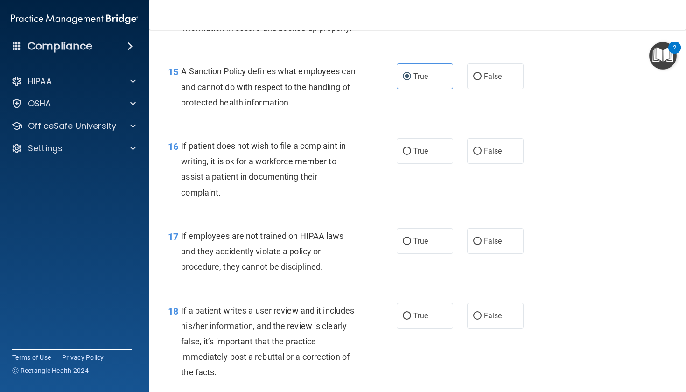
scroll to position [1394, 0]
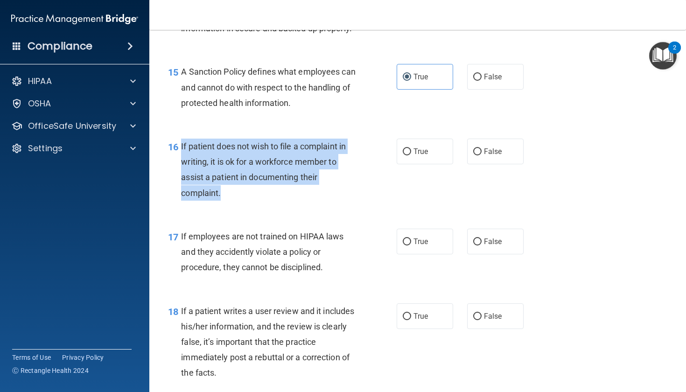
drag, startPoint x: 181, startPoint y: 155, endPoint x: 280, endPoint y: 209, distance: 113.0
click at [280, 205] on div "16 If patient does not wish to file a complaint in writing, it is ok for a work…" at bounding box center [282, 172] width 257 height 67
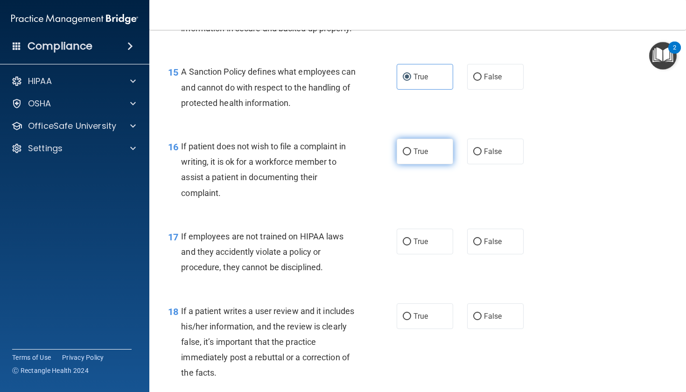
click at [416, 155] on label "True" at bounding box center [425, 152] width 56 height 26
click at [411, 155] on input "True" at bounding box center [407, 151] width 8 height 7
radio input "true"
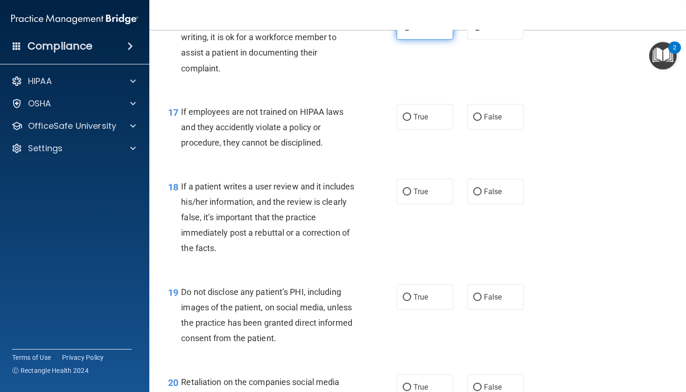
scroll to position [1520, 0]
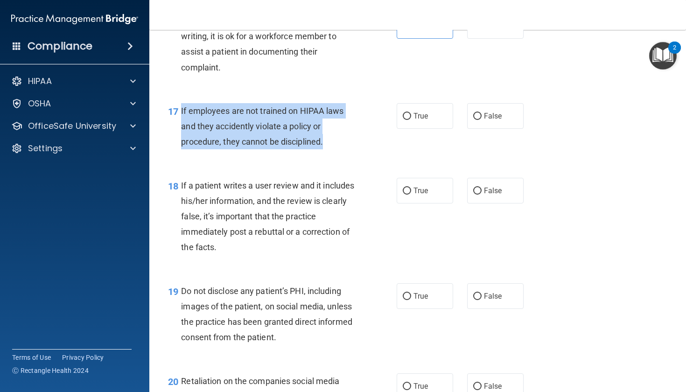
drag, startPoint x: 180, startPoint y: 117, endPoint x: 318, endPoint y: 158, distance: 143.6
click at [318, 155] on div "17 If employees are not trained on HIPAA laws and they accidently violate a pol…" at bounding box center [282, 128] width 257 height 51
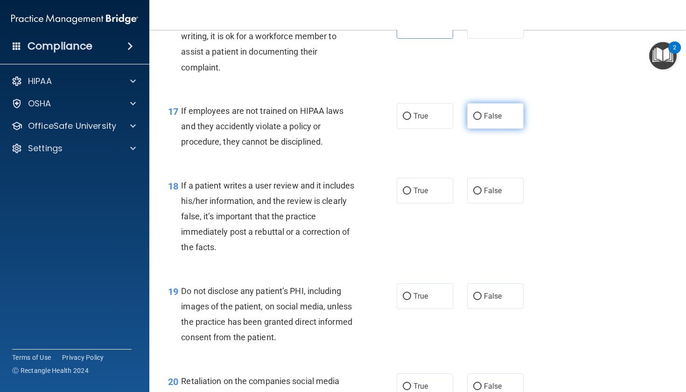
click at [502, 116] on label "False" at bounding box center [495, 116] width 56 height 26
click at [482, 116] on input "False" at bounding box center [477, 116] width 8 height 7
radio input "true"
click at [505, 201] on label "False" at bounding box center [495, 191] width 56 height 26
click at [482, 195] on input "False" at bounding box center [477, 191] width 8 height 7
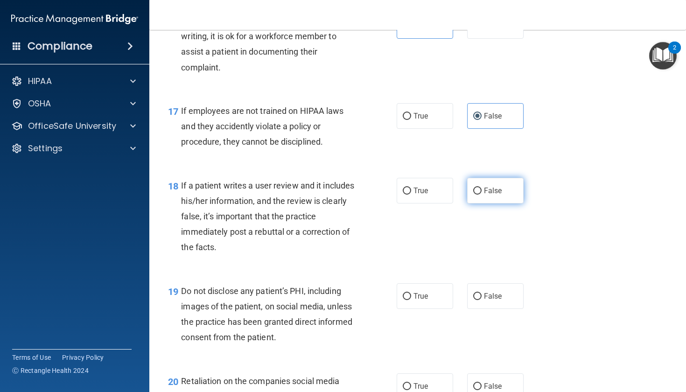
radio input "true"
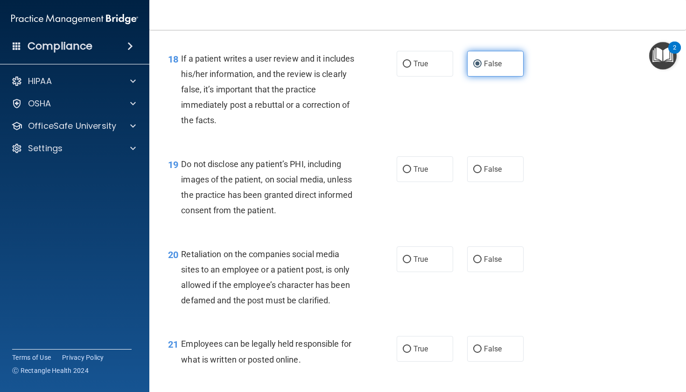
scroll to position [1658, 0]
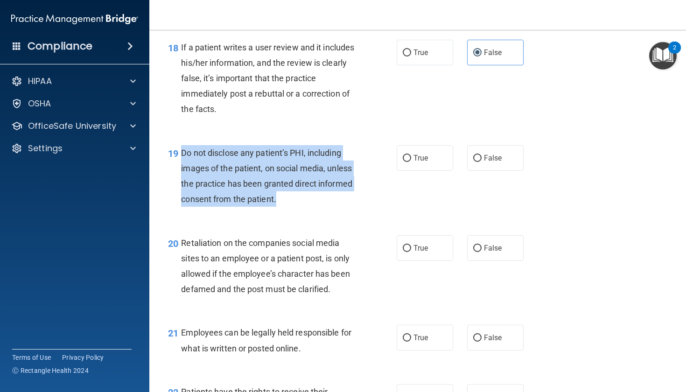
drag, startPoint x: 183, startPoint y: 160, endPoint x: 315, endPoint y: 207, distance: 140.1
click at [315, 207] on div "Do not disclose any patient’s PHI, including images of the patient, on social m…" at bounding box center [272, 176] width 182 height 62
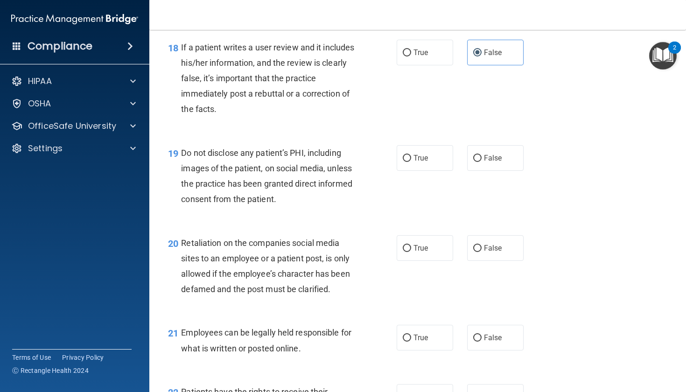
click at [455, 159] on div "True False" at bounding box center [464, 158] width 135 height 26
click at [441, 161] on label "True" at bounding box center [425, 158] width 56 height 26
click at [411, 161] on input "True" at bounding box center [407, 158] width 8 height 7
radio input "true"
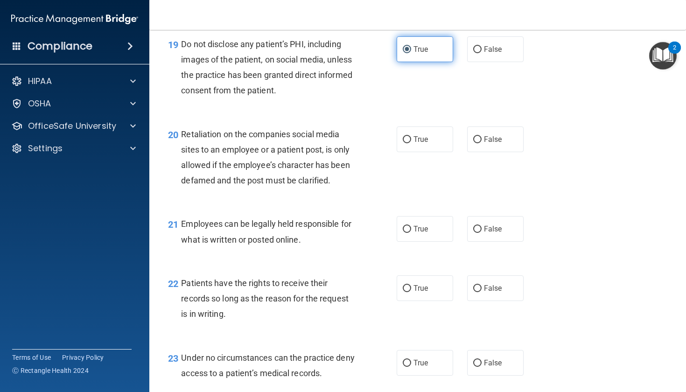
scroll to position [1768, 0]
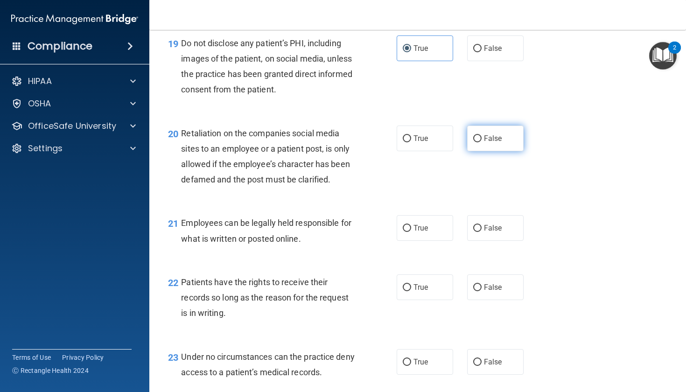
click at [507, 145] on label "False" at bounding box center [495, 139] width 56 height 26
click at [482, 142] on input "False" at bounding box center [477, 138] width 8 height 7
radio input "true"
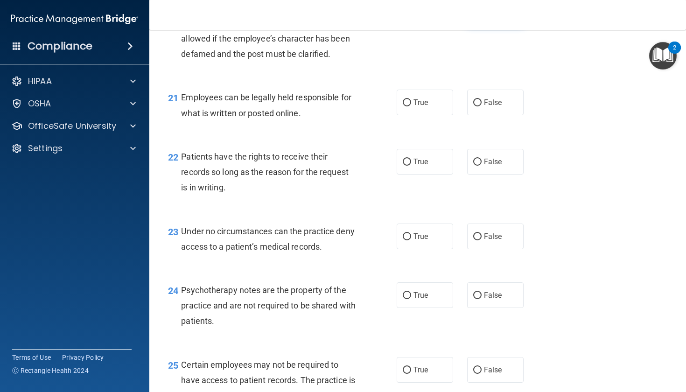
scroll to position [1893, 0]
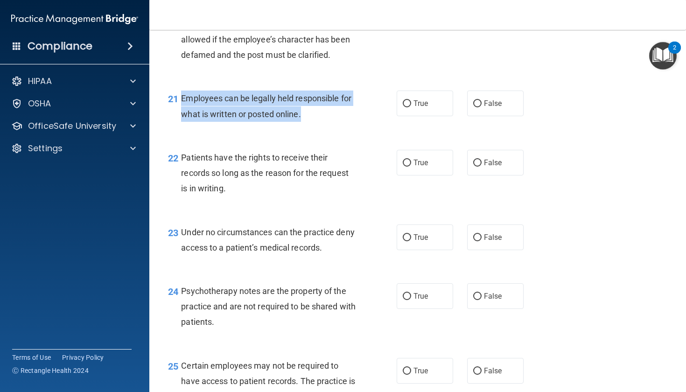
drag, startPoint x: 181, startPoint y: 104, endPoint x: 310, endPoint y: 127, distance: 131.5
click at [310, 126] on div "21 Employees can be legally held responsible for what is written or posted onli…" at bounding box center [282, 108] width 257 height 35
click at [396, 111] on div "21 Employees can be legally held responsible for what is written or posted onli…" at bounding box center [282, 108] width 257 height 35
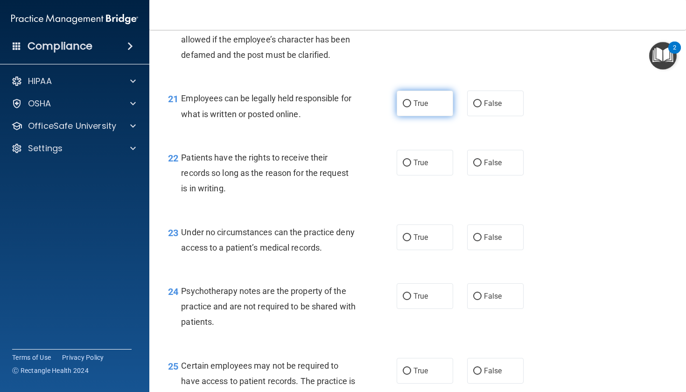
click at [411, 105] on label "True" at bounding box center [425, 104] width 56 height 26
click at [411, 105] on input "True" at bounding box center [407, 103] width 8 height 7
radio input "true"
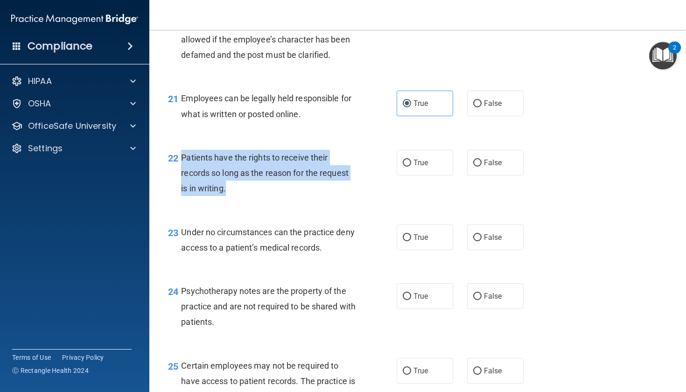
drag, startPoint x: 182, startPoint y: 163, endPoint x: 267, endPoint y: 202, distance: 93.8
click at [267, 197] on div "Patients have the rights to receive their records so long as the reason for the…" at bounding box center [272, 173] width 182 height 47
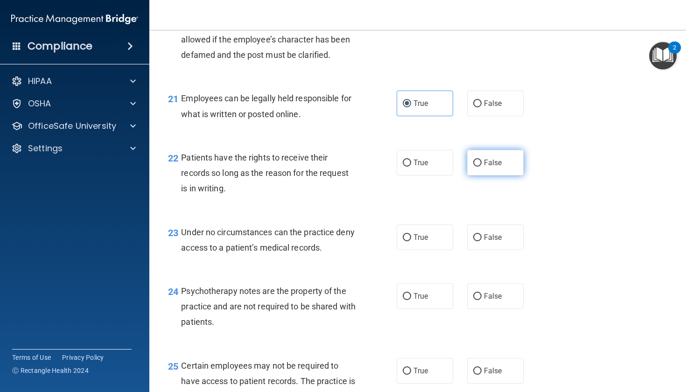
click at [513, 157] on label "False" at bounding box center [495, 163] width 56 height 26
click at [482, 160] on input "False" at bounding box center [477, 163] width 8 height 7
radio input "true"
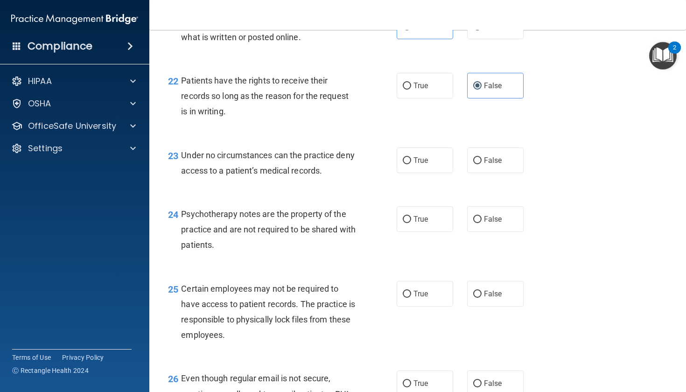
scroll to position [1976, 0]
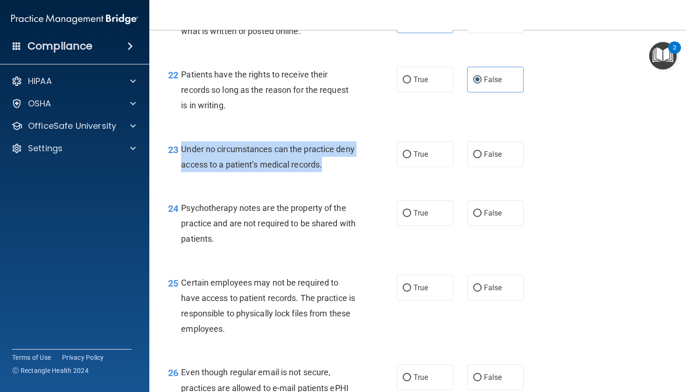
drag, startPoint x: 182, startPoint y: 153, endPoint x: 341, endPoint y: 176, distance: 160.8
click at [341, 172] on div "Under no circumstances can the practice deny access to a patient’s medical reco…" at bounding box center [272, 156] width 182 height 31
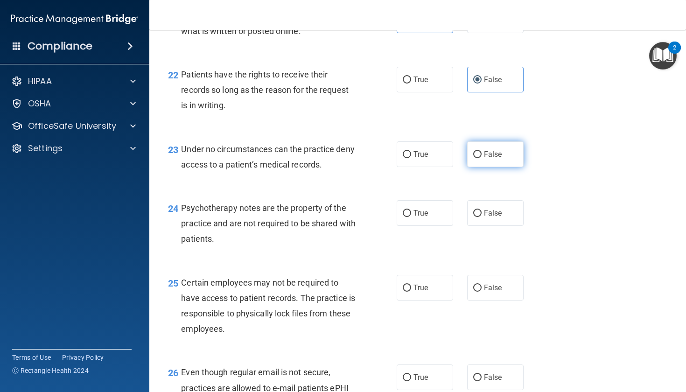
click at [493, 159] on span "False" at bounding box center [493, 154] width 18 height 9
click at [482, 158] on input "False" at bounding box center [477, 154] width 8 height 7
radio input "true"
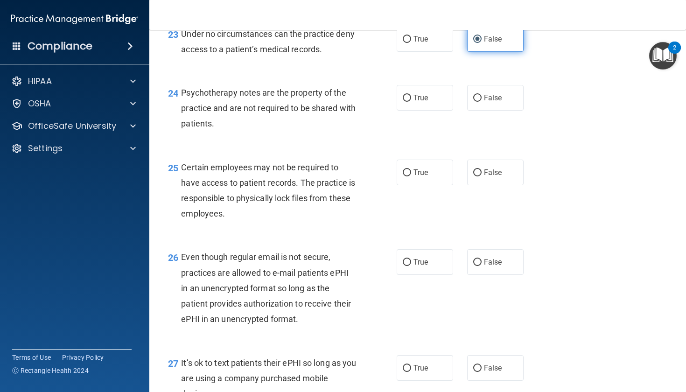
scroll to position [2090, 0]
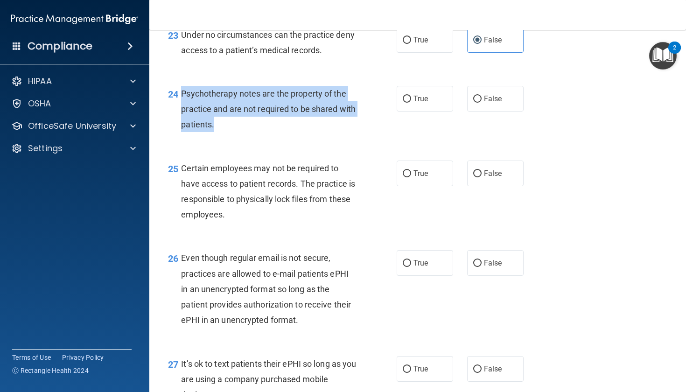
drag, startPoint x: 182, startPoint y: 100, endPoint x: 272, endPoint y: 131, distance: 95.2
click at [272, 131] on div "Psychotherapy notes are the property of the practice and are not required to be…" at bounding box center [272, 109] width 182 height 47
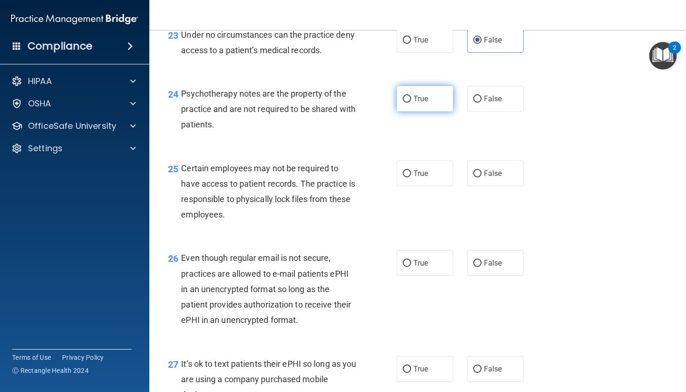
click at [439, 102] on label "True" at bounding box center [425, 99] width 56 height 26
click at [411, 102] on input "True" at bounding box center [407, 99] width 8 height 7
radio input "true"
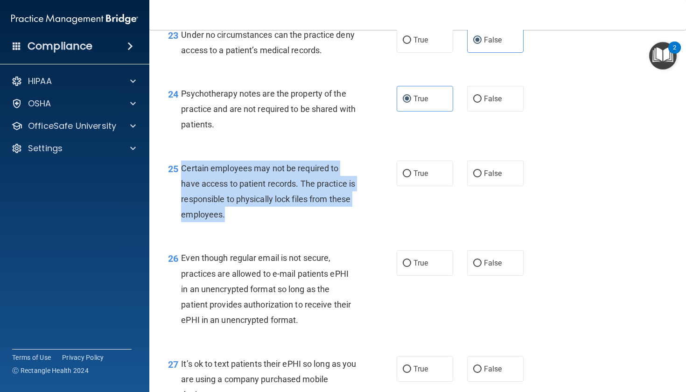
drag, startPoint x: 181, startPoint y: 173, endPoint x: 274, endPoint y: 220, distance: 103.8
click at [274, 220] on div "Certain employees may not be required to have access to patient records. The pr…" at bounding box center [272, 192] width 182 height 62
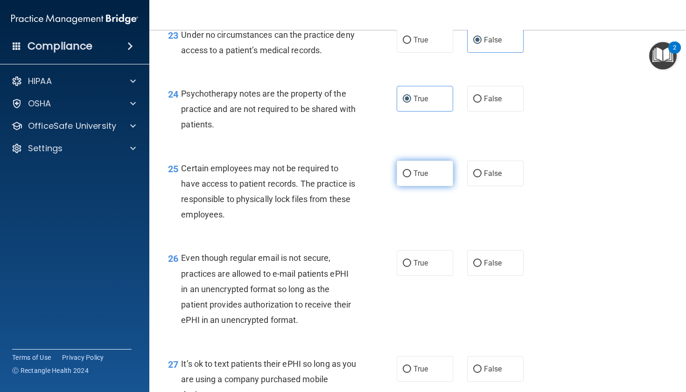
click at [415, 178] on span "True" at bounding box center [421, 173] width 14 height 9
click at [411, 177] on input "True" at bounding box center [407, 173] width 8 height 7
radio input "true"
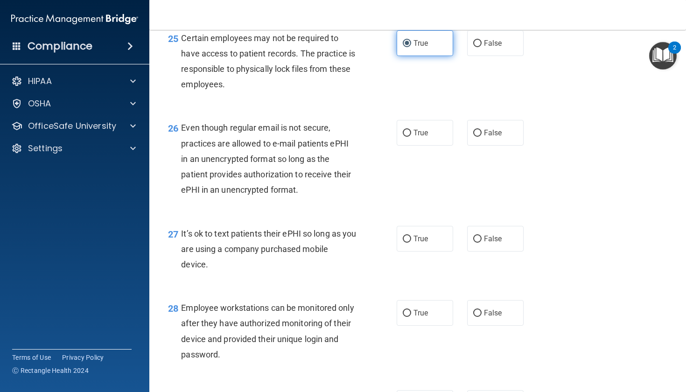
scroll to position [2219, 0]
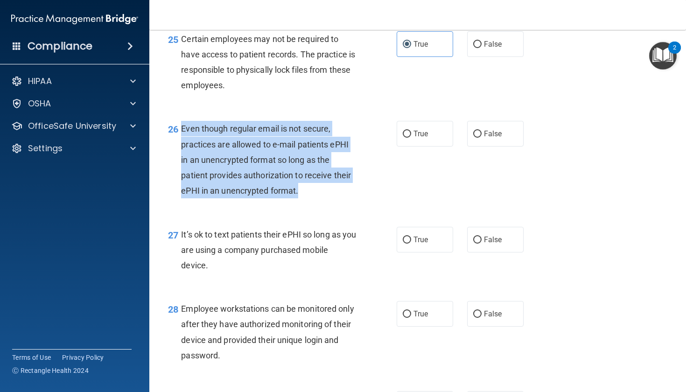
drag, startPoint x: 182, startPoint y: 135, endPoint x: 310, endPoint y: 203, distance: 144.3
click at [310, 198] on div "Even though regular email is not secure, practices are allowed to e-mail patien…" at bounding box center [272, 159] width 182 height 77
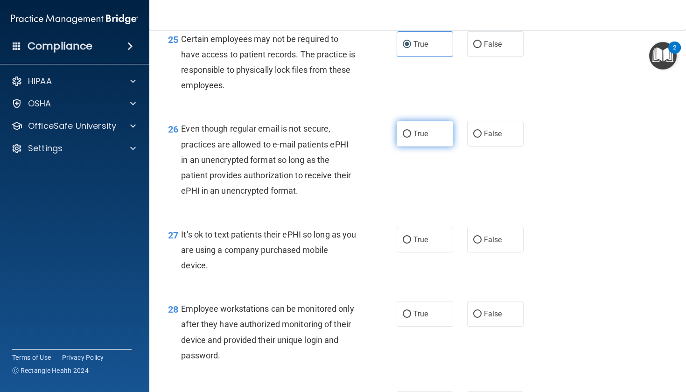
click at [424, 147] on label "True" at bounding box center [425, 134] width 56 height 26
click at [411, 138] on input "True" at bounding box center [407, 134] width 8 height 7
radio input "true"
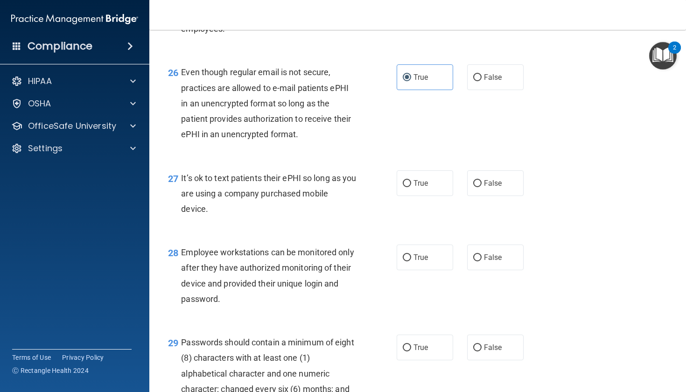
scroll to position [2281, 0]
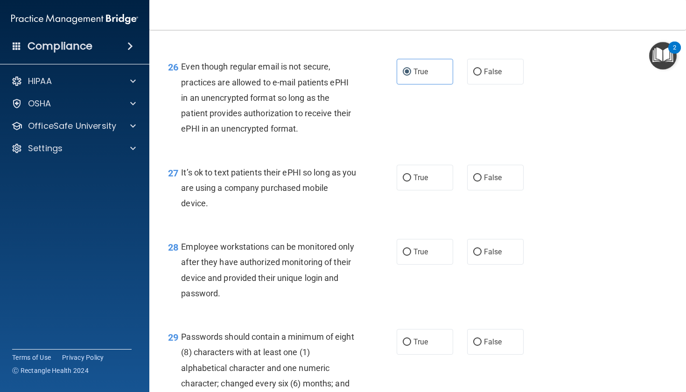
drag, startPoint x: 181, startPoint y: 175, endPoint x: 230, endPoint y: 208, distance: 58.8
click at [230, 209] on div "It’s ok to text patients their ePHI so long as you are using a company purchase…" at bounding box center [272, 188] width 182 height 47
click at [230, 208] on div "It’s ok to text patients their ePHI so long as you are using a company purchase…" at bounding box center [272, 188] width 182 height 47
drag, startPoint x: 183, startPoint y: 178, endPoint x: 232, endPoint y: 206, distance: 57.3
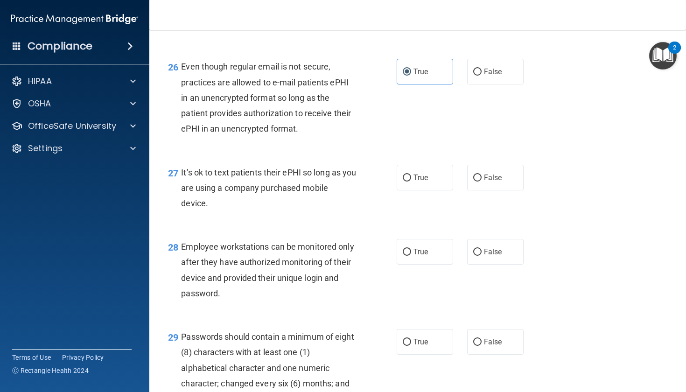
click at [232, 206] on div "It’s ok to text patients their ePHI so long as you are using a company purchase…" at bounding box center [272, 188] width 182 height 47
click at [421, 182] on span "True" at bounding box center [421, 177] width 14 height 9
click at [411, 182] on input "True" at bounding box center [407, 178] width 8 height 7
radio input "true"
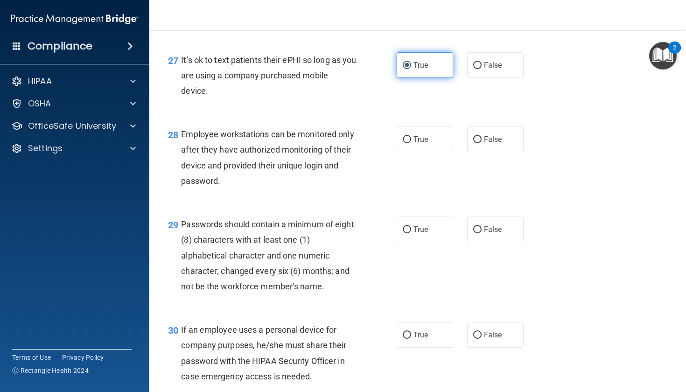
scroll to position [2395, 0]
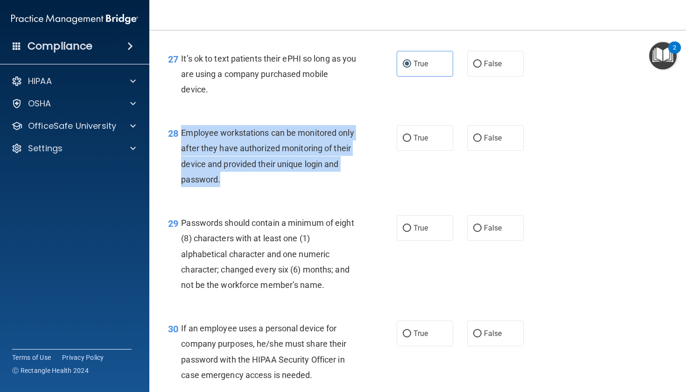
drag, startPoint x: 182, startPoint y: 136, endPoint x: 293, endPoint y: 174, distance: 117.2
click at [293, 174] on div "Employee workstations can be monitored only after they have authorized monitori…" at bounding box center [272, 156] width 182 height 62
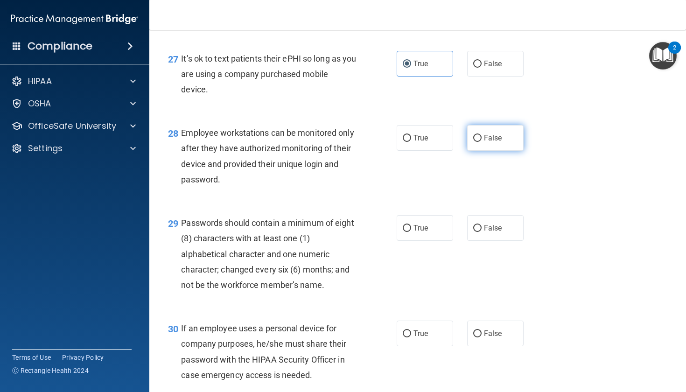
click at [511, 143] on label "False" at bounding box center [495, 138] width 56 height 26
click at [482, 142] on input "False" at bounding box center [477, 138] width 8 height 7
radio input "true"
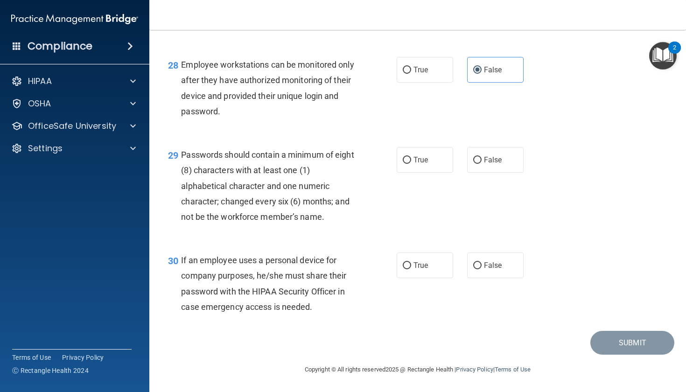
scroll to position [2466, 0]
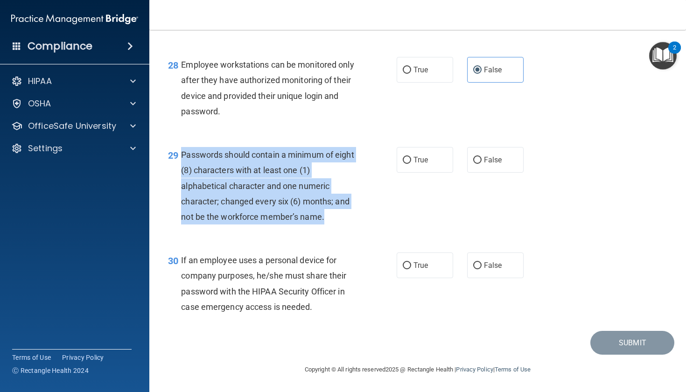
drag, startPoint x: 181, startPoint y: 158, endPoint x: 317, endPoint y: 226, distance: 152.2
click at [317, 226] on div "29 Passwords should contain a minimum of eight (8) characters with at least one…" at bounding box center [282, 188] width 257 height 82
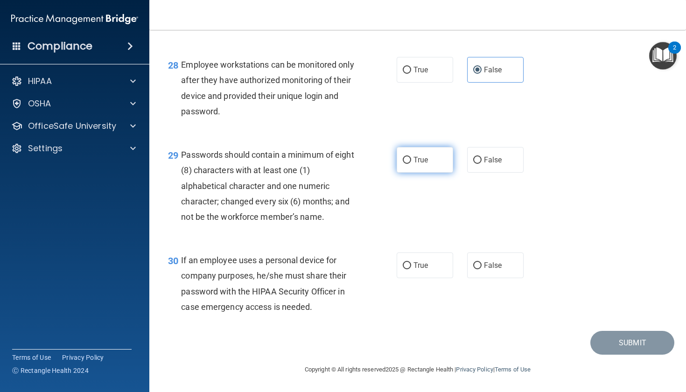
click at [430, 156] on label "True" at bounding box center [425, 160] width 56 height 26
click at [411, 157] on input "True" at bounding box center [407, 160] width 8 height 7
radio input "true"
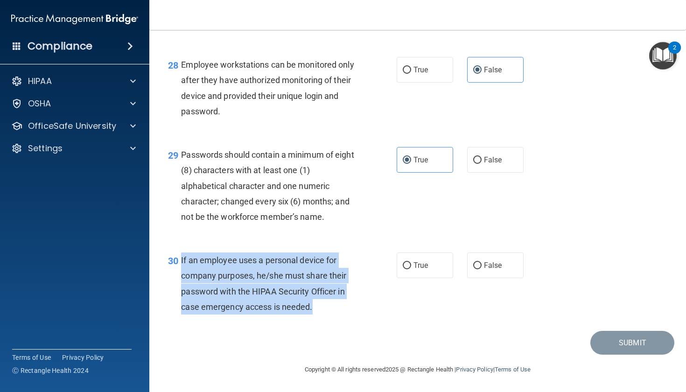
drag, startPoint x: 181, startPoint y: 260, endPoint x: 286, endPoint y: 319, distance: 120.6
click at [286, 319] on div "30 If an employee uses a personal device for company purposes, he/she must shar…" at bounding box center [282, 286] width 257 height 67
drag, startPoint x: 182, startPoint y: 260, endPoint x: 323, endPoint y: 311, distance: 150.6
click at [323, 311] on div "If an employee uses a personal device for company purposes, he/she must share t…" at bounding box center [272, 284] width 182 height 62
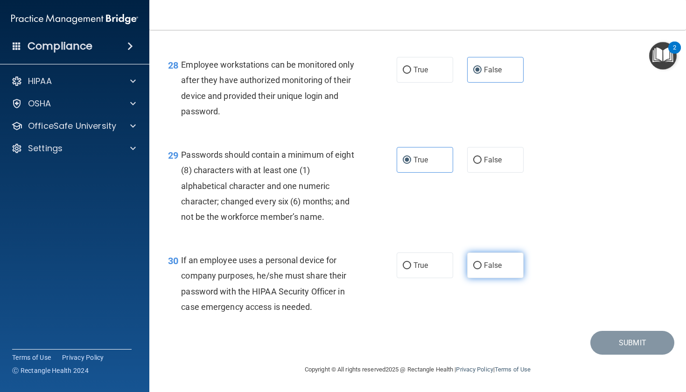
click at [497, 267] on span "False" at bounding box center [493, 265] width 18 height 9
click at [482, 267] on input "False" at bounding box center [477, 265] width 8 height 7
radio input "true"
click at [660, 274] on div "30 If an employee uses a personal device for company purposes, he/she must shar…" at bounding box center [418, 286] width 514 height 90
click at [468, 93] on div "28 Employee workstations can be monitored only after they have authorized monit…" at bounding box center [418, 90] width 514 height 90
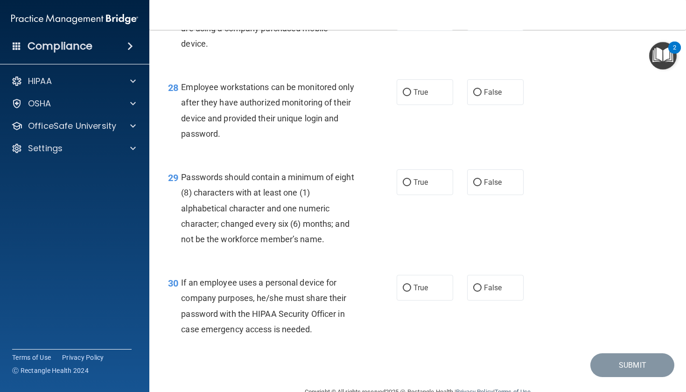
scroll to position [2438, 0]
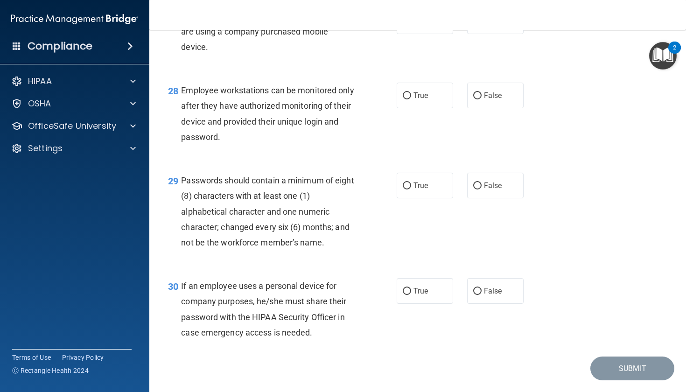
click at [574, 297] on div "30 If an employee uses a personal device for company purposes, he/she must shar…" at bounding box center [418, 312] width 514 height 90
click at [499, 300] on label "False" at bounding box center [495, 291] width 56 height 26
click at [482, 295] on input "False" at bounding box center [477, 291] width 8 height 7
radio input "true"
click at [414, 190] on span "True" at bounding box center [421, 185] width 14 height 9
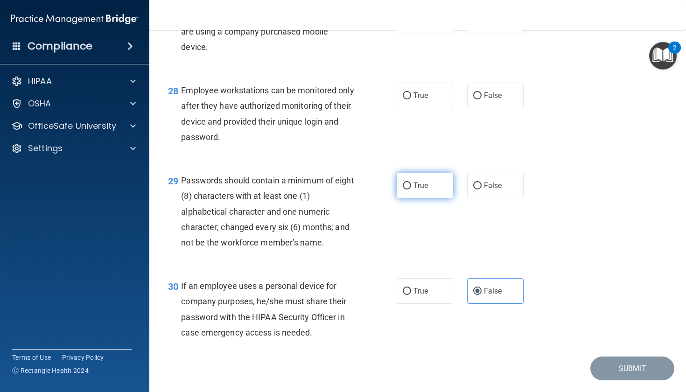
click at [411, 190] on input "True" at bounding box center [407, 186] width 8 height 7
radio input "true"
click at [489, 105] on label "False" at bounding box center [495, 96] width 56 height 26
click at [482, 99] on input "False" at bounding box center [477, 95] width 8 height 7
radio input "true"
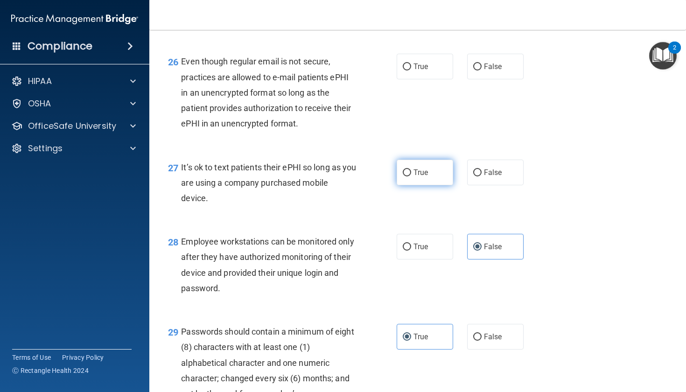
scroll to position [2285, 0]
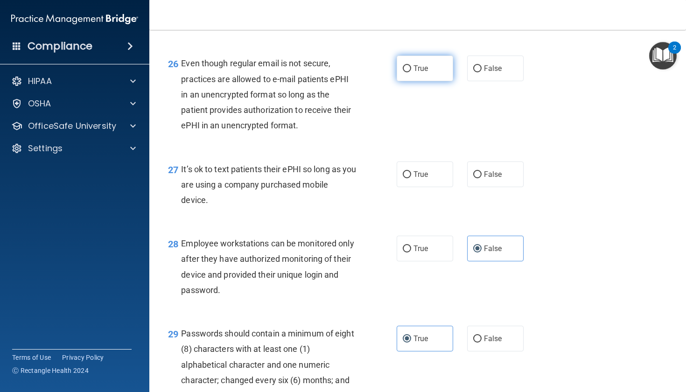
click at [433, 79] on label "True" at bounding box center [425, 69] width 56 height 26
click at [411, 72] on input "True" at bounding box center [407, 68] width 8 height 7
radio input "true"
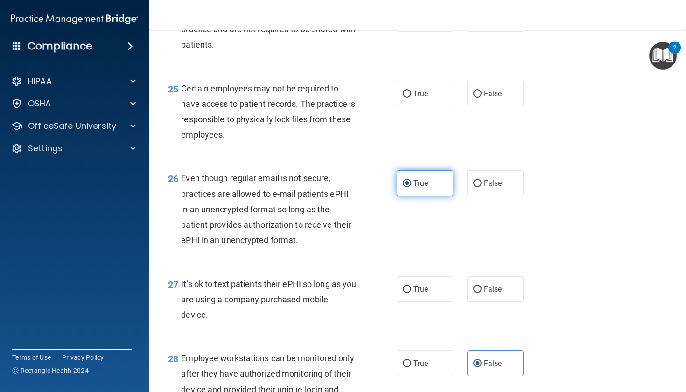
scroll to position [2168, 0]
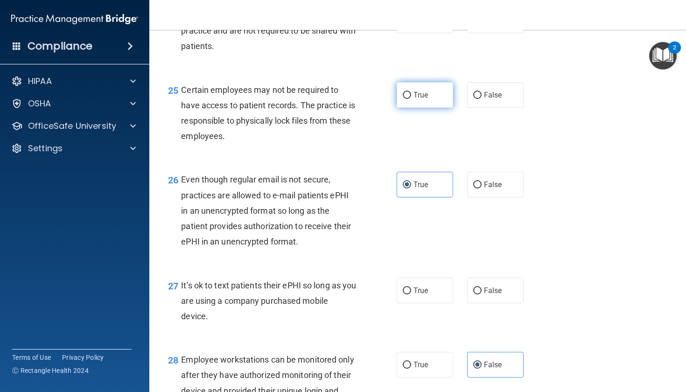
click at [433, 101] on label "True" at bounding box center [425, 95] width 56 height 26
click at [411, 99] on input "True" at bounding box center [407, 95] width 8 height 7
radio input "true"
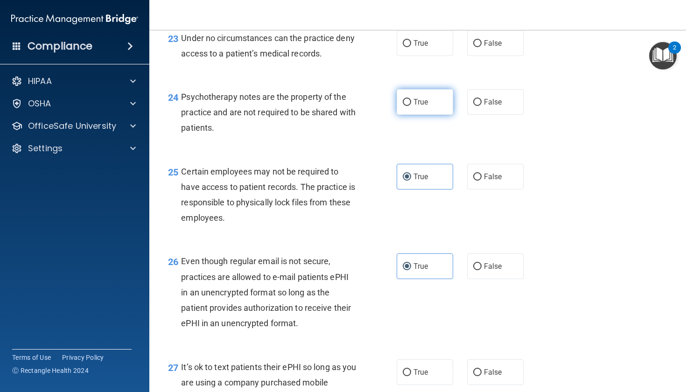
scroll to position [2087, 0]
click at [433, 101] on label "True" at bounding box center [425, 102] width 56 height 26
click at [411, 101] on input "True" at bounding box center [407, 102] width 8 height 7
radio input "true"
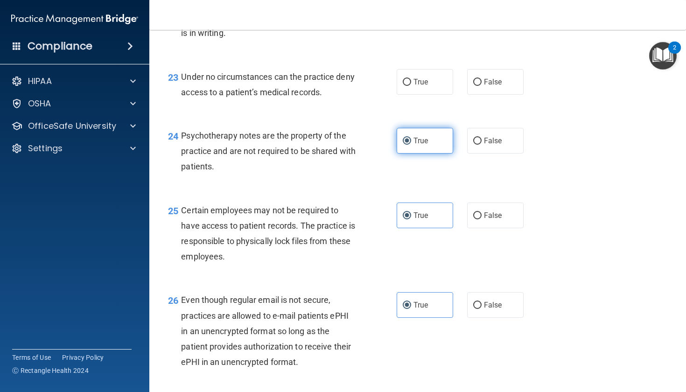
scroll to position [2047, 0]
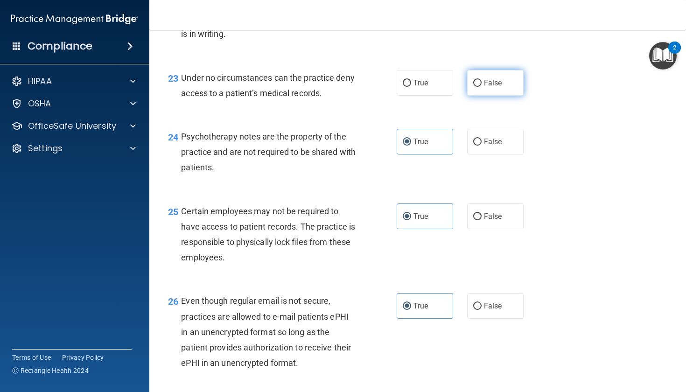
click at [493, 82] on label "False" at bounding box center [495, 83] width 56 height 26
click at [482, 82] on input "False" at bounding box center [477, 83] width 8 height 7
radio input "true"
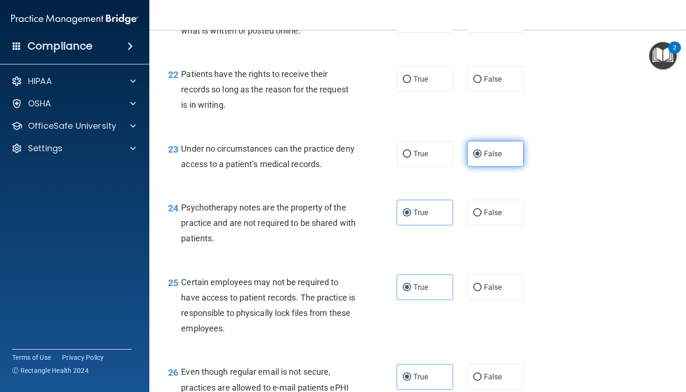
scroll to position [1971, 0]
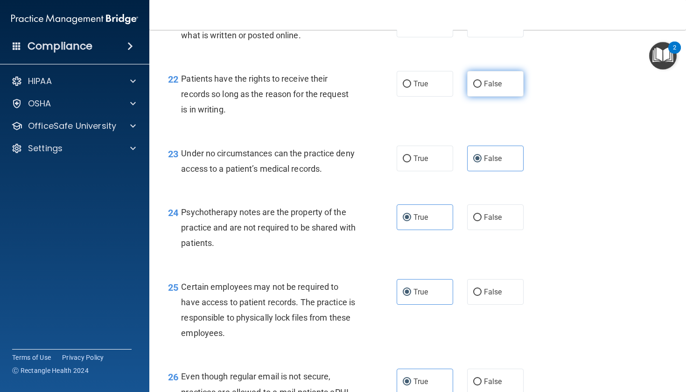
click at [492, 83] on label "False" at bounding box center [495, 84] width 56 height 26
click at [482, 83] on input "False" at bounding box center [477, 84] width 8 height 7
radio input "true"
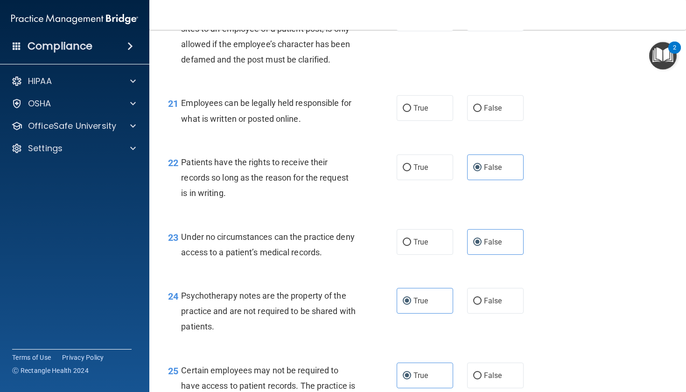
scroll to position [1890, 0]
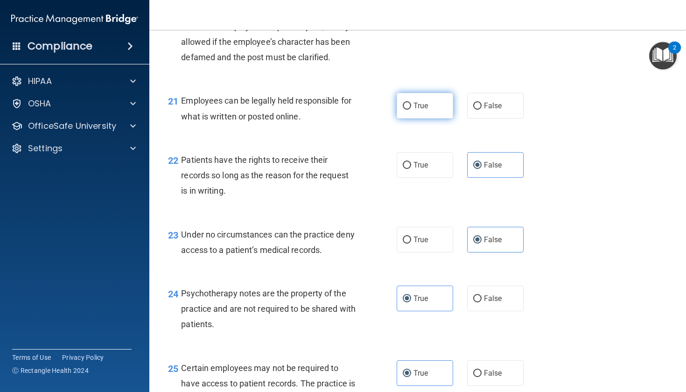
click at [424, 119] on label "True" at bounding box center [425, 106] width 56 height 26
click at [411, 110] on input "True" at bounding box center [407, 106] width 8 height 7
radio input "true"
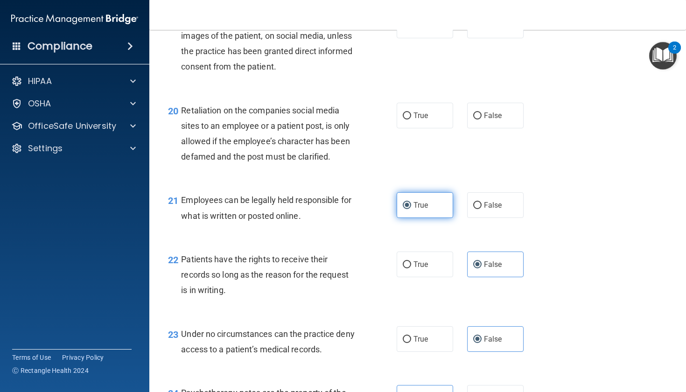
scroll to position [1769, 0]
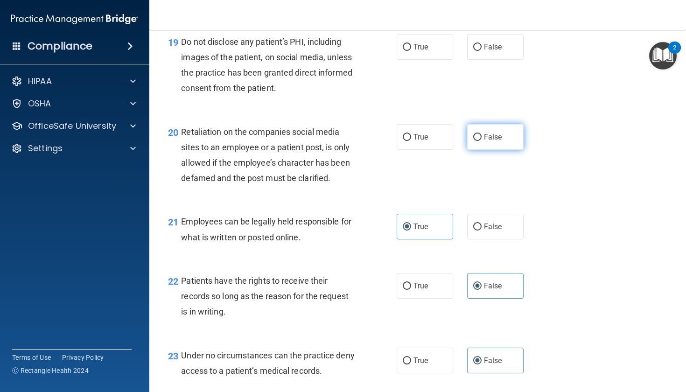
click at [479, 140] on input "False" at bounding box center [477, 137] width 8 height 7
radio input "true"
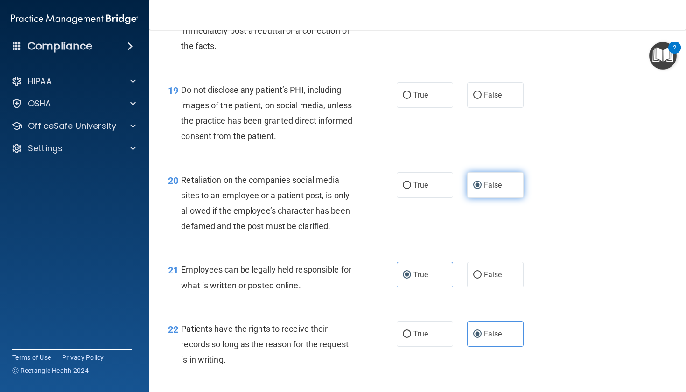
scroll to position [1717, 0]
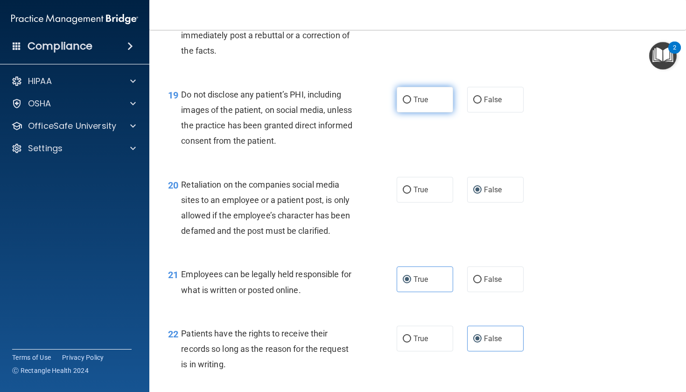
click at [435, 105] on label "True" at bounding box center [425, 100] width 56 height 26
click at [411, 104] on input "True" at bounding box center [407, 100] width 8 height 7
radio input "true"
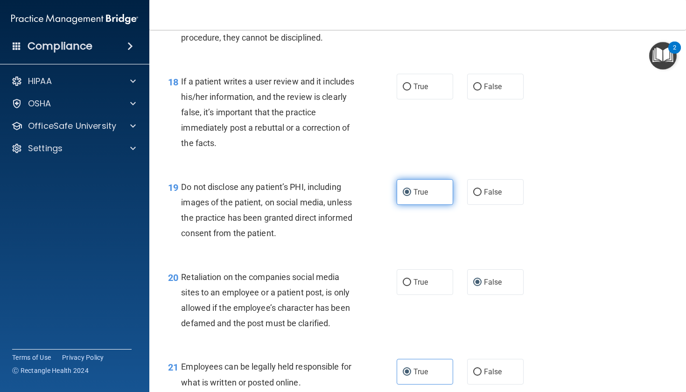
scroll to position [1619, 0]
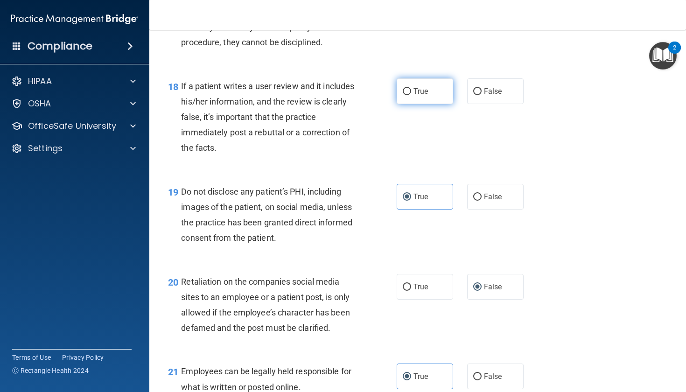
click at [435, 104] on label "True" at bounding box center [425, 91] width 56 height 26
click at [411, 95] on input "True" at bounding box center [407, 91] width 8 height 7
radio input "true"
click at [472, 97] on label "False" at bounding box center [495, 91] width 56 height 26
click at [473, 95] on input "False" at bounding box center [477, 91] width 8 height 7
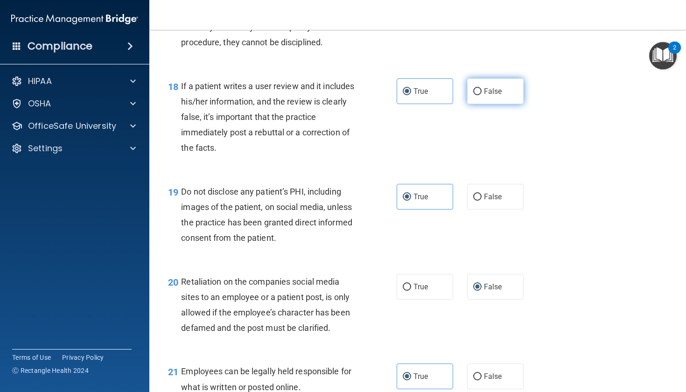
radio input "true"
radio input "false"
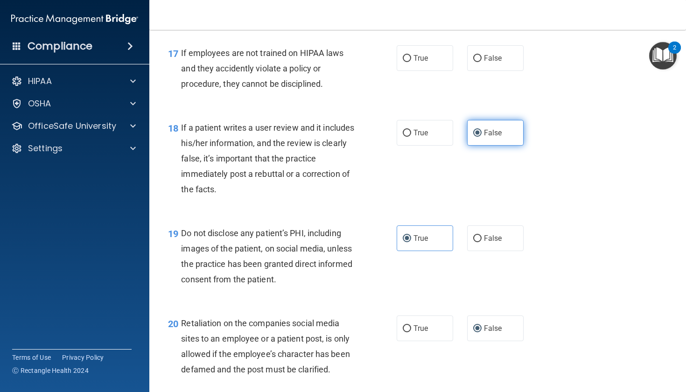
scroll to position [1557, 0]
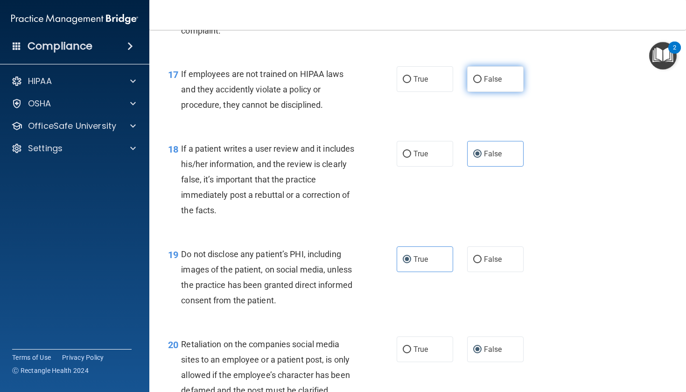
click at [472, 92] on label "False" at bounding box center [495, 79] width 56 height 26
click at [473, 83] on input "False" at bounding box center [477, 79] width 8 height 7
radio input "true"
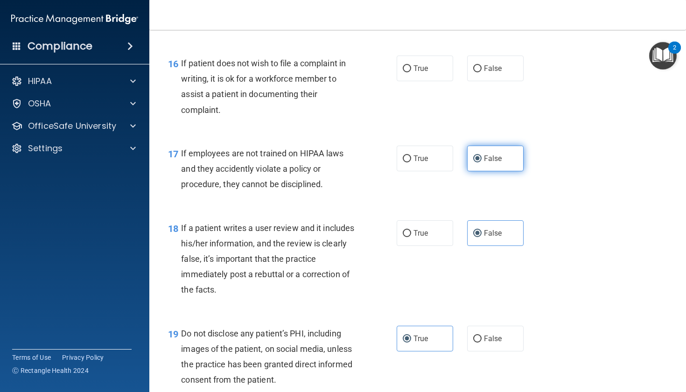
scroll to position [1476, 0]
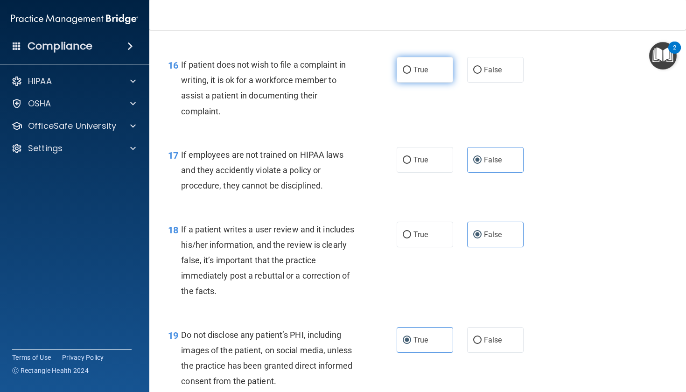
click at [443, 83] on label "True" at bounding box center [425, 70] width 56 height 26
click at [411, 74] on input "True" at bounding box center [407, 70] width 8 height 7
radio input "true"
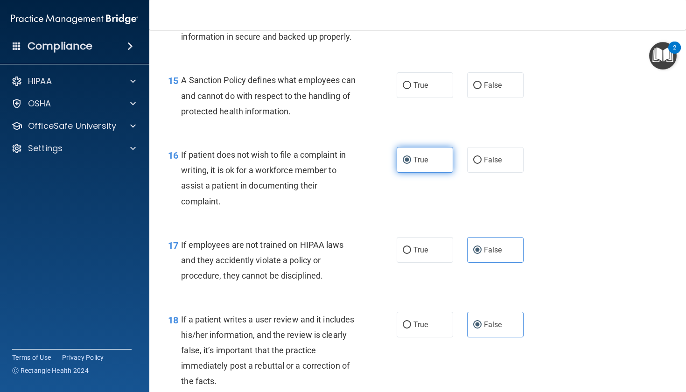
scroll to position [1383, 0]
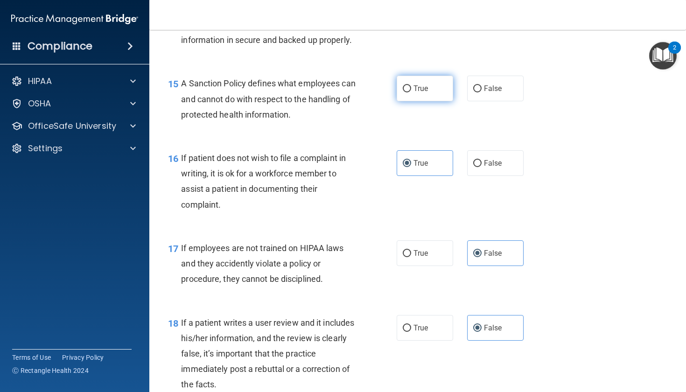
click at [418, 93] on span "True" at bounding box center [421, 88] width 14 height 9
click at [411, 92] on input "True" at bounding box center [407, 88] width 8 height 7
radio input "true"
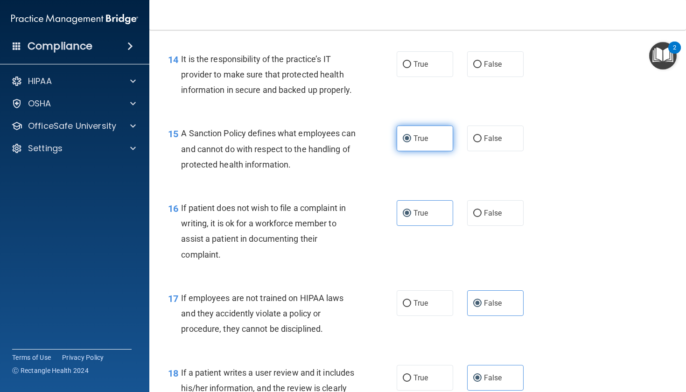
scroll to position [1330, 0]
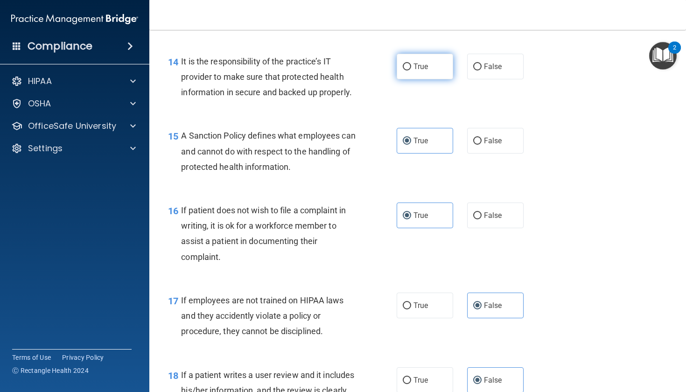
click at [420, 79] on label "True" at bounding box center [425, 67] width 56 height 26
click at [411, 70] on input "True" at bounding box center [407, 66] width 8 height 7
radio input "true"
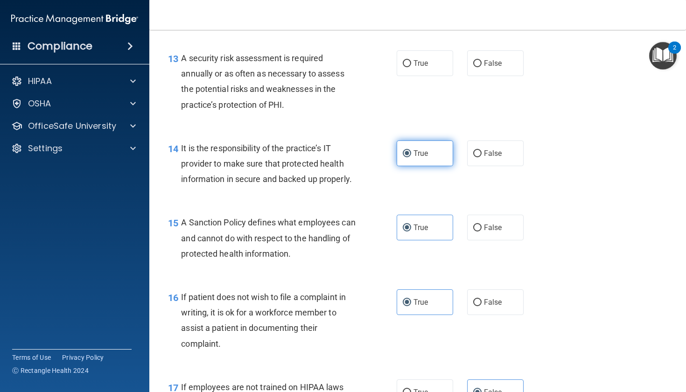
scroll to position [1232, 0]
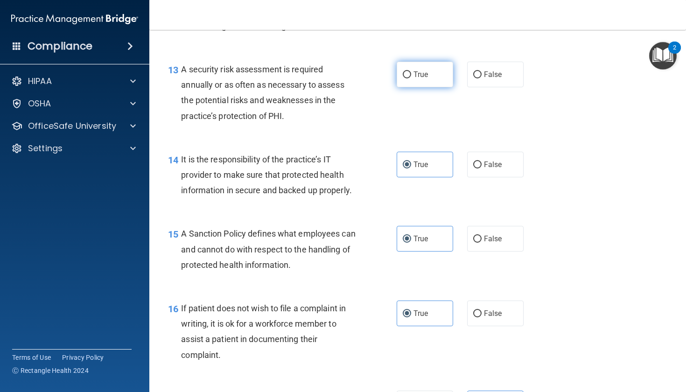
click at [420, 79] on span "True" at bounding box center [421, 74] width 14 height 9
click at [411, 78] on input "True" at bounding box center [407, 74] width 8 height 7
radio input "true"
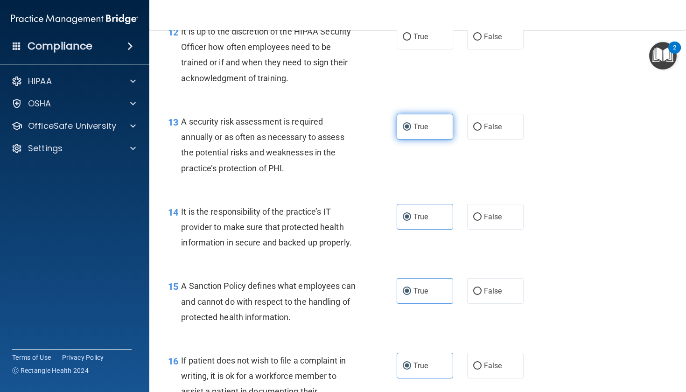
scroll to position [1167, 0]
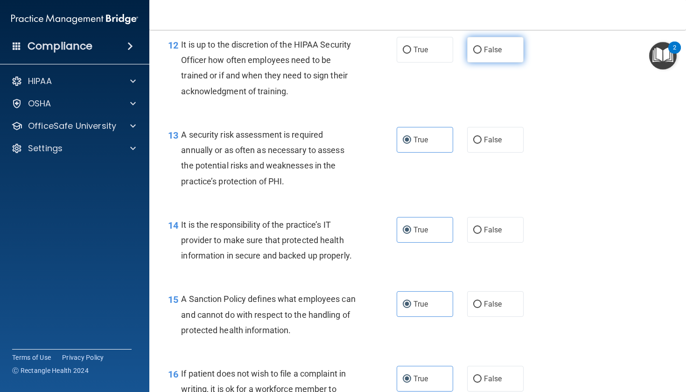
click at [482, 63] on label "False" at bounding box center [495, 50] width 56 height 26
click at [482, 54] on input "False" at bounding box center [477, 50] width 8 height 7
radio input "true"
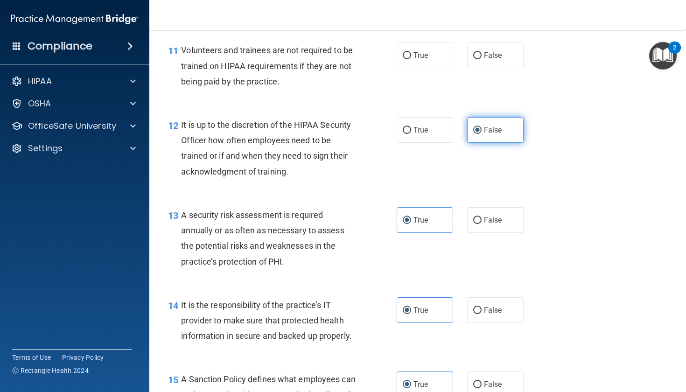
scroll to position [1069, 0]
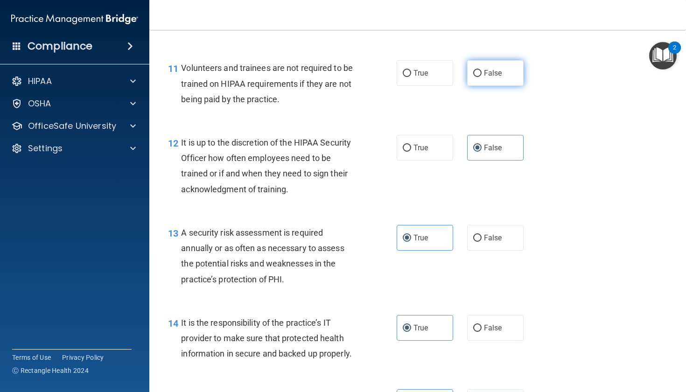
click at [480, 86] on label "False" at bounding box center [495, 73] width 56 height 26
click at [480, 77] on input "False" at bounding box center [477, 73] width 8 height 7
radio input "true"
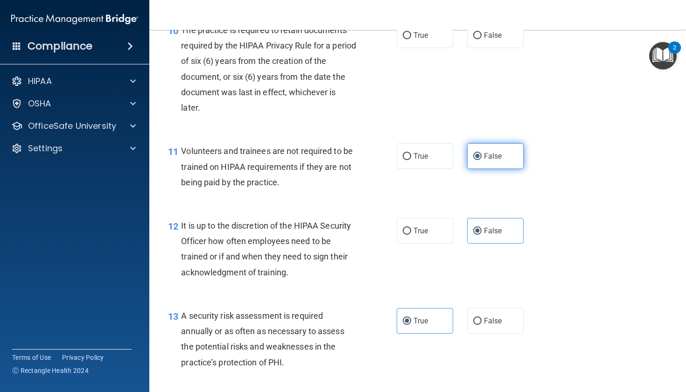
scroll to position [979, 0]
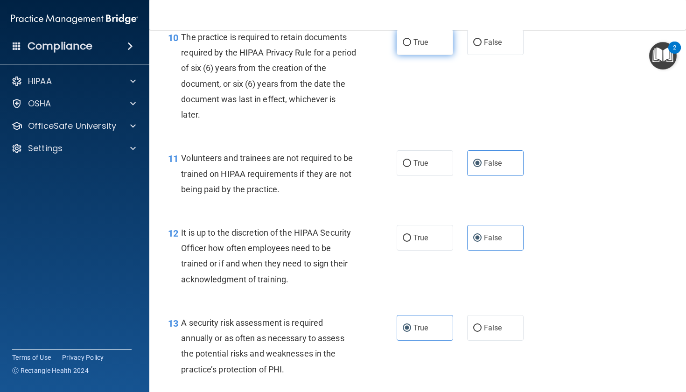
click at [436, 55] on label "True" at bounding box center [425, 42] width 56 height 26
click at [411, 46] on input "True" at bounding box center [407, 42] width 8 height 7
radio input "true"
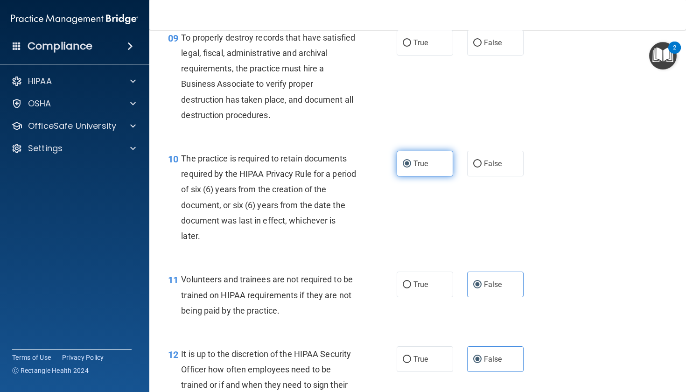
scroll to position [855, 0]
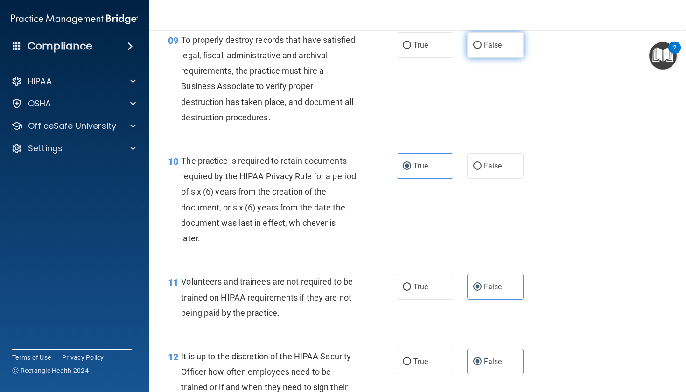
click at [495, 49] on span "False" at bounding box center [493, 45] width 18 height 9
click at [482, 49] on input "False" at bounding box center [477, 45] width 8 height 7
radio input "true"
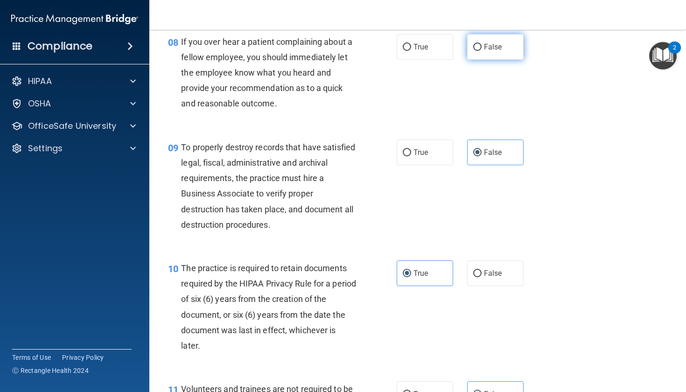
scroll to position [746, 0]
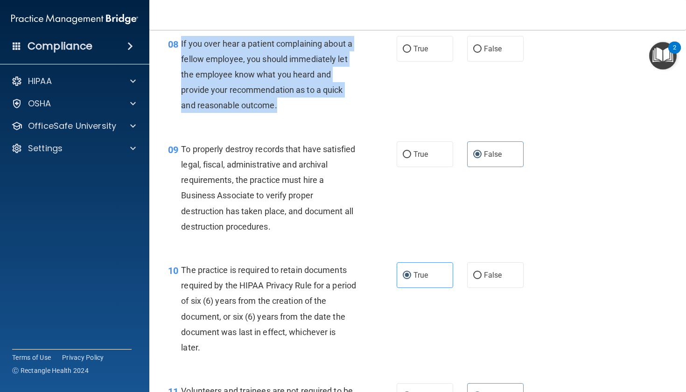
drag, startPoint x: 181, startPoint y: 55, endPoint x: 319, endPoint y: 124, distance: 155.1
click at [319, 118] on div "08 If you over hear a patient complaining about a fellow employee, you should i…" at bounding box center [282, 77] width 257 height 82
copy div "If you over hear a patient complaining about a fellow employee, you should imme…"
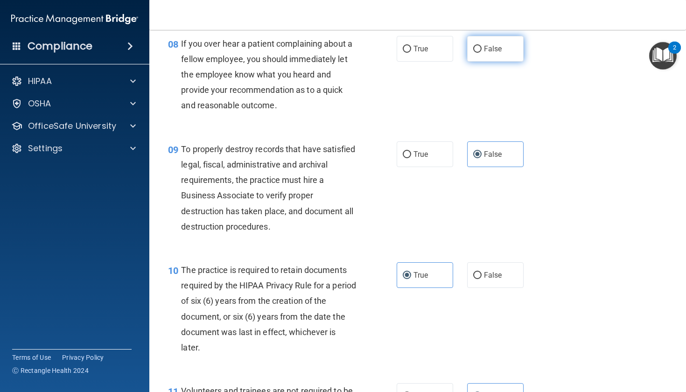
click at [499, 62] on label "False" at bounding box center [495, 49] width 56 height 26
click at [482, 53] on input "False" at bounding box center [477, 49] width 8 height 7
radio input "true"
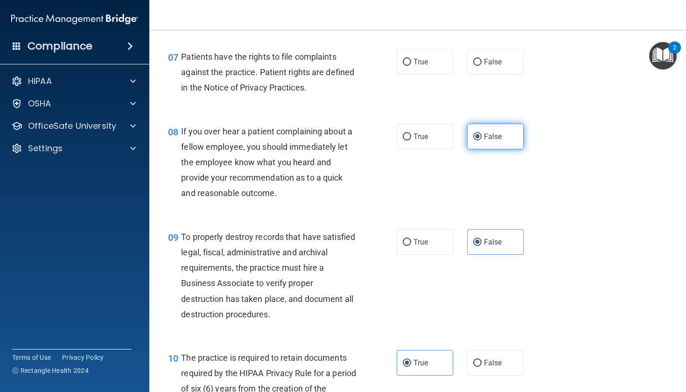
scroll to position [651, 0]
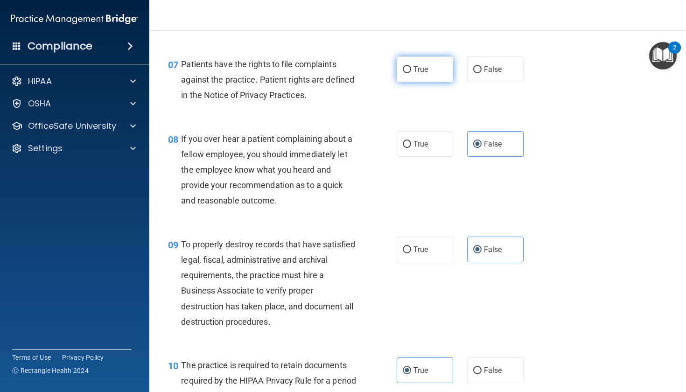
click at [440, 81] on label "True" at bounding box center [425, 69] width 56 height 26
click at [411, 73] on input "True" at bounding box center [407, 69] width 8 height 7
radio input "true"
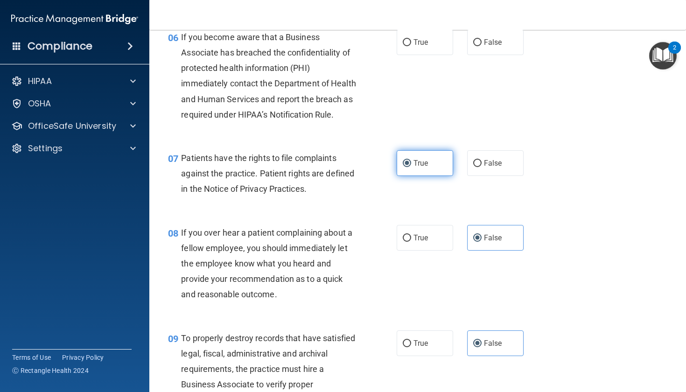
scroll to position [556, 0]
click at [431, 56] on label "True" at bounding box center [425, 43] width 56 height 26
click at [411, 47] on input "True" at bounding box center [407, 43] width 8 height 7
radio input "true"
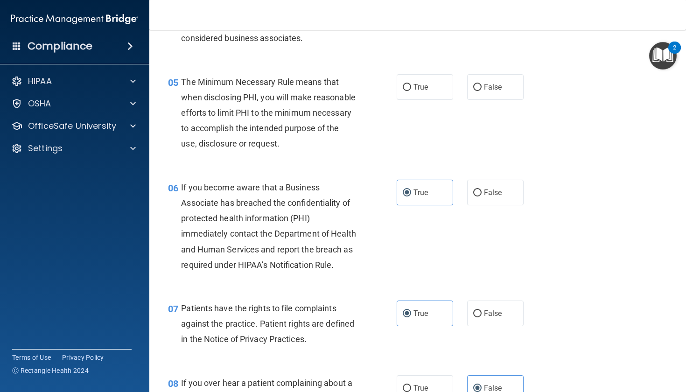
scroll to position [404, 0]
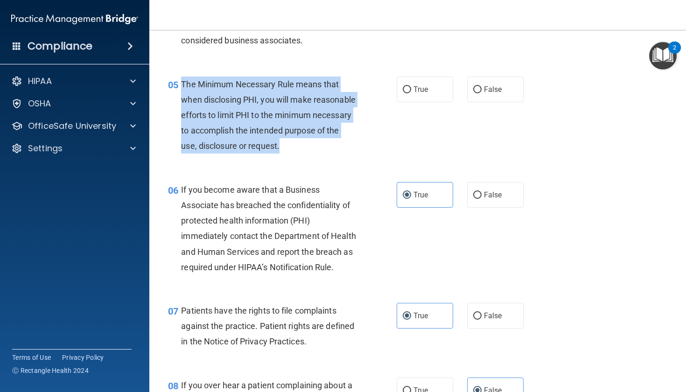
drag, startPoint x: 183, startPoint y: 81, endPoint x: 335, endPoint y: 150, distance: 167.3
click at [335, 150] on div "The Minimum Necessary Rule means that when disclosing PHI, you will make reason…" at bounding box center [272, 115] width 182 height 77
copy span "The Minimum Necessary Rule means that when disclosing PHI, you will make reason…"
click at [405, 87] on input "True" at bounding box center [407, 89] width 8 height 7
radio input "true"
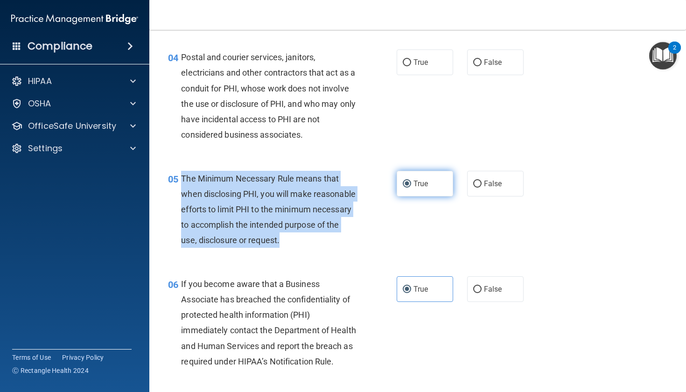
scroll to position [308, 0]
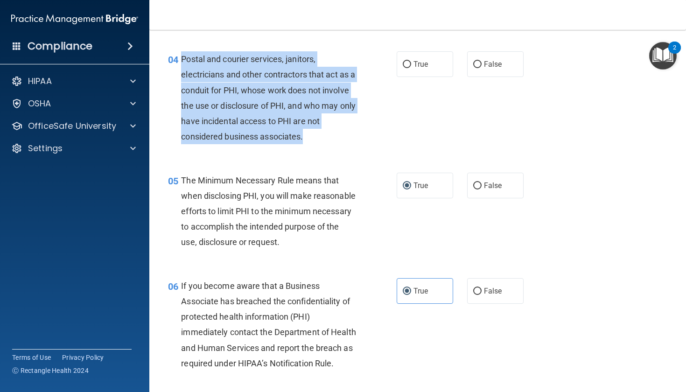
drag, startPoint x: 199, startPoint y: 57, endPoint x: 343, endPoint y: 135, distance: 163.8
click at [343, 135] on div "Postal and courier services, janitors, electricians and other contractors that …" at bounding box center [272, 97] width 182 height 93
copy span "Postal and courier services, janitors, electricians and other contractors that …"
click at [406, 62] on input "True" at bounding box center [407, 64] width 8 height 7
radio input "true"
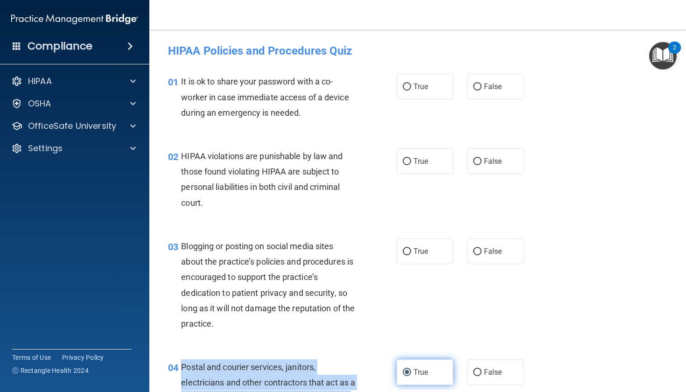
scroll to position [0, 0]
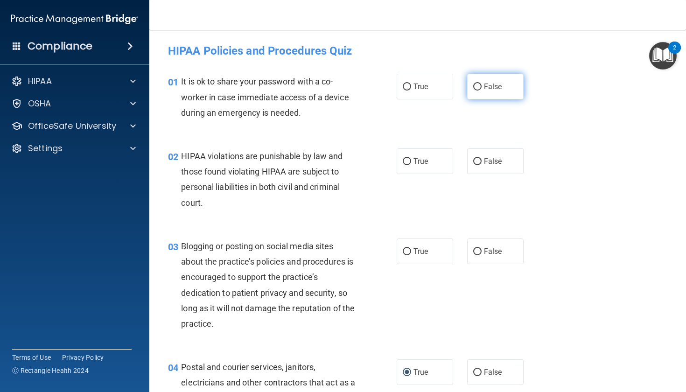
click at [484, 91] on span "False" at bounding box center [493, 86] width 18 height 9
click at [482, 91] on input "False" at bounding box center [477, 87] width 8 height 7
radio input "true"
click at [426, 167] on label "True" at bounding box center [425, 161] width 56 height 26
click at [411, 165] on input "True" at bounding box center [407, 161] width 8 height 7
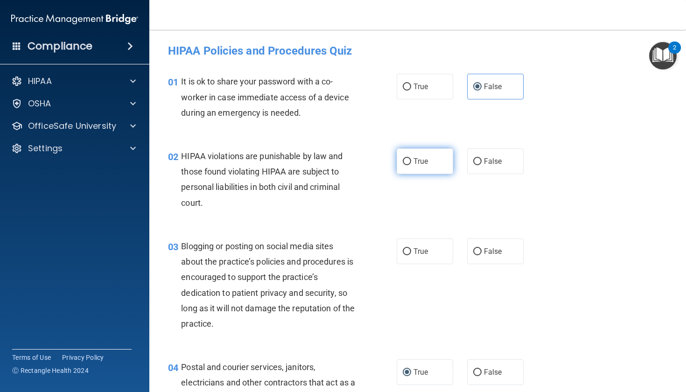
radio input "true"
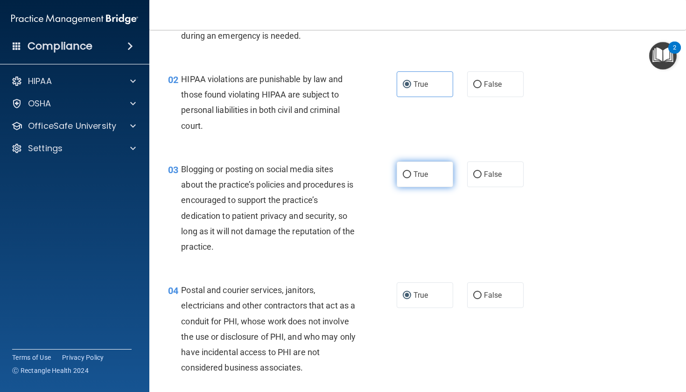
click at [415, 176] on span "True" at bounding box center [421, 174] width 14 height 9
click at [411, 176] on input "True" at bounding box center [407, 174] width 8 height 7
radio input "true"
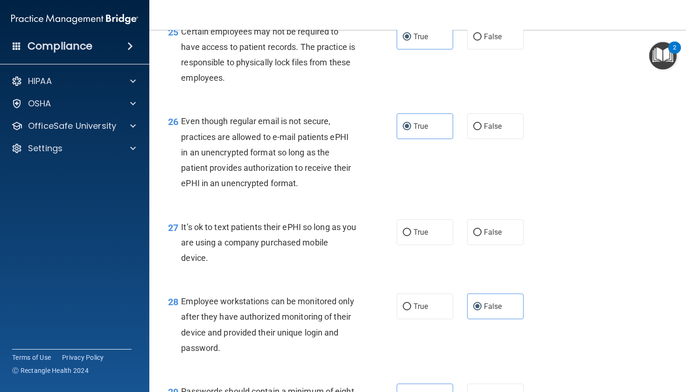
scroll to position [2231, 0]
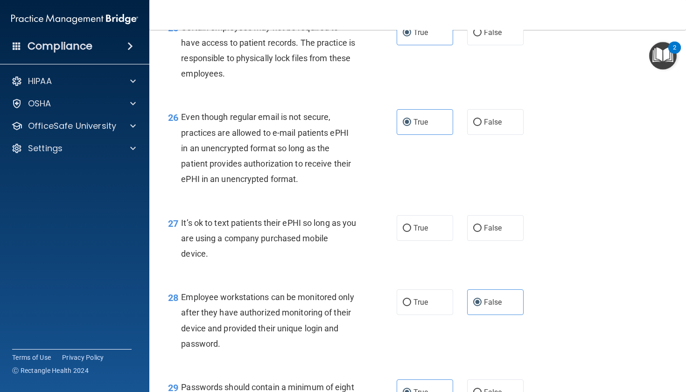
drag, startPoint x: 182, startPoint y: 226, endPoint x: 311, endPoint y: 253, distance: 132.4
click at [311, 253] on div "It’s ok to text patients their ePHI so long as you are using a company purchase…" at bounding box center [272, 238] width 182 height 47
copy span "It’s ok to text patients their ePHI so long as you are using a company purchase…"
click at [425, 239] on label "True" at bounding box center [425, 228] width 56 height 26
click at [411, 232] on input "True" at bounding box center [407, 228] width 8 height 7
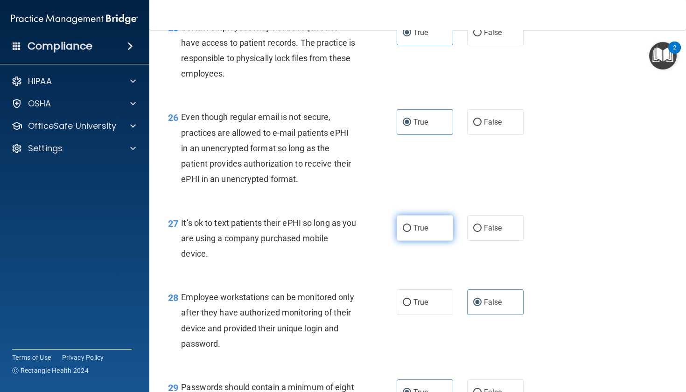
radio input "true"
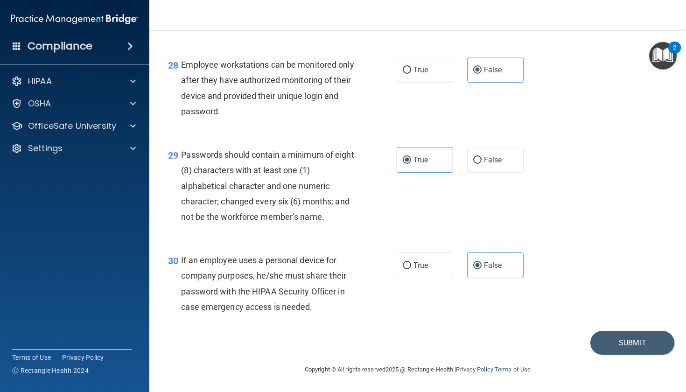
scroll to position [2466, 0]
click at [626, 348] on button "Submit" at bounding box center [633, 343] width 84 height 24
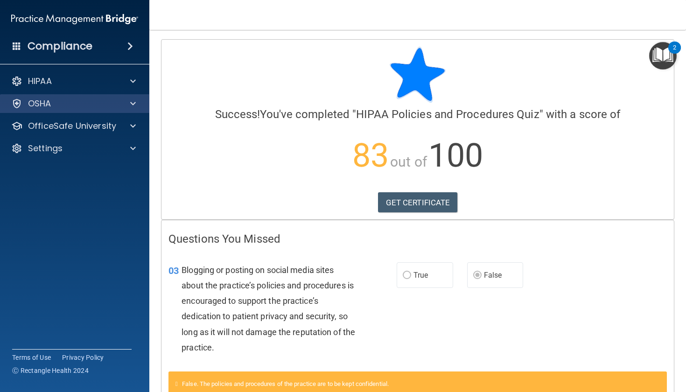
click at [139, 107] on div at bounding box center [131, 103] width 23 height 11
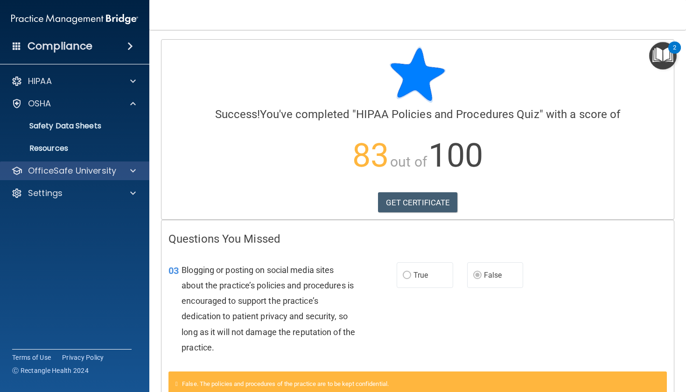
click at [119, 172] on div "OfficeSafe University" at bounding box center [62, 170] width 116 height 11
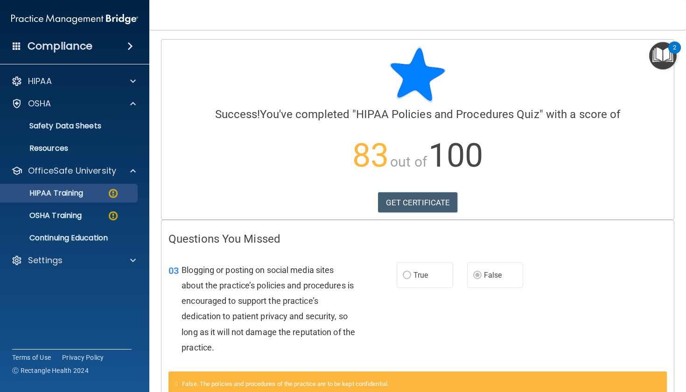
click at [113, 196] on img at bounding box center [113, 194] width 12 height 12
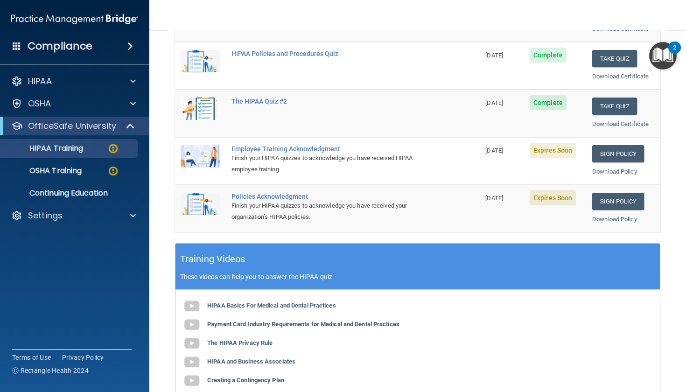
scroll to position [173, 0]
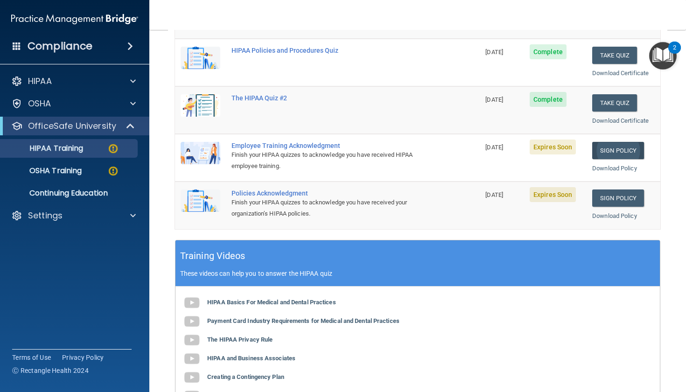
click at [592, 149] on link "Sign Policy" at bounding box center [618, 150] width 52 height 17
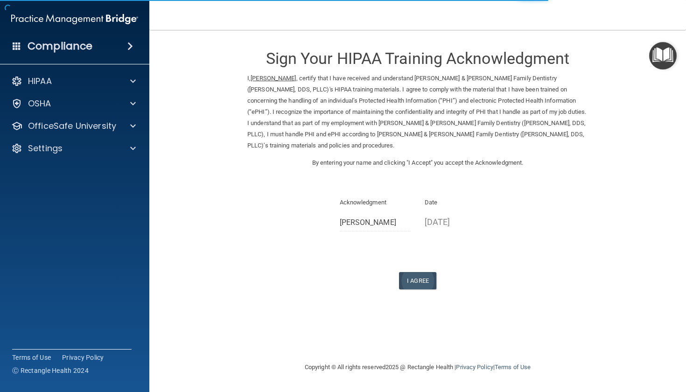
click at [429, 272] on button "I Agree" at bounding box center [417, 280] width 37 height 17
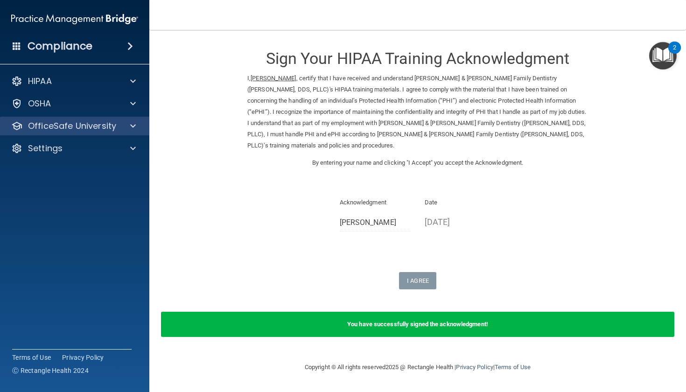
click at [137, 126] on div at bounding box center [131, 125] width 23 height 11
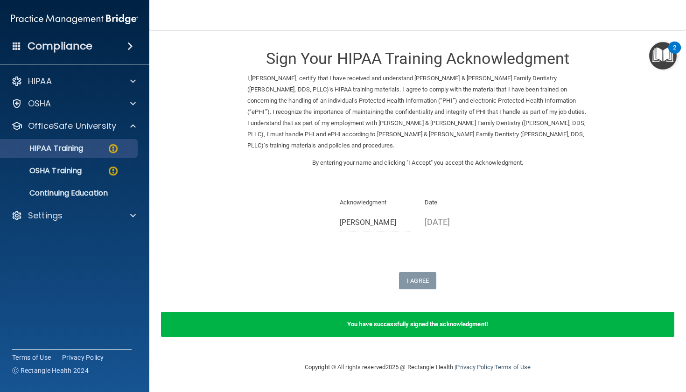
click at [112, 148] on img at bounding box center [113, 149] width 12 height 12
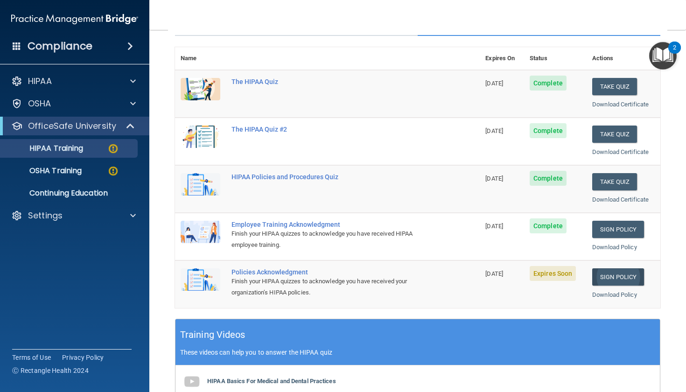
scroll to position [95, 0]
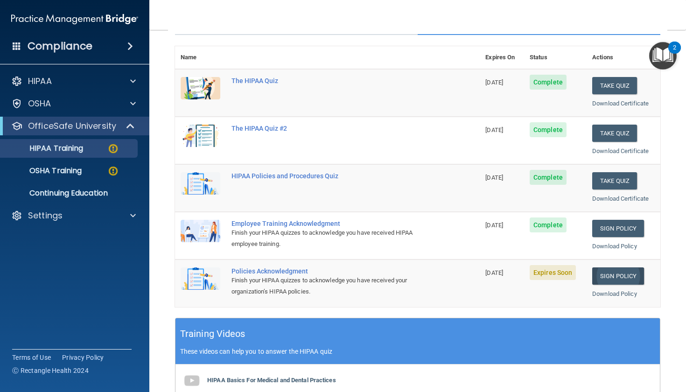
click at [606, 270] on link "Sign Policy" at bounding box center [618, 275] width 52 height 17
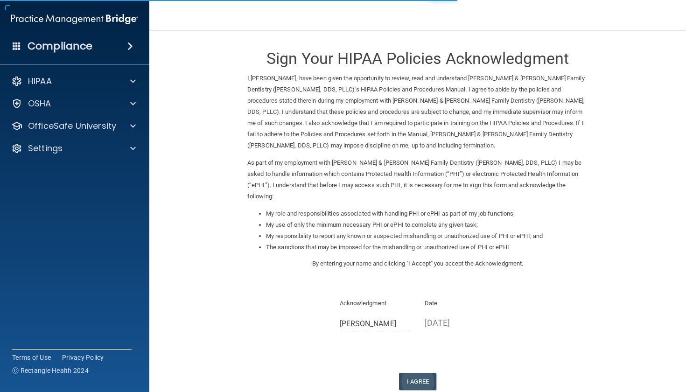
click at [417, 373] on button "I Agree" at bounding box center [417, 381] width 37 height 17
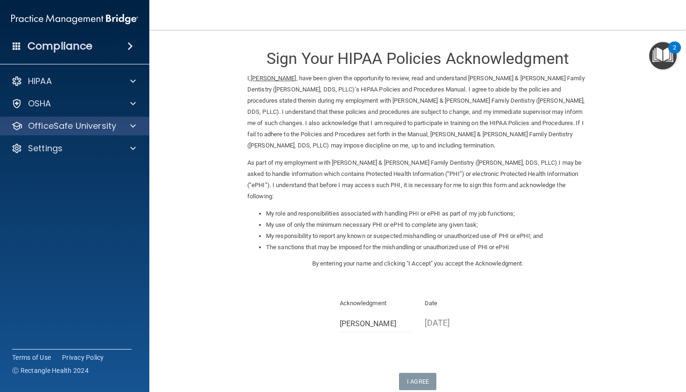
click at [135, 124] on span at bounding box center [133, 125] width 6 height 11
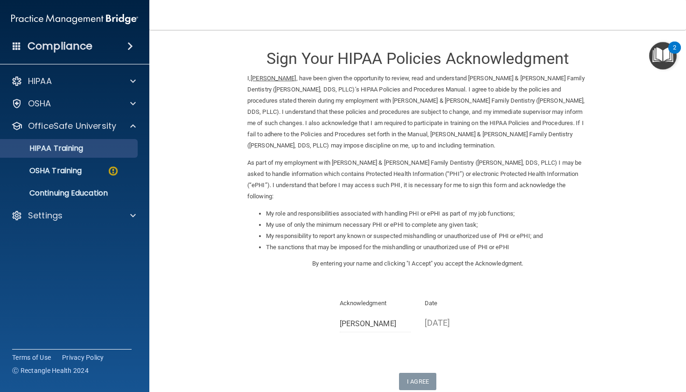
click at [98, 141] on link "HIPAA Training" at bounding box center [64, 148] width 147 height 19
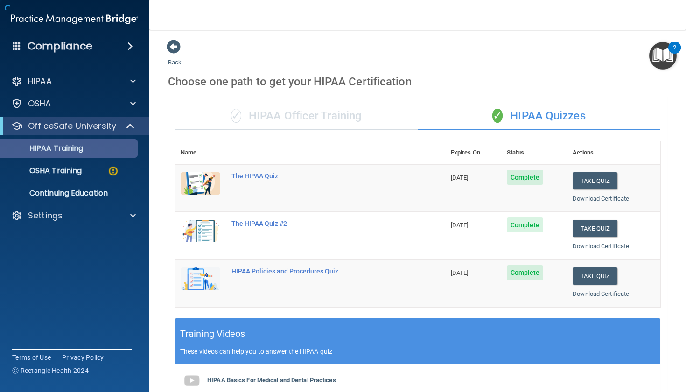
click at [97, 148] on div "HIPAA Training" at bounding box center [69, 148] width 127 height 9
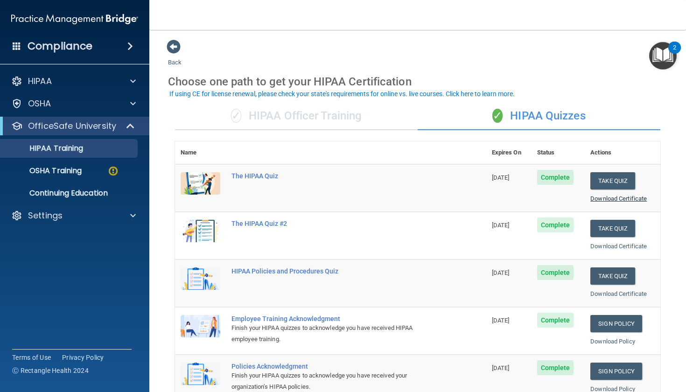
click at [644, 196] on link "Download Certificate" at bounding box center [619, 198] width 56 height 7
click at [622, 249] on td "Take Quiz Download Certificate" at bounding box center [623, 236] width 76 height 48
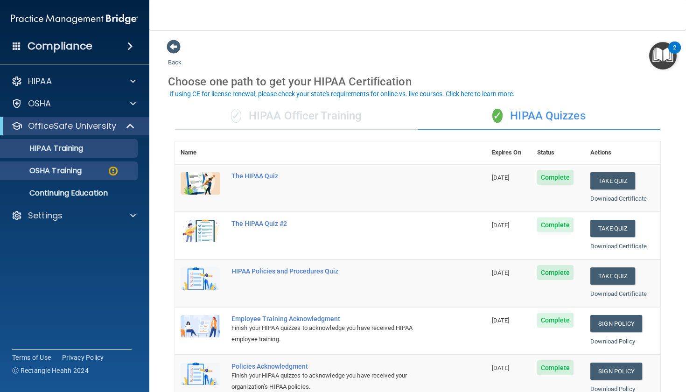
click at [99, 169] on div "OSHA Training" at bounding box center [69, 170] width 127 height 9
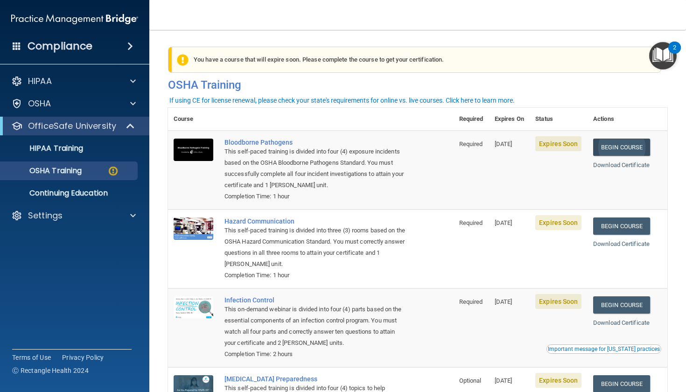
click at [639, 148] on link "Begin Course" at bounding box center [621, 147] width 57 height 17
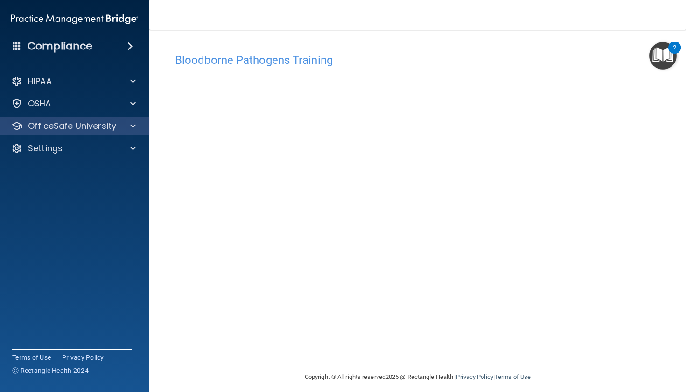
click at [92, 125] on p "OfficeSafe University" at bounding box center [72, 125] width 88 height 11
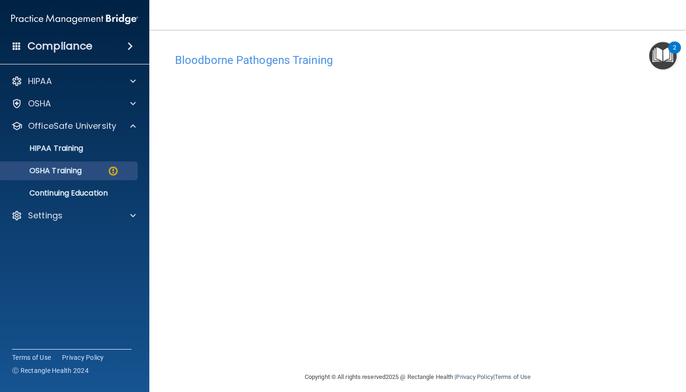
click at [105, 176] on link "OSHA Training" at bounding box center [64, 171] width 147 height 19
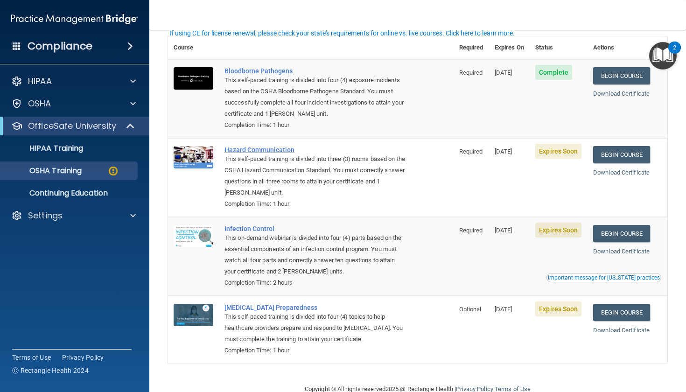
scroll to position [72, 0]
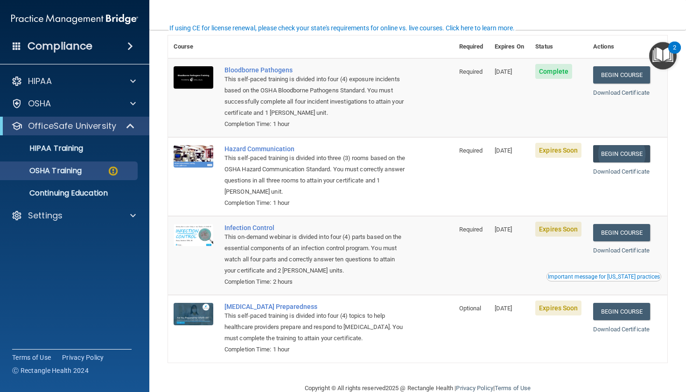
click at [622, 150] on link "Begin Course" at bounding box center [621, 153] width 57 height 17
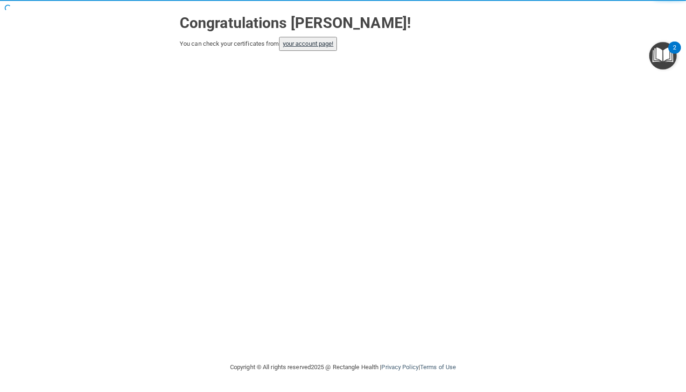
click at [318, 41] on link "your account page!" at bounding box center [308, 43] width 51 height 7
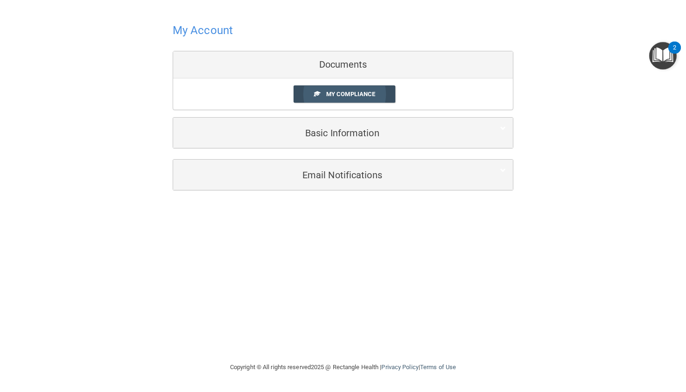
click at [315, 95] on span at bounding box center [317, 94] width 6 height 6
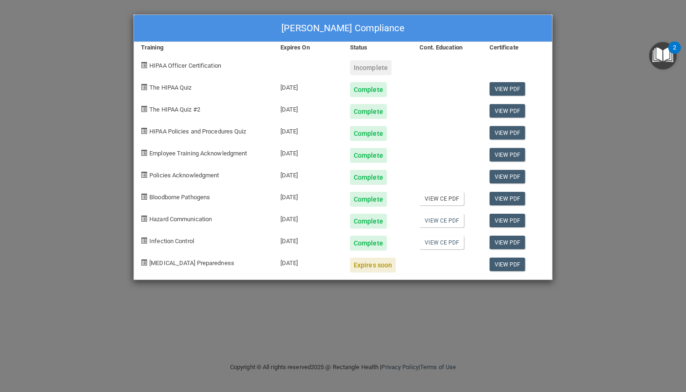
click at [443, 197] on link "View CE PDF" at bounding box center [442, 199] width 44 height 14
